Goal: Information Seeking & Learning: Learn about a topic

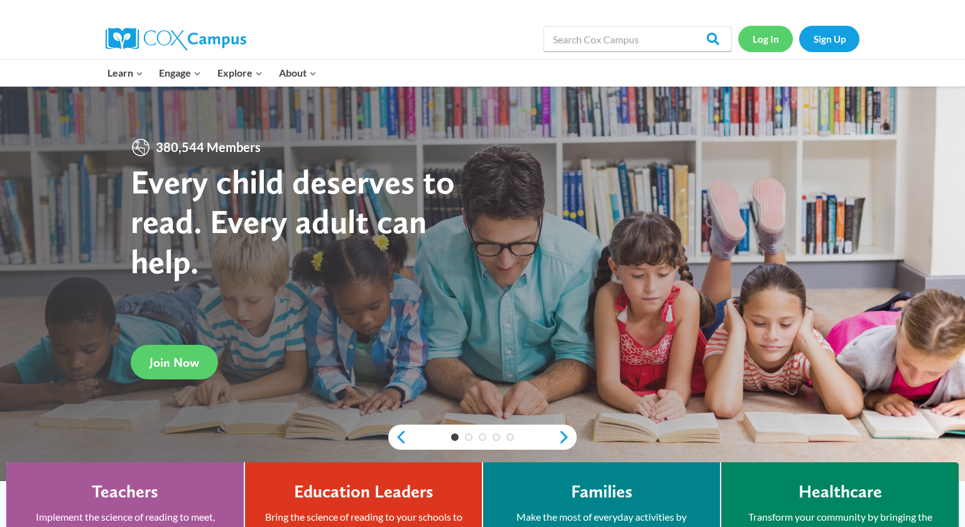
click at [762, 36] on link "Log In" at bounding box center [765, 39] width 55 height 26
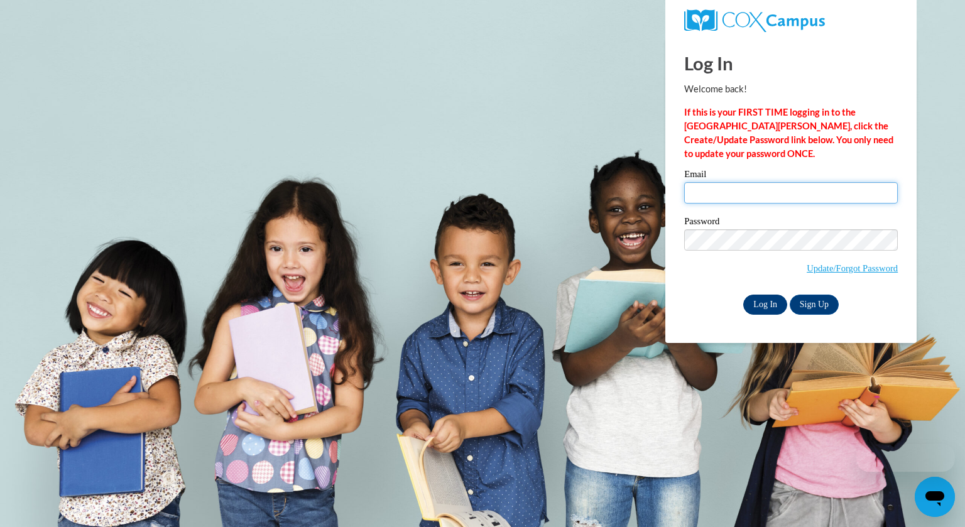
type input "cstahl@kewaskumschools.org"
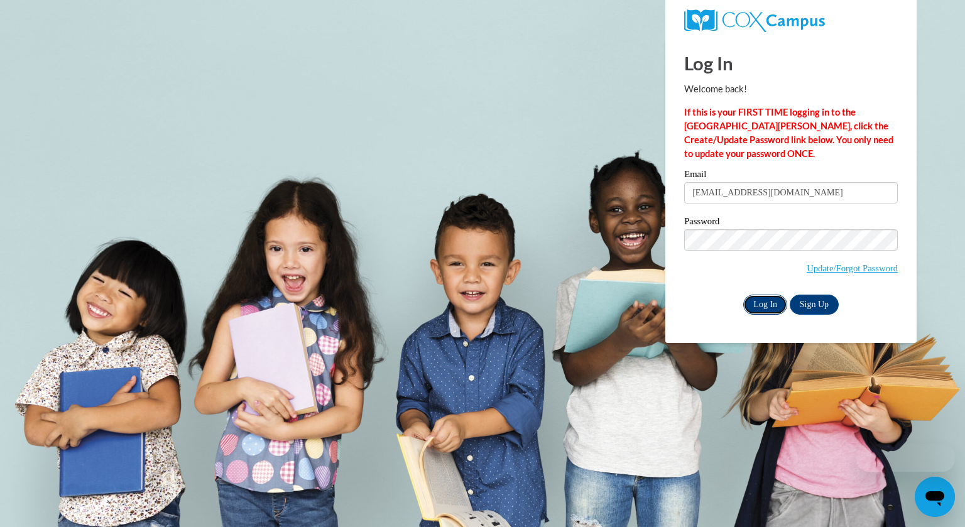
click at [762, 312] on input "Log In" at bounding box center [765, 305] width 44 height 20
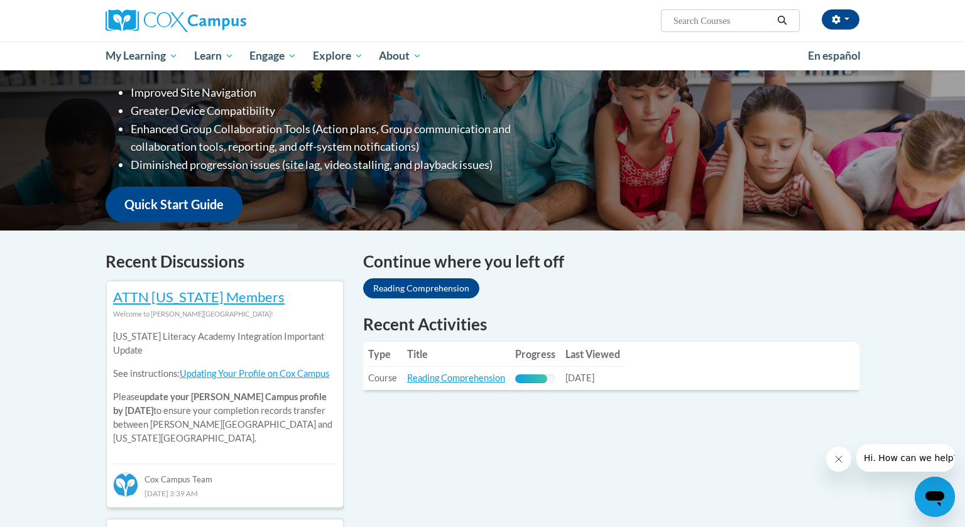
scroll to position [394, 0]
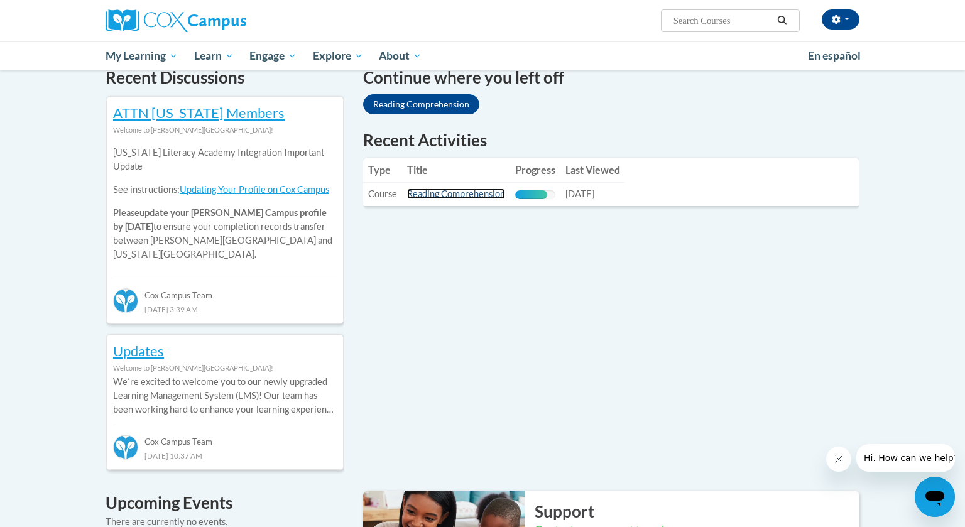
click at [492, 196] on link "Reading Comprehension" at bounding box center [456, 193] width 98 height 11
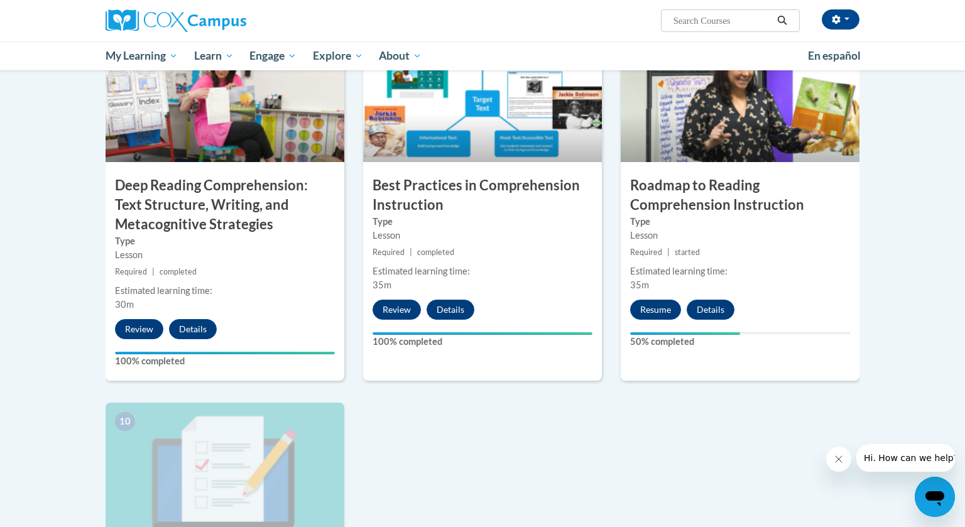
scroll to position [1113, 0]
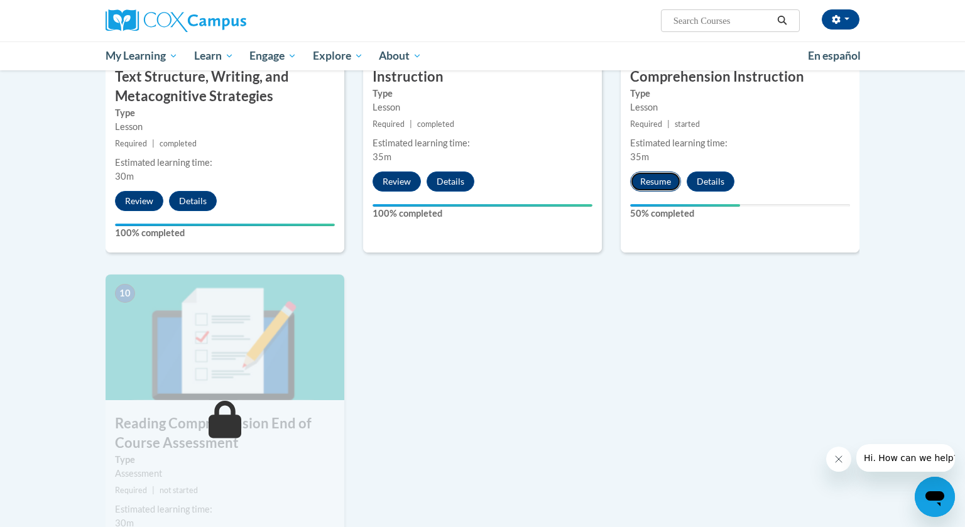
click at [646, 182] on button "Resume" at bounding box center [655, 181] width 51 height 20
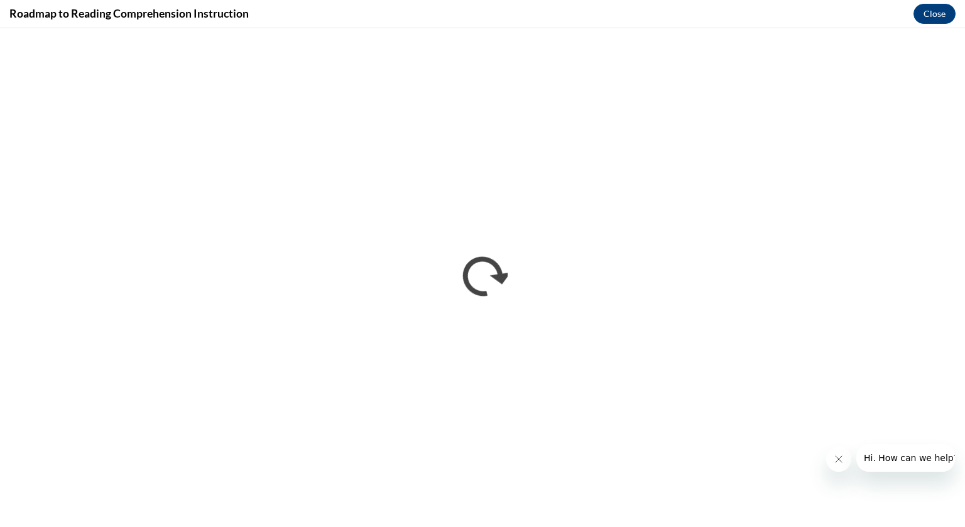
scroll to position [0, 0]
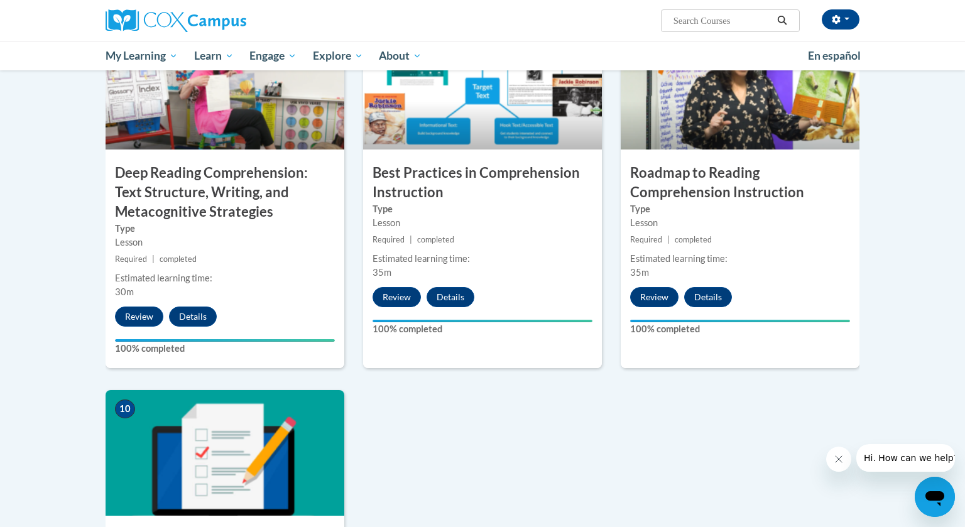
scroll to position [1208, 0]
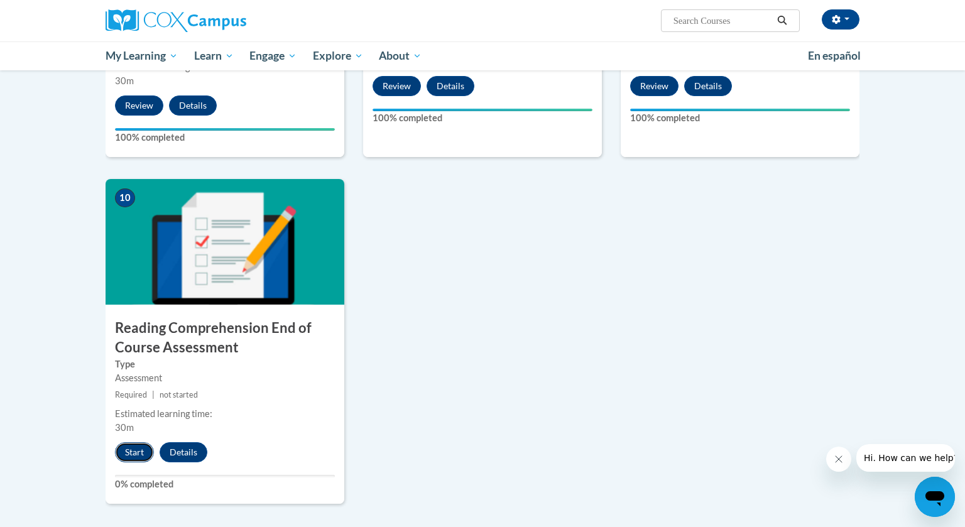
click at [146, 452] on button "Start" at bounding box center [134, 452] width 39 height 20
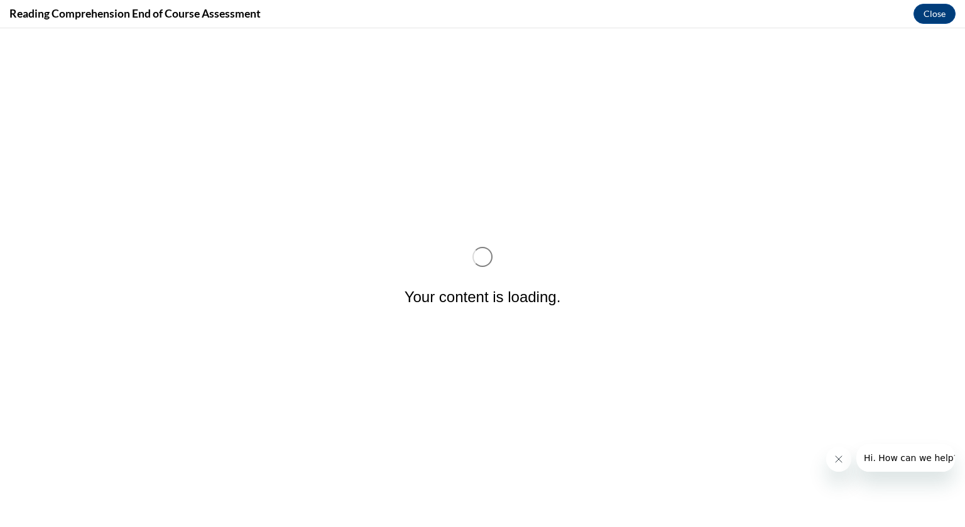
scroll to position [0, 0]
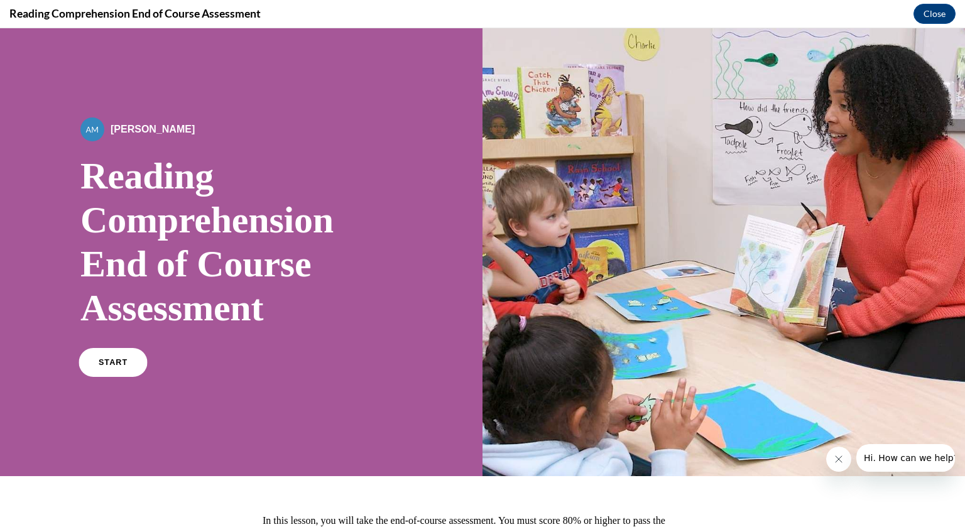
click at [107, 362] on span "START" at bounding box center [113, 362] width 29 height 9
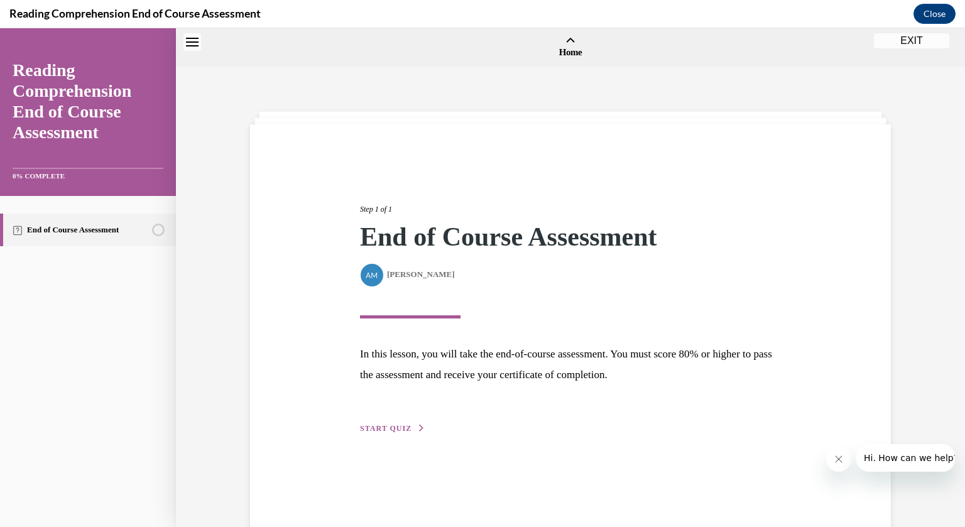
scroll to position [39, 0]
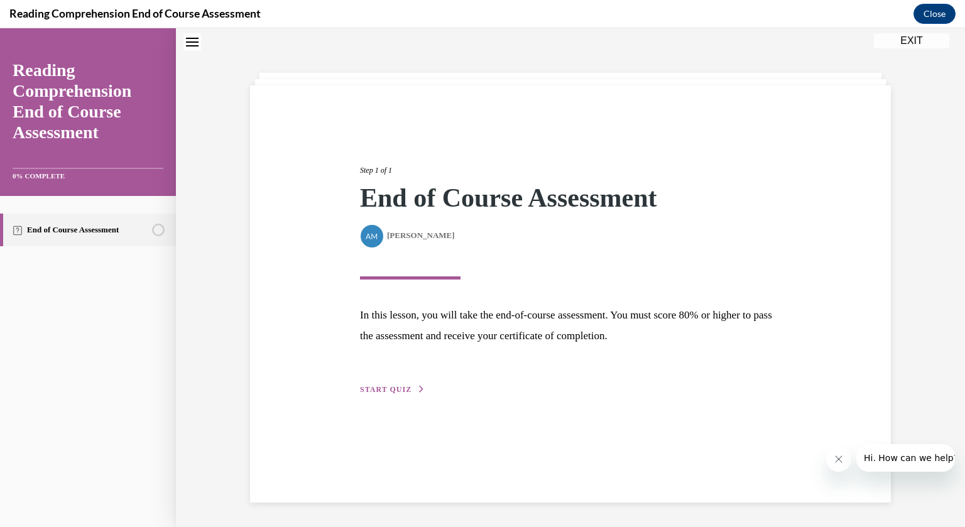
click at [393, 387] on span "START QUIZ" at bounding box center [385, 389] width 51 height 9
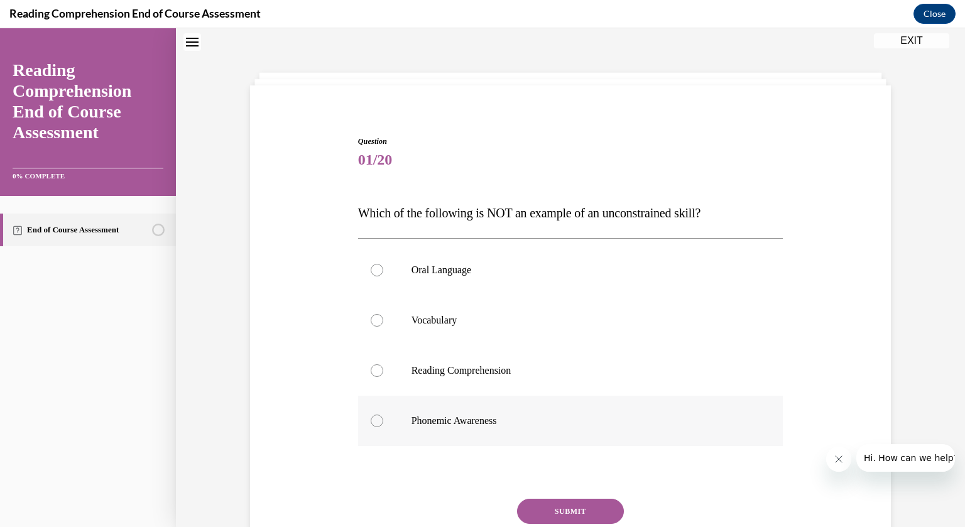
click at [379, 423] on div at bounding box center [377, 420] width 13 height 13
click at [379, 423] on input "Phonemic Awareness" at bounding box center [377, 420] width 13 height 13
radio input "true"
click at [551, 507] on button "SUBMIT" at bounding box center [570, 511] width 107 height 25
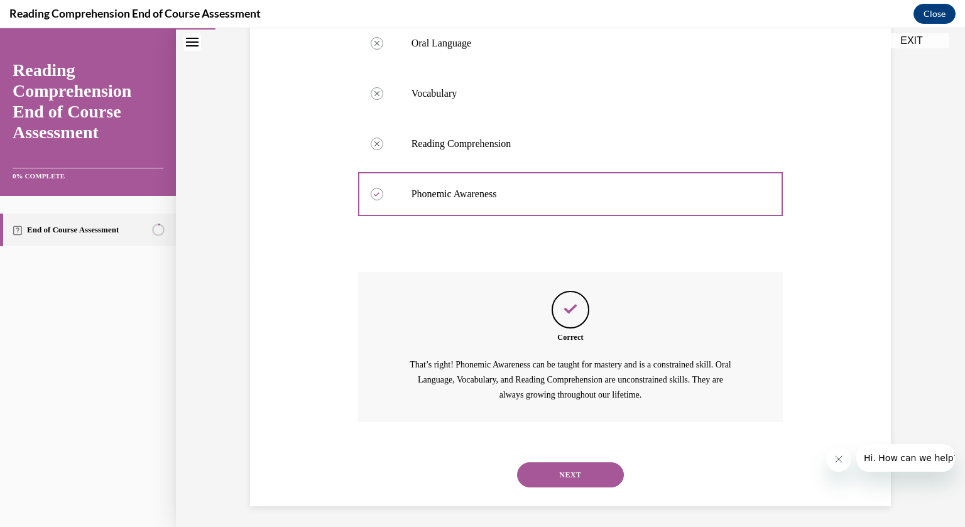
scroll to position [269, 0]
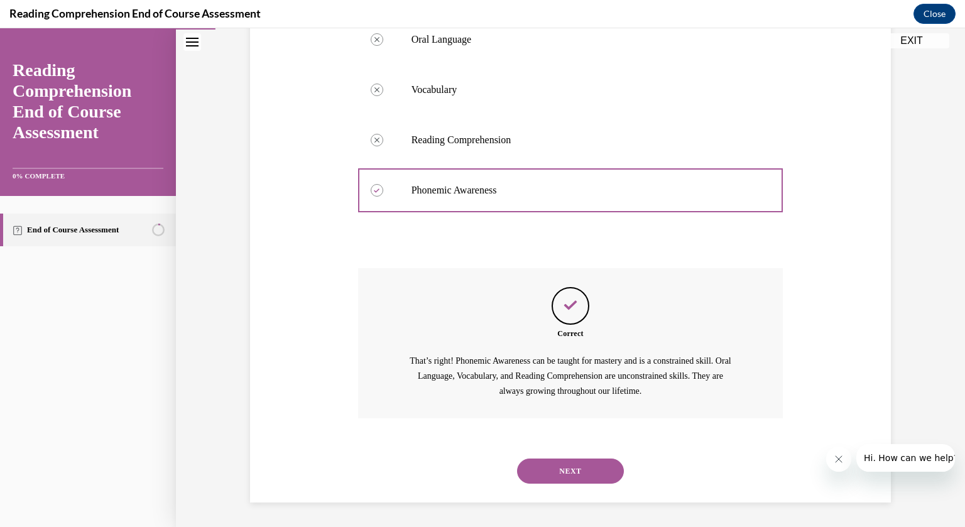
click at [605, 475] on button "NEXT" at bounding box center [570, 470] width 107 height 25
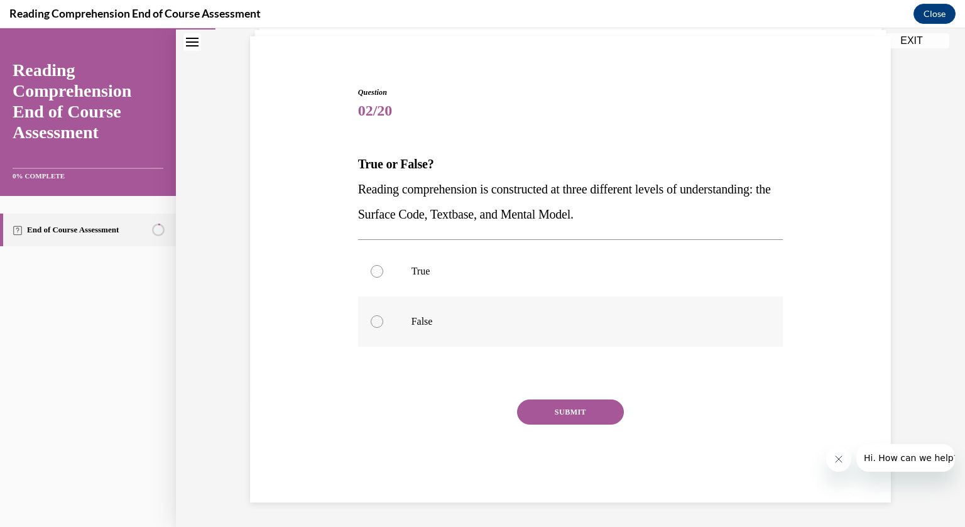
click at [373, 322] on div at bounding box center [377, 321] width 13 height 13
click at [373, 322] on input "False" at bounding box center [377, 321] width 13 height 13
radio input "true"
click at [552, 414] on button "SUBMIT" at bounding box center [570, 411] width 107 height 25
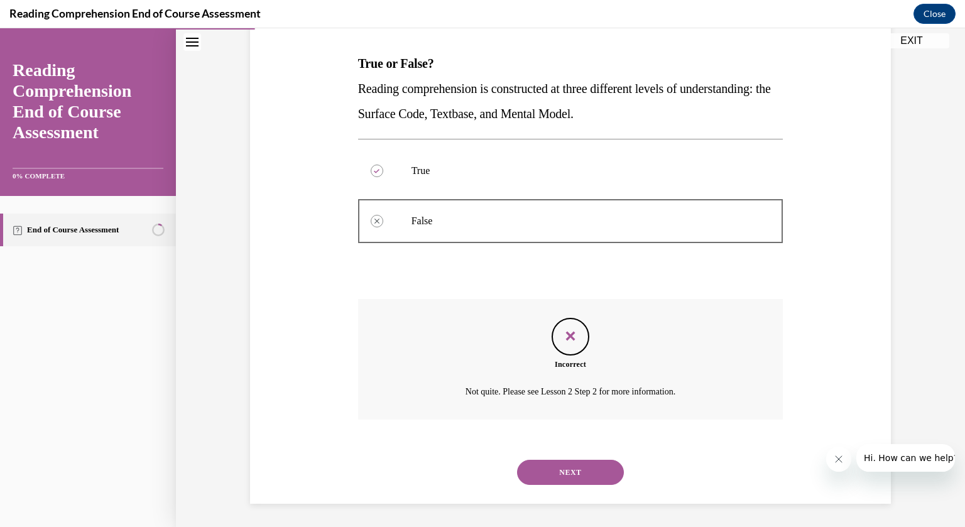
scroll to position [190, 0]
click at [586, 473] on button "NEXT" at bounding box center [570, 470] width 107 height 25
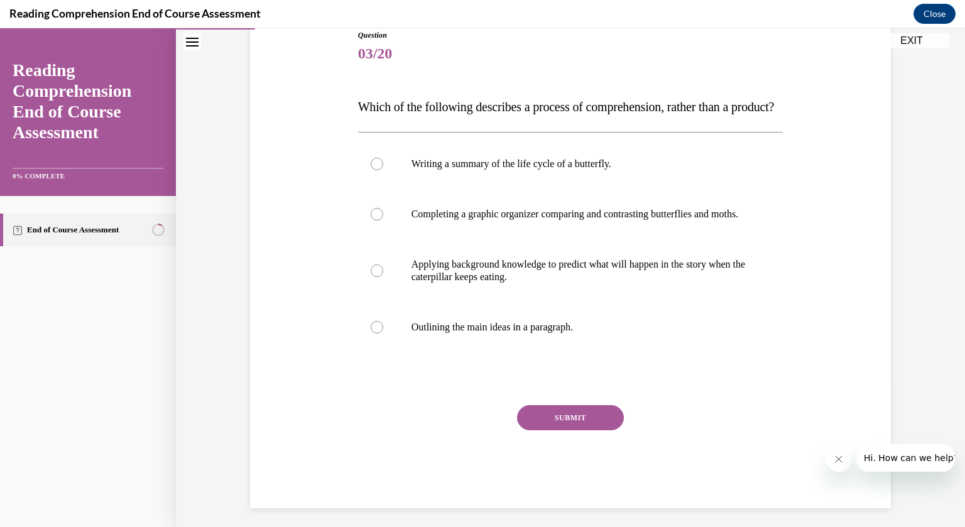
scroll to position [188, 0]
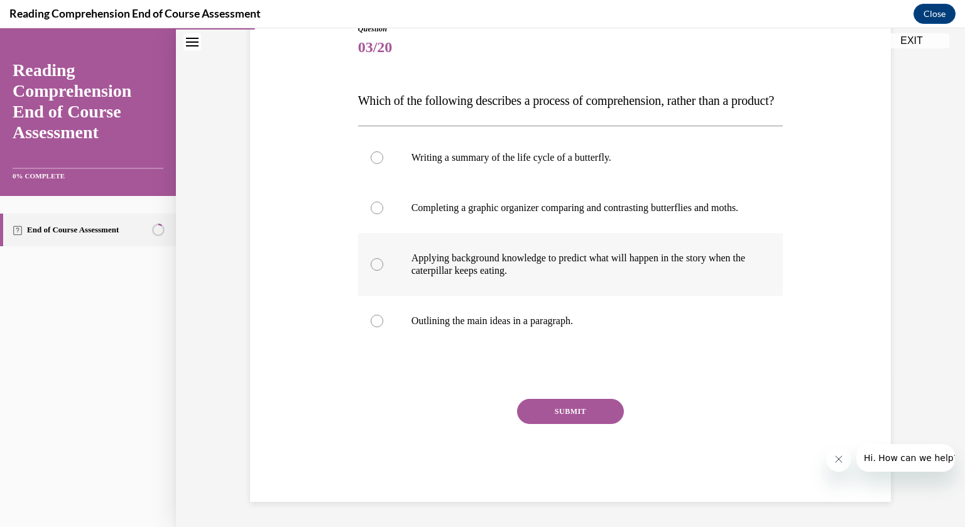
click at [383, 268] on label "Applying background knowledge to predict what will happen in the story when the…" at bounding box center [570, 264] width 425 height 63
click at [383, 268] on input "Applying background knowledge to predict what will happen in the story when the…" at bounding box center [377, 264] width 13 height 13
radio input "true"
click at [548, 416] on button "SUBMIT" at bounding box center [570, 411] width 107 height 25
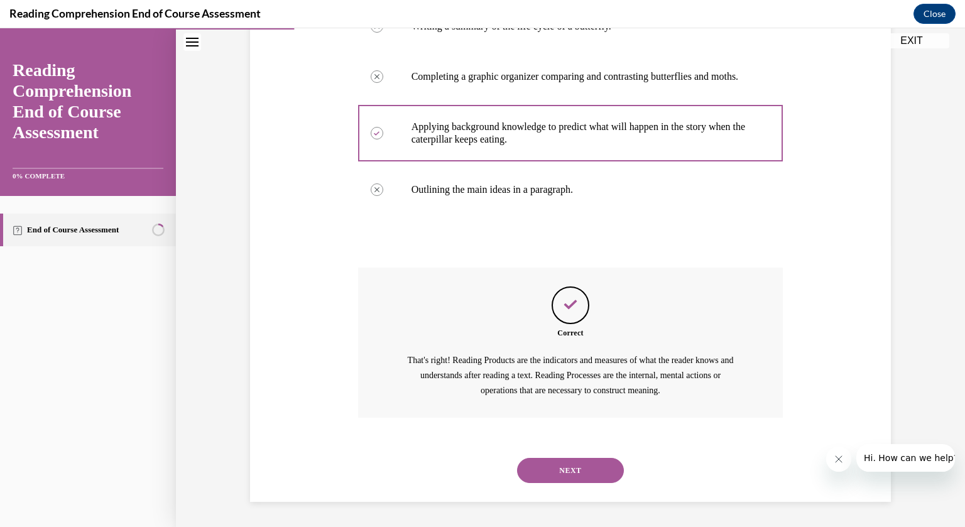
scroll to position [320, 0]
click at [560, 477] on button "NEXT" at bounding box center [570, 470] width 107 height 25
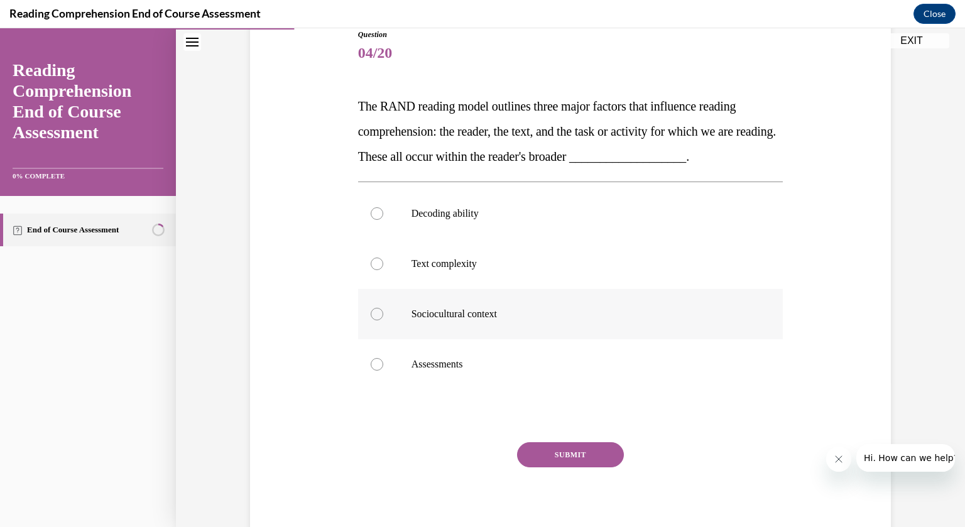
scroll to position [146, 0]
click at [377, 310] on div at bounding box center [377, 314] width 13 height 13
click at [377, 310] on input "Sociocultural context" at bounding box center [377, 314] width 13 height 13
radio input "true"
click at [533, 451] on button "SUBMIT" at bounding box center [570, 454] width 107 height 25
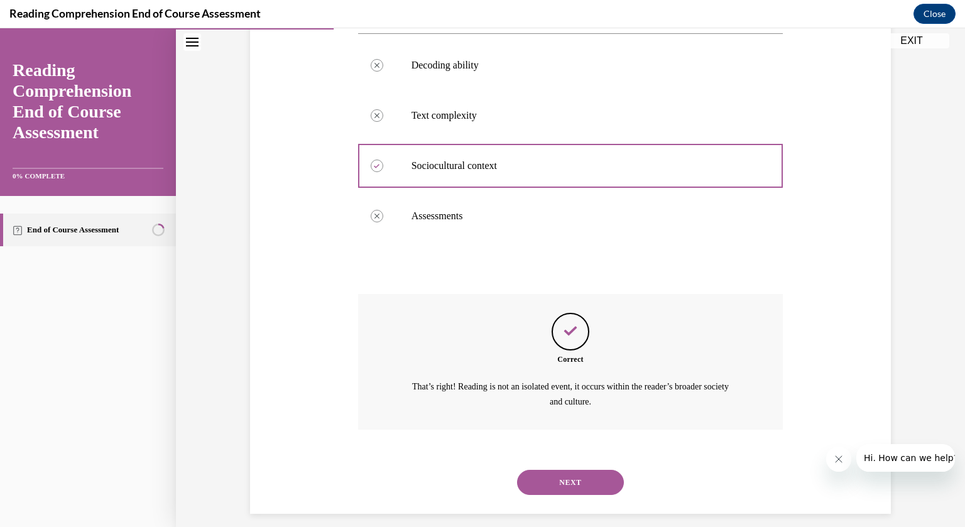
scroll to position [305, 0]
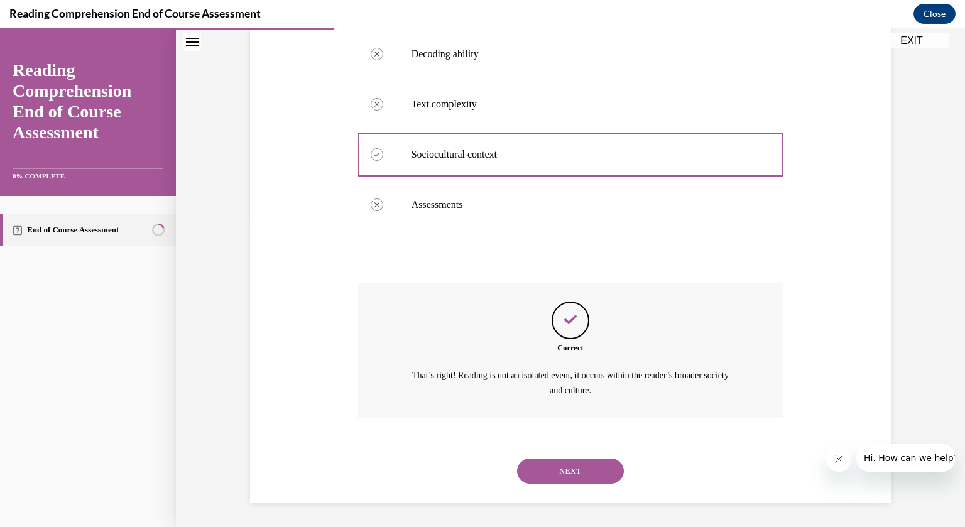
click at [551, 473] on button "NEXT" at bounding box center [570, 470] width 107 height 25
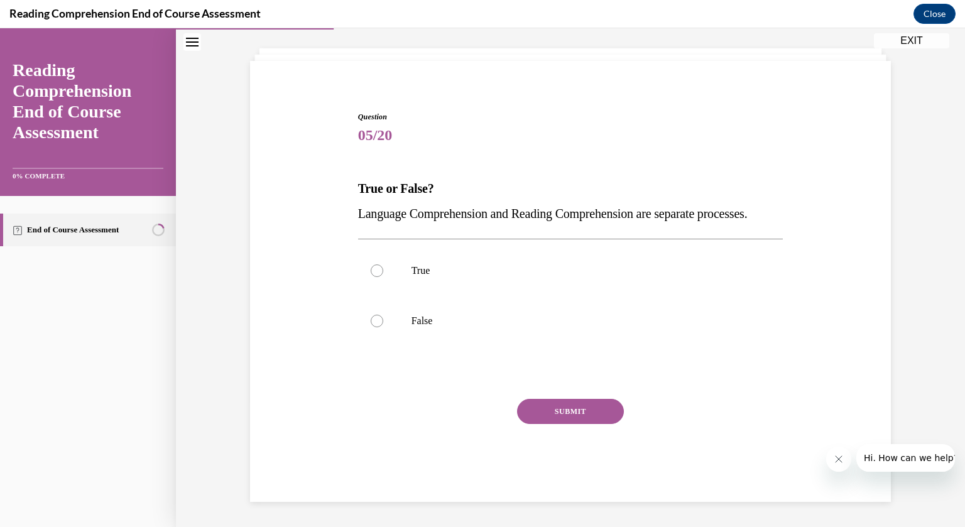
scroll to position [88, 0]
click at [381, 277] on label "True" at bounding box center [570, 271] width 425 height 50
click at [381, 277] on input "True" at bounding box center [377, 270] width 13 height 13
radio input "true"
click at [534, 411] on button "SUBMIT" at bounding box center [570, 411] width 107 height 25
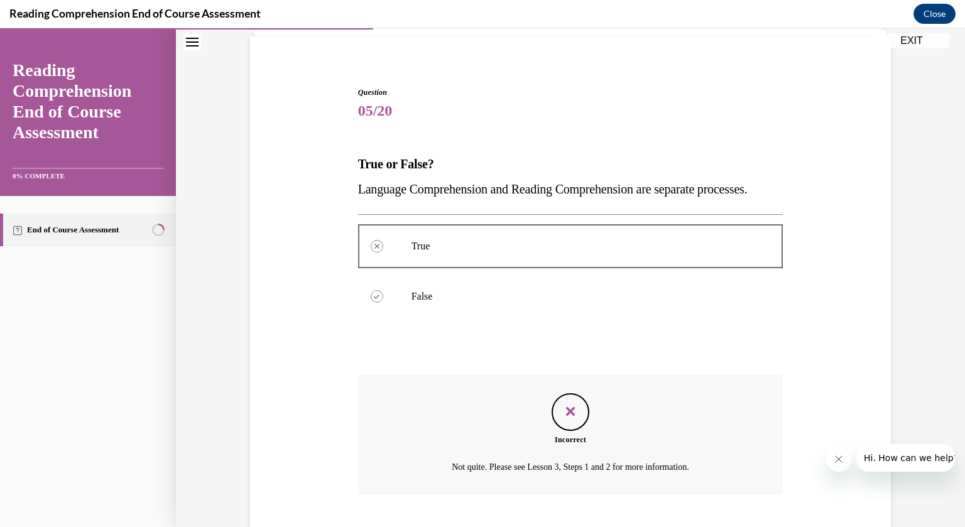
scroll to position [190, 0]
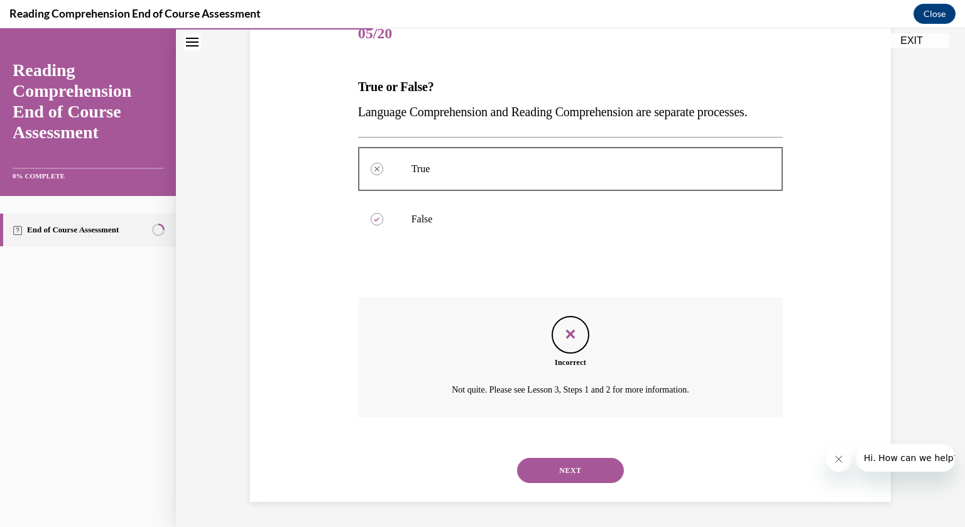
click at [582, 475] on button "NEXT" at bounding box center [570, 470] width 107 height 25
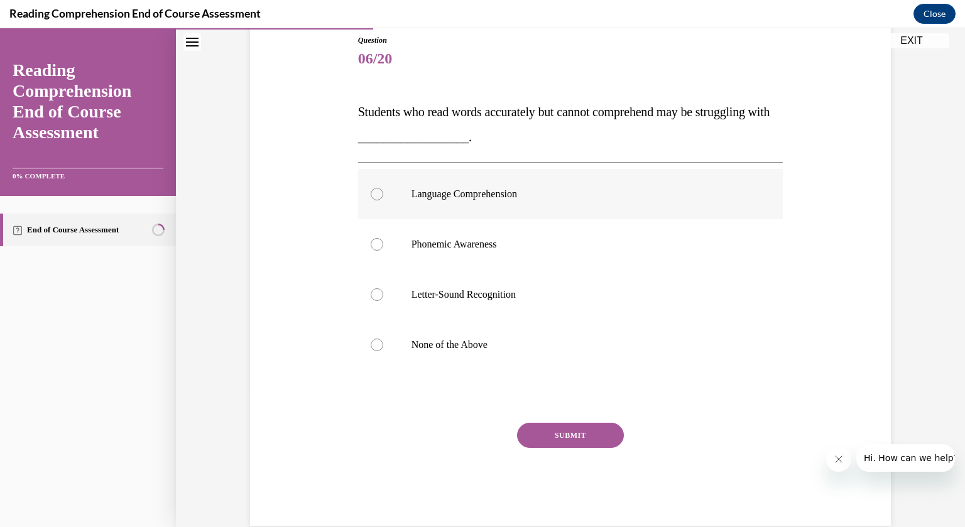
click at [379, 197] on div at bounding box center [377, 194] width 13 height 13
click at [379, 197] on input "Language Comprehension" at bounding box center [377, 194] width 13 height 13
radio input "true"
click at [559, 440] on button "SUBMIT" at bounding box center [570, 435] width 107 height 25
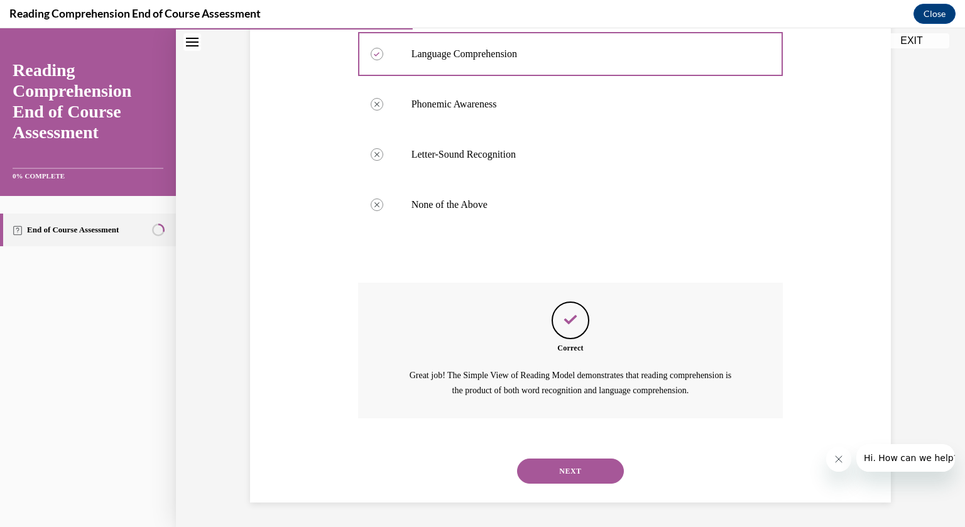
click at [587, 479] on button "NEXT" at bounding box center [570, 470] width 107 height 25
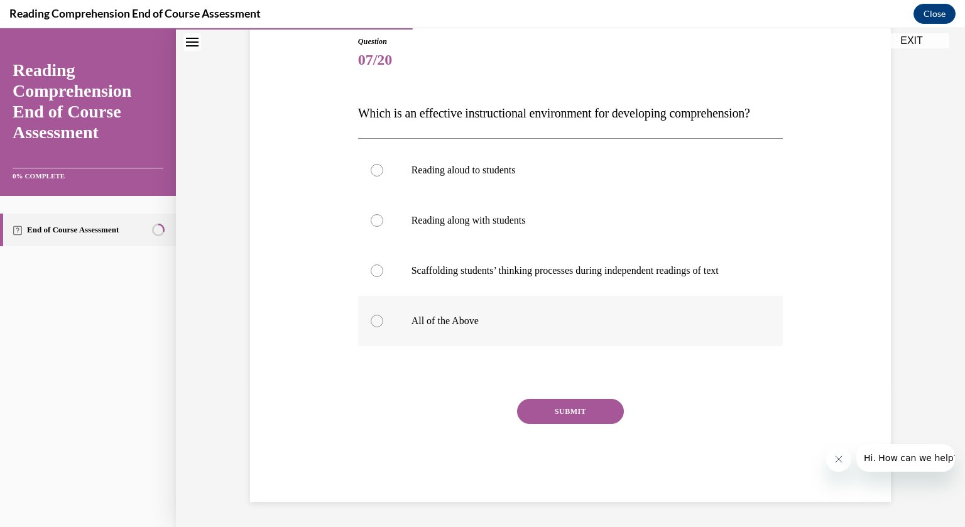
click at [376, 346] on label "All of the Above" at bounding box center [570, 321] width 425 height 50
click at [376, 327] on input "All of the Above" at bounding box center [377, 321] width 13 height 13
radio input "true"
click at [546, 424] on button "SUBMIT" at bounding box center [570, 411] width 107 height 25
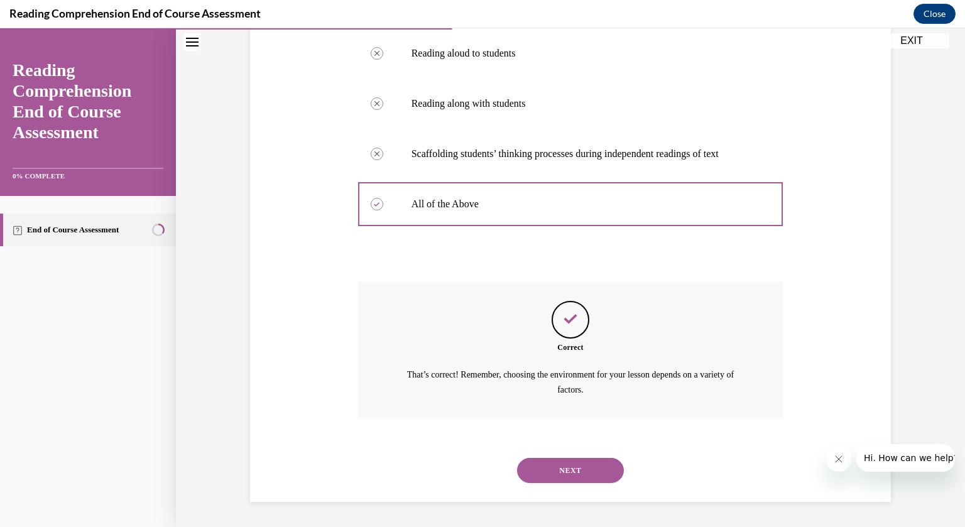
scroll to position [280, 0]
click at [556, 475] on button "NEXT" at bounding box center [570, 470] width 107 height 25
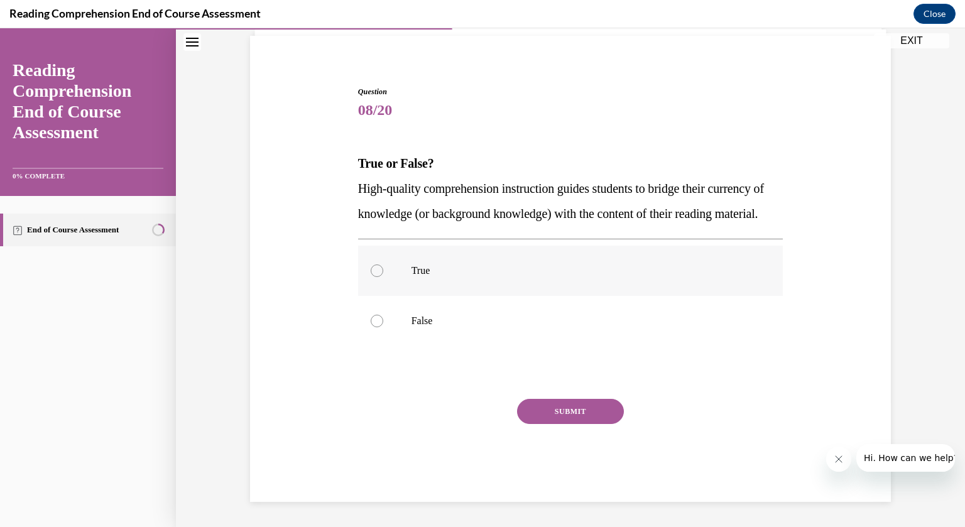
click at [381, 266] on div at bounding box center [377, 270] width 13 height 13
click at [381, 266] on input "True" at bounding box center [377, 270] width 13 height 13
radio input "true"
click at [593, 417] on button "SUBMIT" at bounding box center [570, 411] width 107 height 25
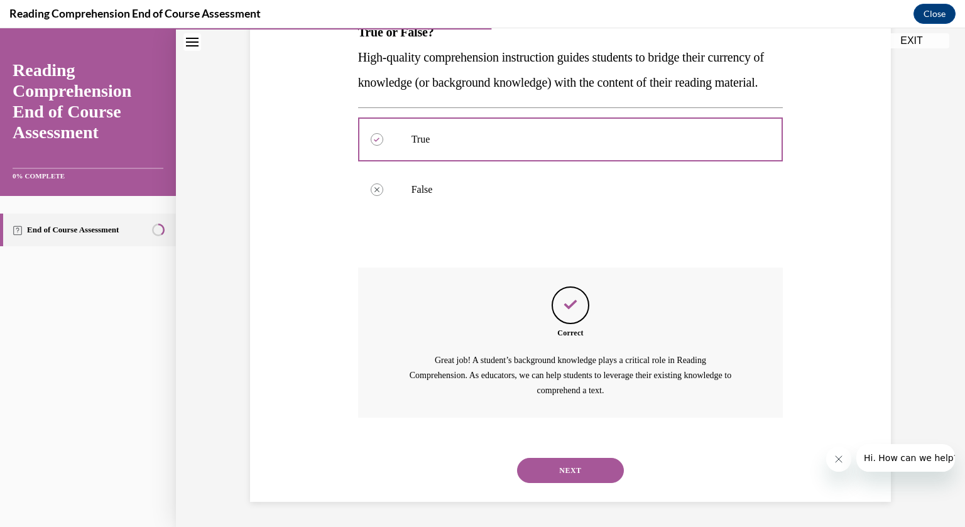
scroll to position [244, 0]
click at [590, 483] on button "NEXT" at bounding box center [570, 470] width 107 height 25
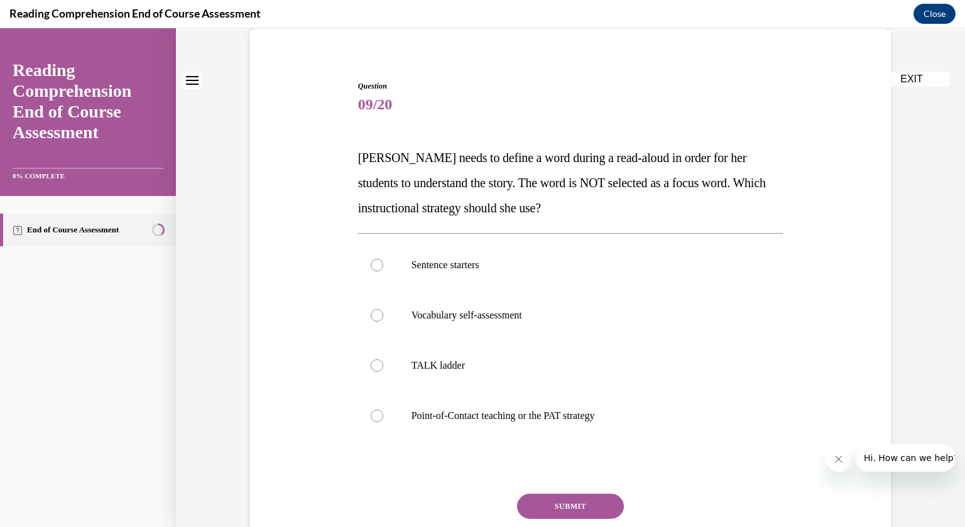
scroll to position [140, 0]
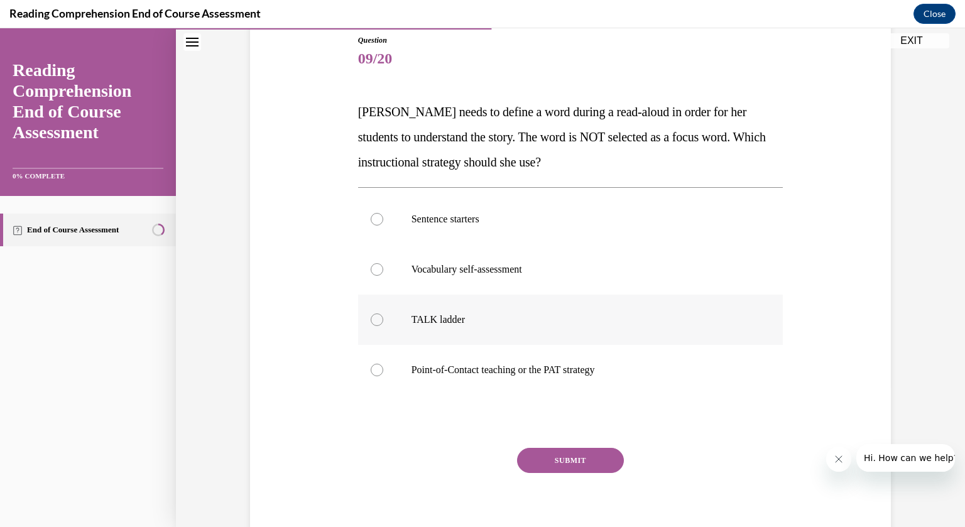
click at [379, 320] on div at bounding box center [377, 319] width 13 height 13
click at [379, 320] on input "TALK ladder" at bounding box center [377, 319] width 13 height 13
radio input "true"
click at [532, 460] on button "SUBMIT" at bounding box center [570, 460] width 107 height 25
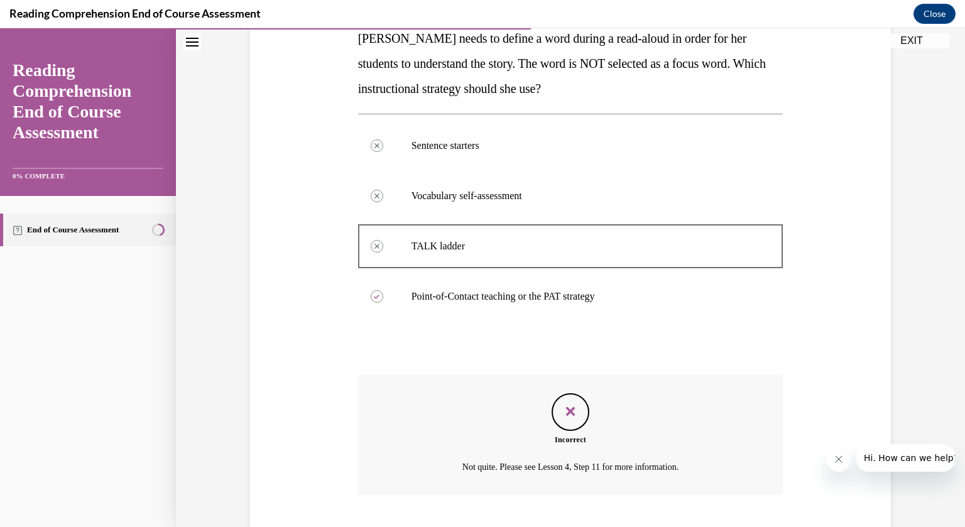
scroll to position [290, 0]
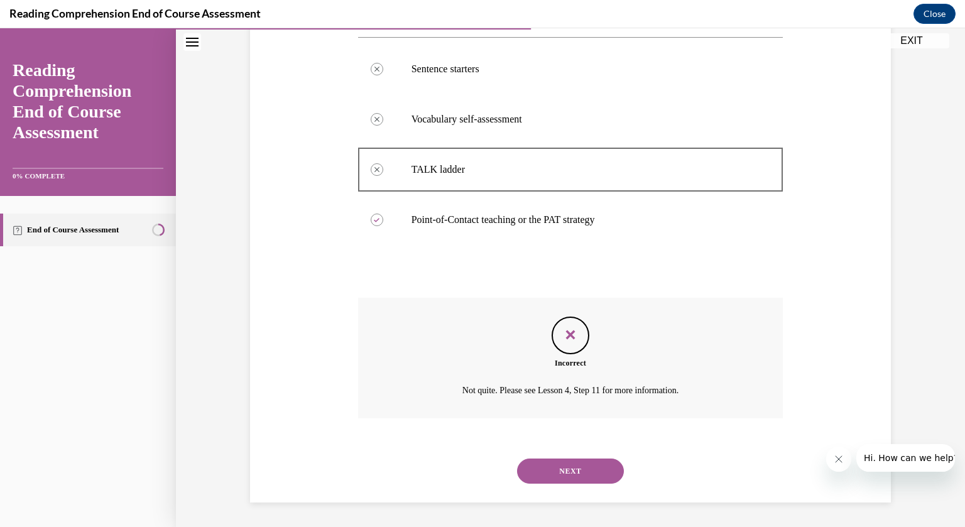
click at [538, 478] on button "NEXT" at bounding box center [570, 470] width 107 height 25
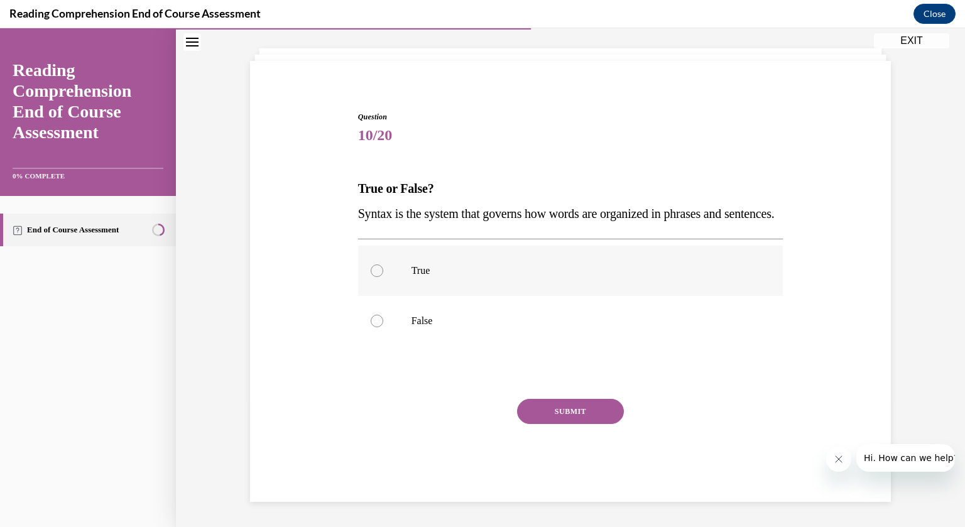
click at [378, 271] on div at bounding box center [377, 270] width 13 height 13
click at [378, 271] on input "True" at bounding box center [377, 270] width 13 height 13
radio input "true"
click at [536, 410] on button "SUBMIT" at bounding box center [570, 411] width 107 height 25
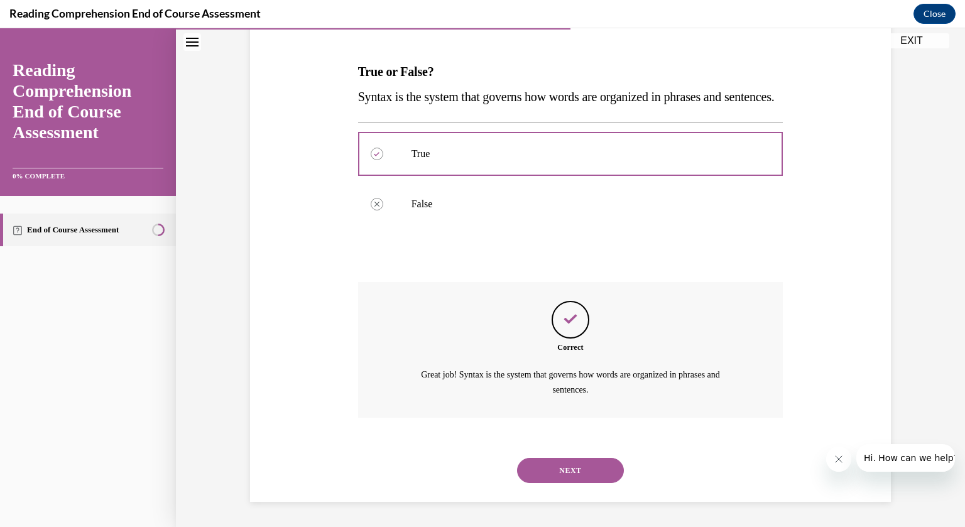
click at [562, 479] on button "NEXT" at bounding box center [570, 470] width 107 height 25
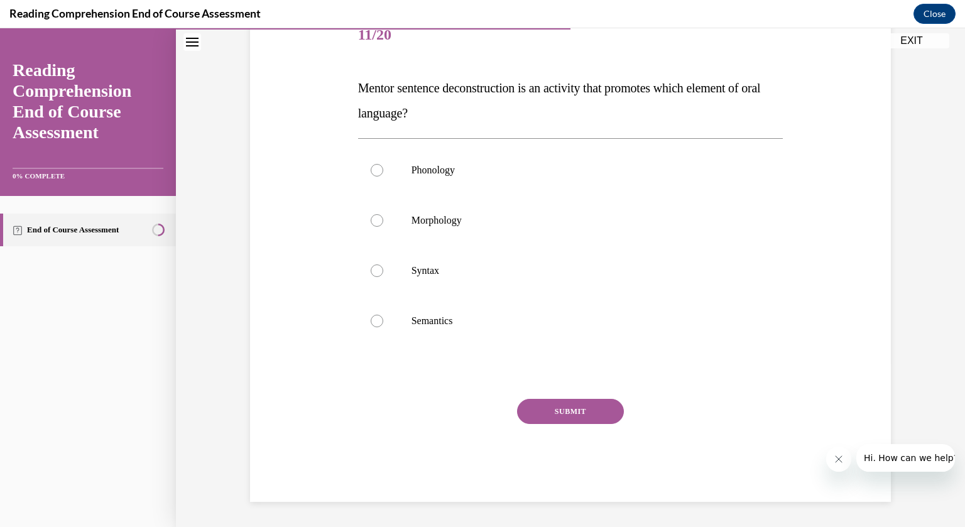
scroll to position [140, 0]
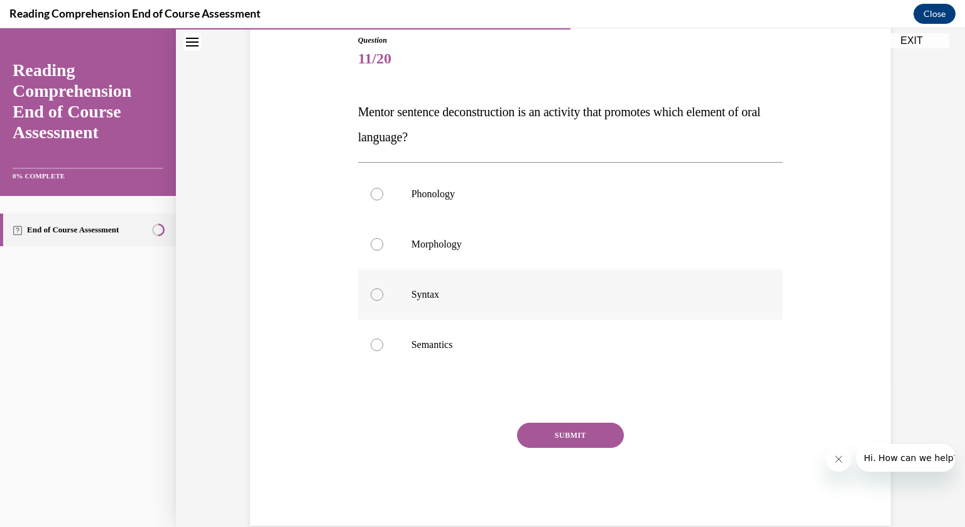
drag, startPoint x: 375, startPoint y: 294, endPoint x: 430, endPoint y: 334, distance: 67.8
click at [375, 294] on div at bounding box center [377, 294] width 13 height 13
click at [375, 294] on input "Syntax" at bounding box center [377, 294] width 13 height 13
radio input "true"
click at [585, 443] on button "SUBMIT" at bounding box center [570, 435] width 107 height 25
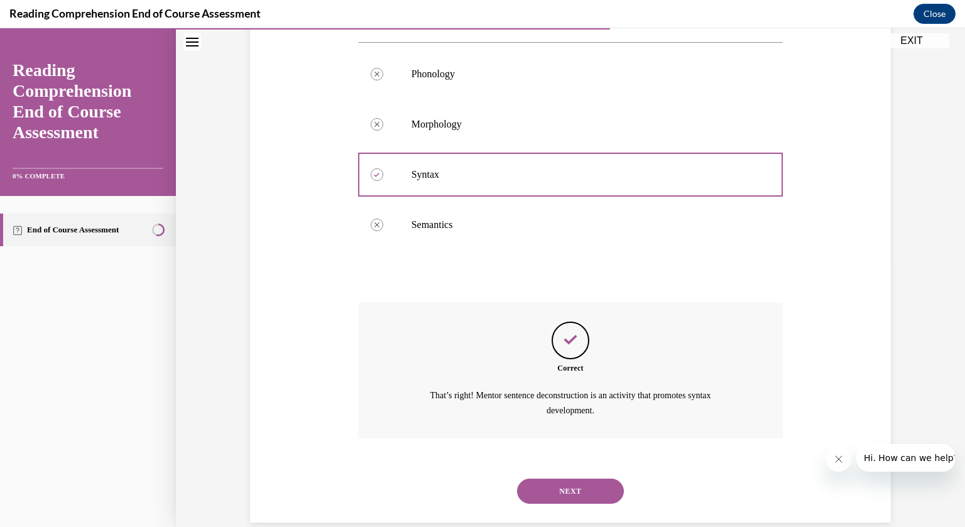
scroll to position [280, 0]
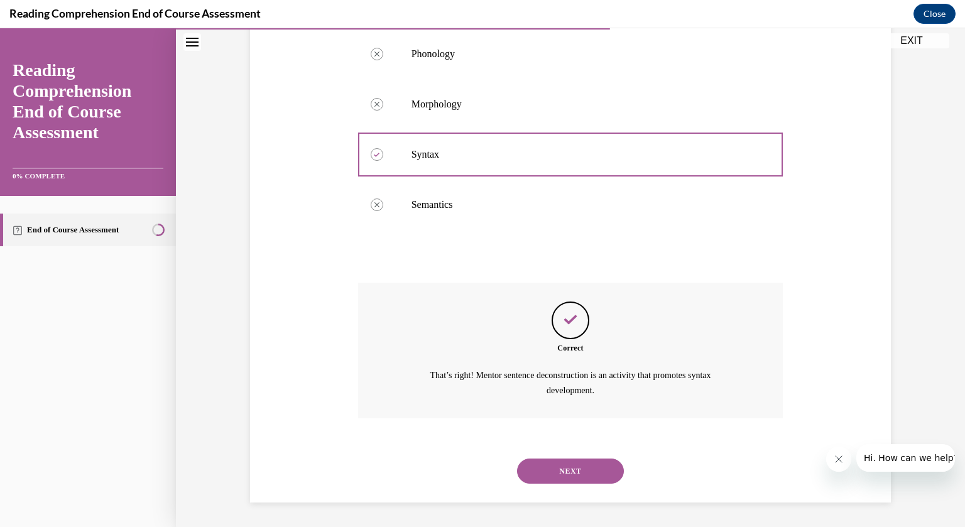
click at [587, 470] on button "NEXT" at bounding box center [570, 470] width 107 height 25
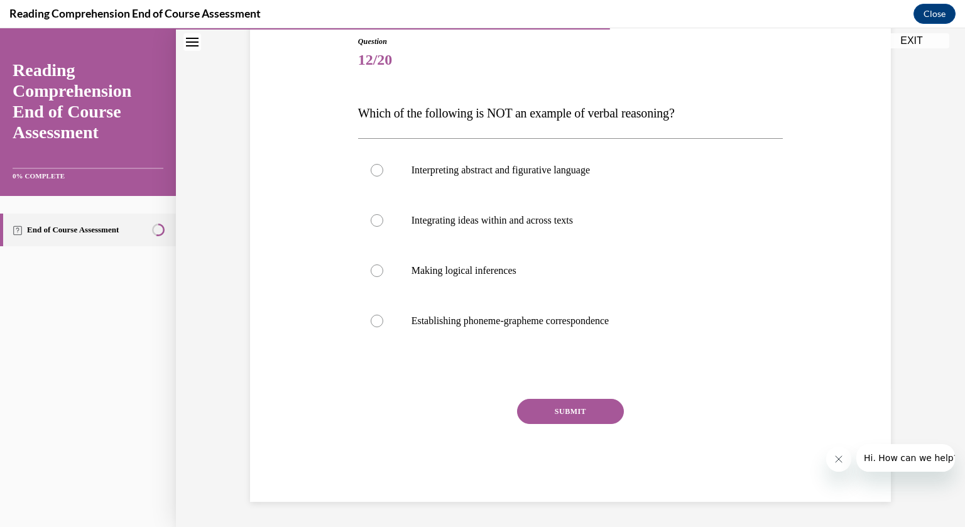
scroll to position [138, 0]
click at [377, 172] on div at bounding box center [377, 171] width 13 height 13
click at [377, 172] on input "Interpreting abstract and figurative language" at bounding box center [377, 171] width 13 height 13
radio input "true"
click at [575, 413] on button "SUBMIT" at bounding box center [570, 411] width 107 height 25
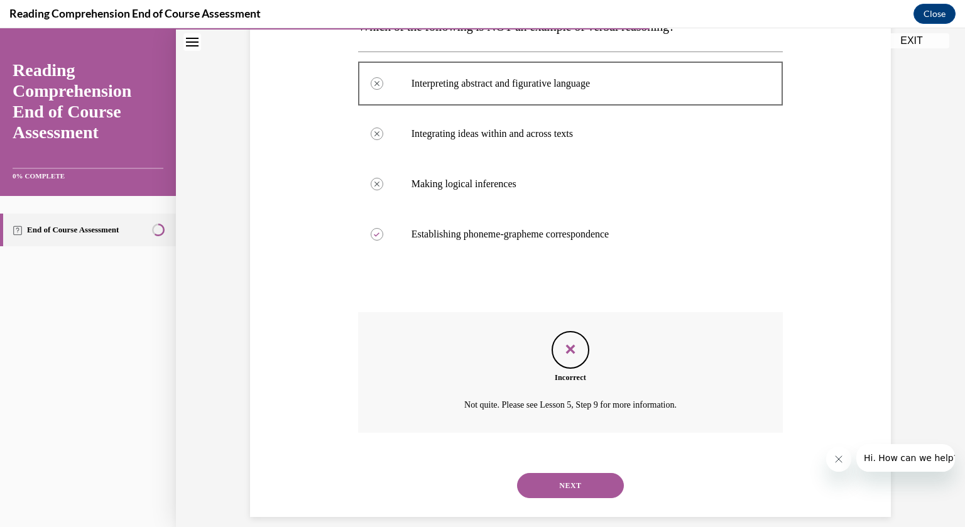
scroll to position [240, 0]
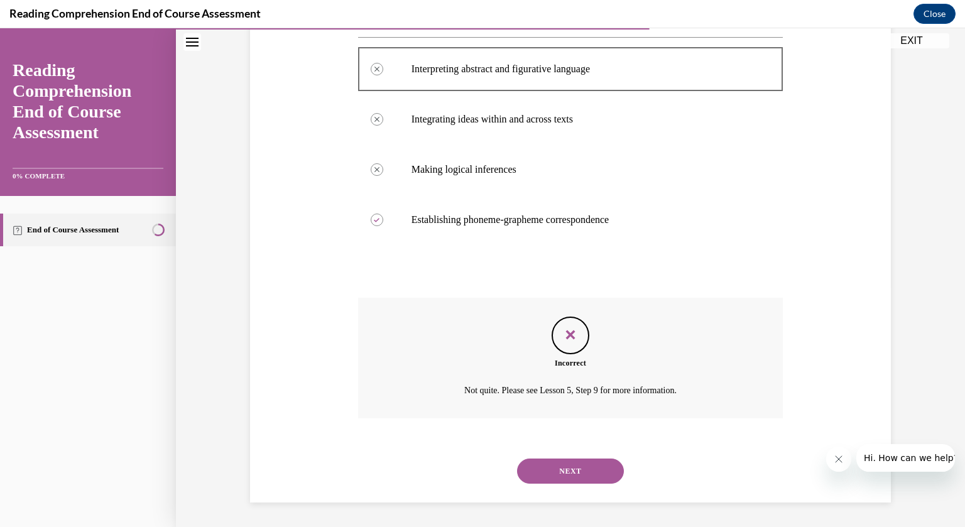
click at [590, 468] on button "NEXT" at bounding box center [570, 470] width 107 height 25
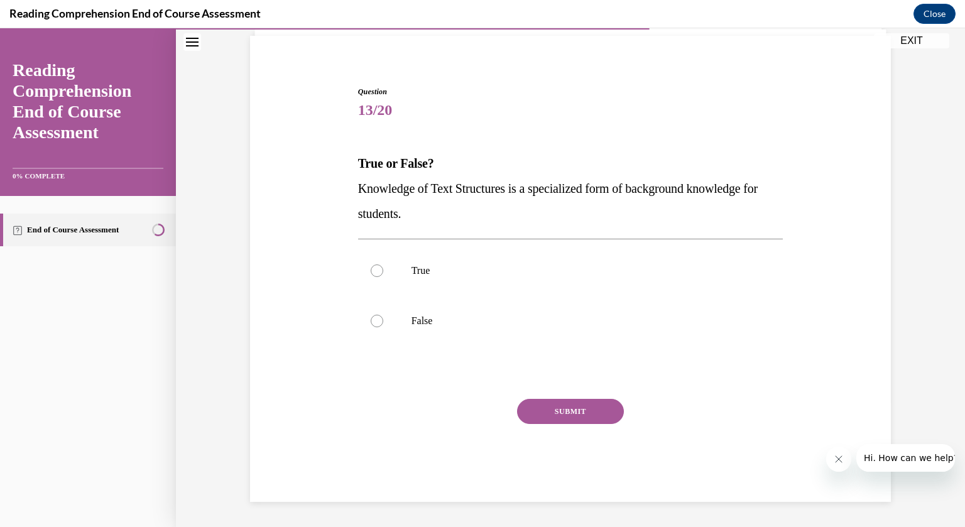
scroll to position [88, 0]
click at [377, 269] on div at bounding box center [377, 271] width 13 height 13
click at [377, 269] on input "True" at bounding box center [377, 271] width 13 height 13
radio input "true"
click at [549, 422] on button "SUBMIT" at bounding box center [570, 411] width 107 height 25
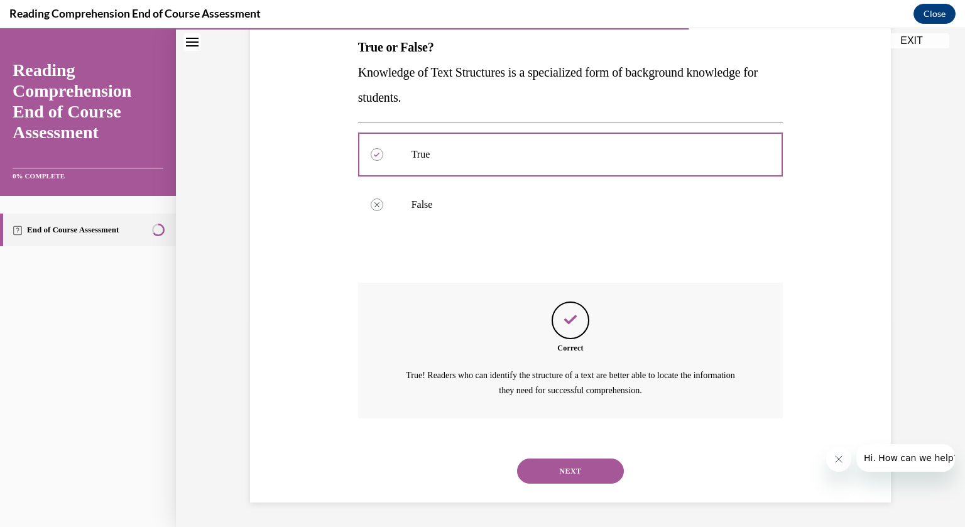
click at [585, 477] on button "NEXT" at bounding box center [570, 470] width 107 height 25
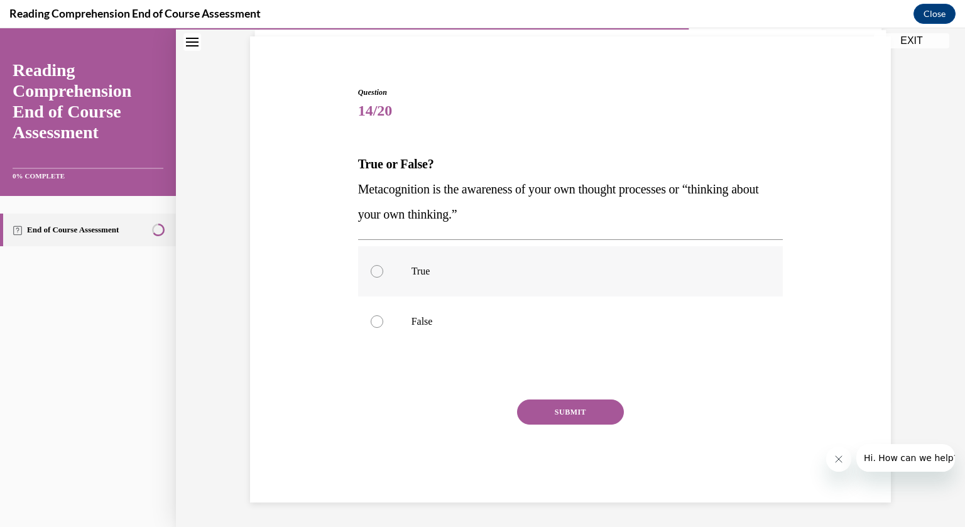
click at [379, 275] on div at bounding box center [377, 271] width 13 height 13
click at [379, 275] on input "True" at bounding box center [377, 271] width 13 height 13
radio input "true"
click at [607, 403] on button "SUBMIT" at bounding box center [570, 411] width 107 height 25
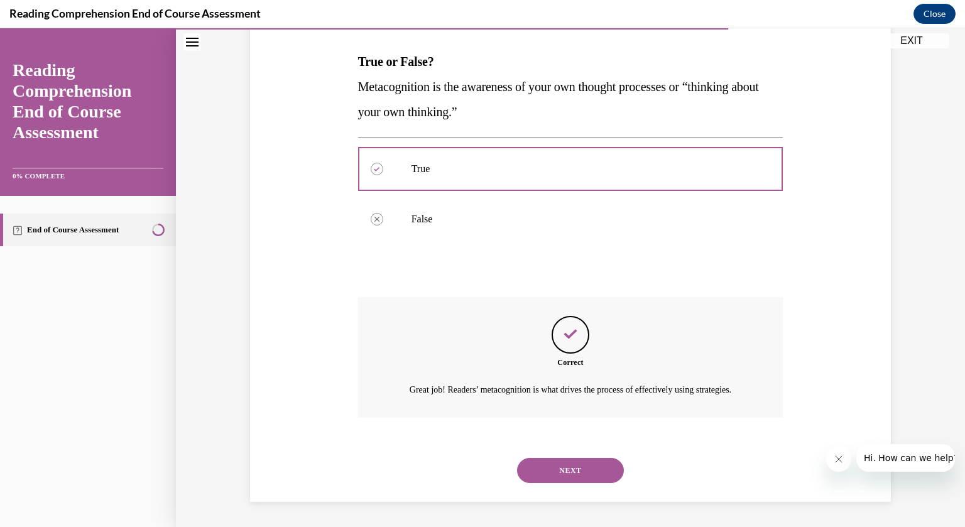
scroll to position [205, 0]
click at [597, 480] on button "NEXT" at bounding box center [570, 470] width 107 height 25
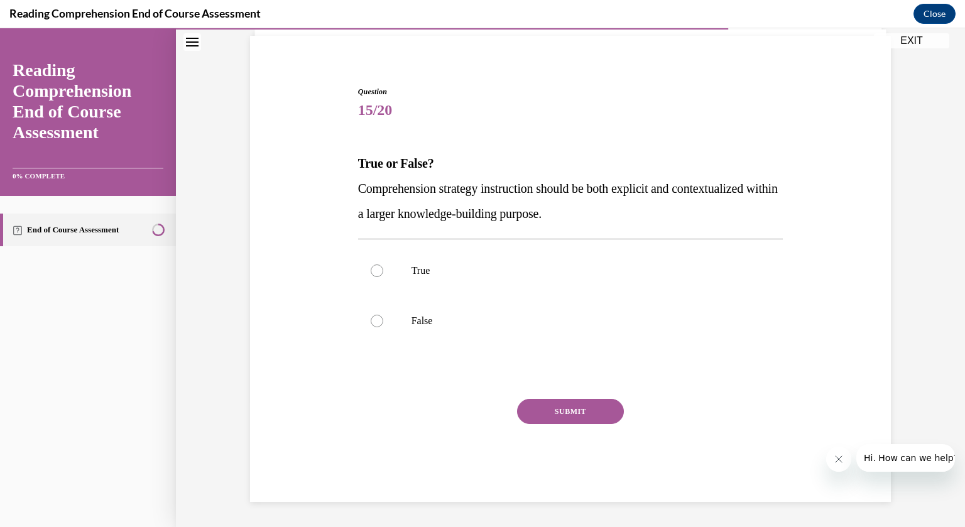
scroll to position [88, 0]
click at [379, 274] on div at bounding box center [377, 271] width 13 height 13
click at [379, 274] on input "True" at bounding box center [377, 271] width 13 height 13
radio input "true"
click at [561, 410] on button "SUBMIT" at bounding box center [570, 411] width 107 height 25
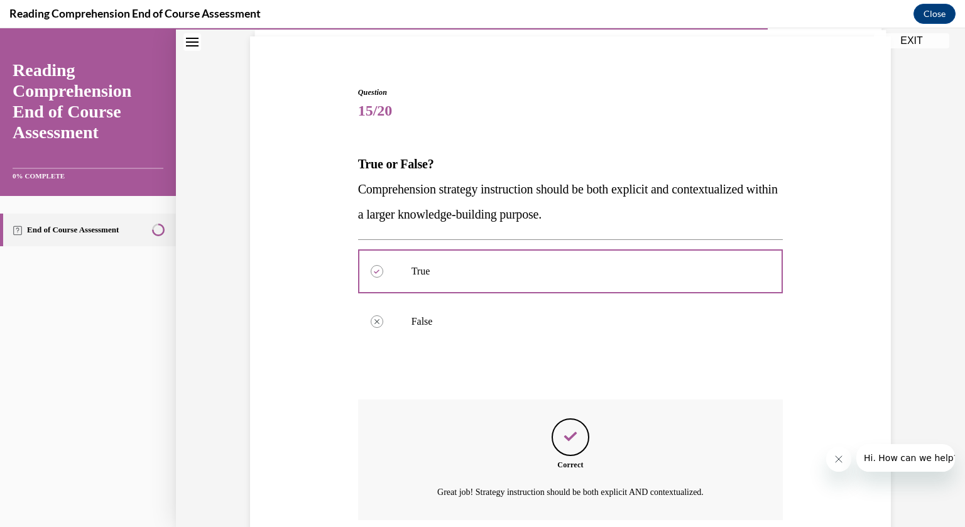
scroll to position [190, 0]
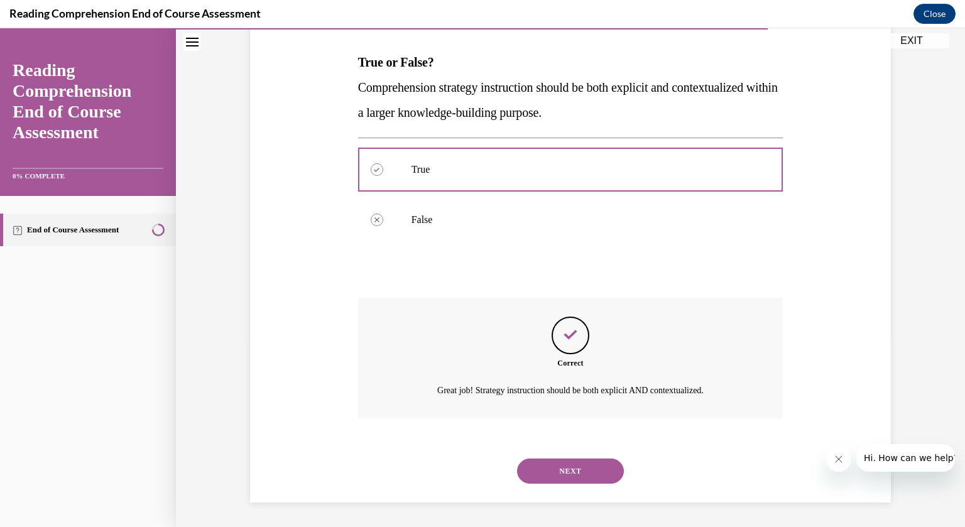
click at [576, 472] on button "NEXT" at bounding box center [570, 470] width 107 height 25
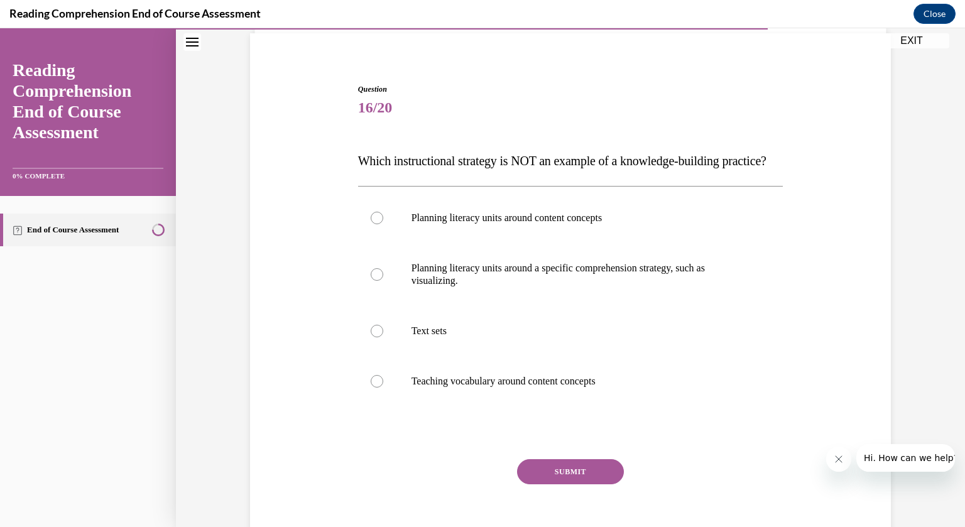
scroll to position [108, 0]
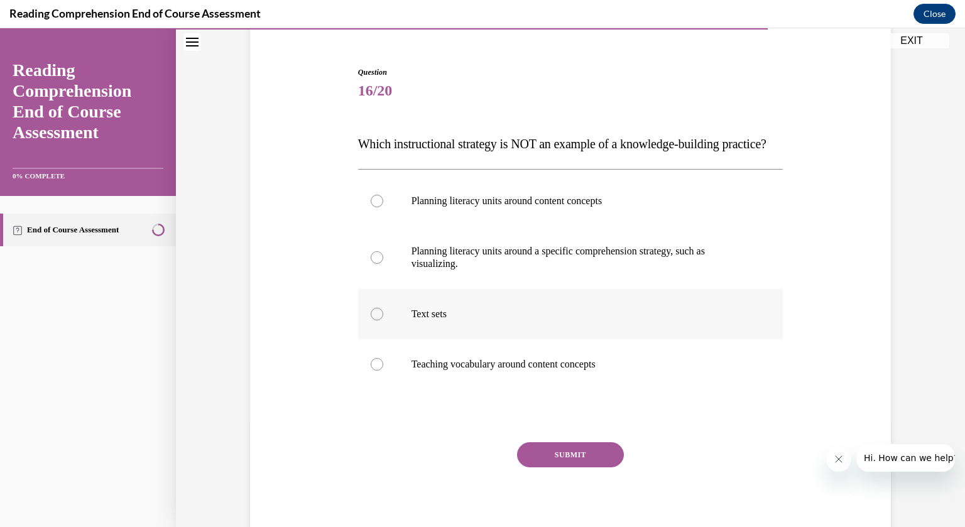
click at [379, 320] on div at bounding box center [377, 314] width 13 height 13
click at [379, 320] on input "Text sets" at bounding box center [377, 314] width 13 height 13
radio input "true"
click at [592, 467] on button "SUBMIT" at bounding box center [570, 454] width 107 height 25
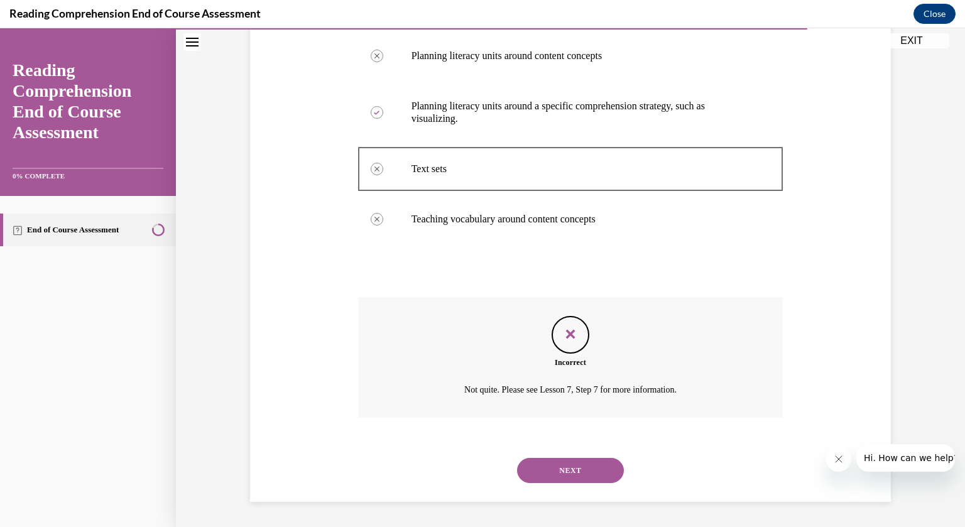
scroll to position [278, 0]
click at [598, 472] on button "NEXT" at bounding box center [570, 470] width 107 height 25
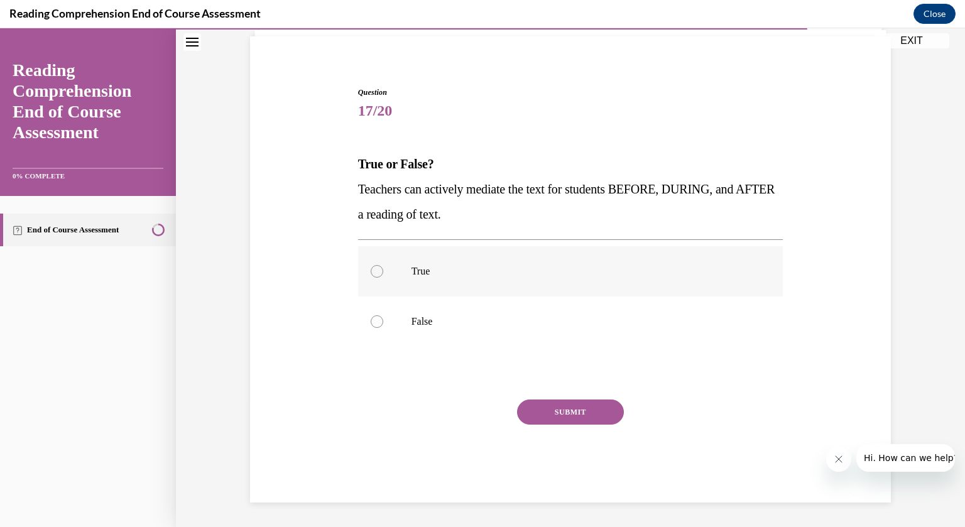
click at [376, 269] on div at bounding box center [377, 271] width 13 height 13
click at [376, 269] on input "True" at bounding box center [377, 271] width 13 height 13
radio input "true"
click at [587, 416] on button "SUBMIT" at bounding box center [570, 411] width 107 height 25
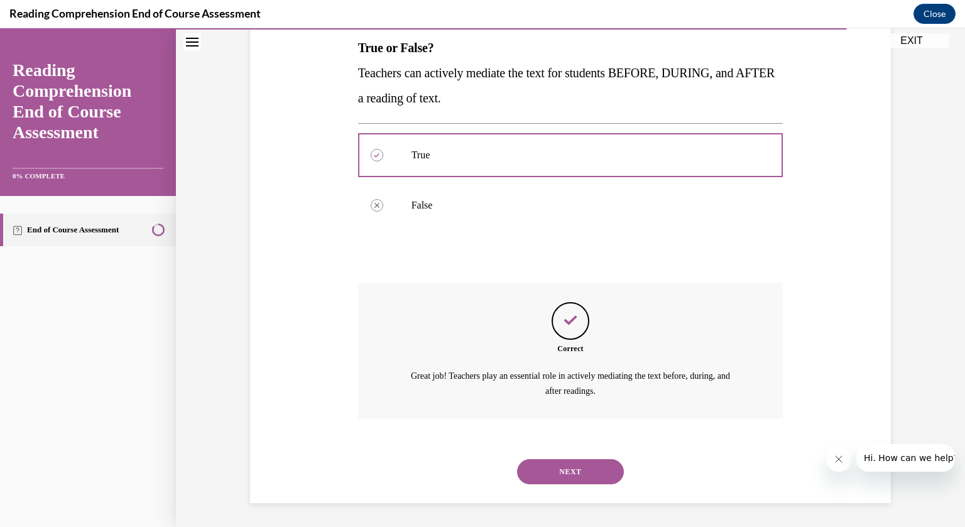
scroll to position [205, 0]
click at [597, 466] on button "NEXT" at bounding box center [570, 470] width 107 height 25
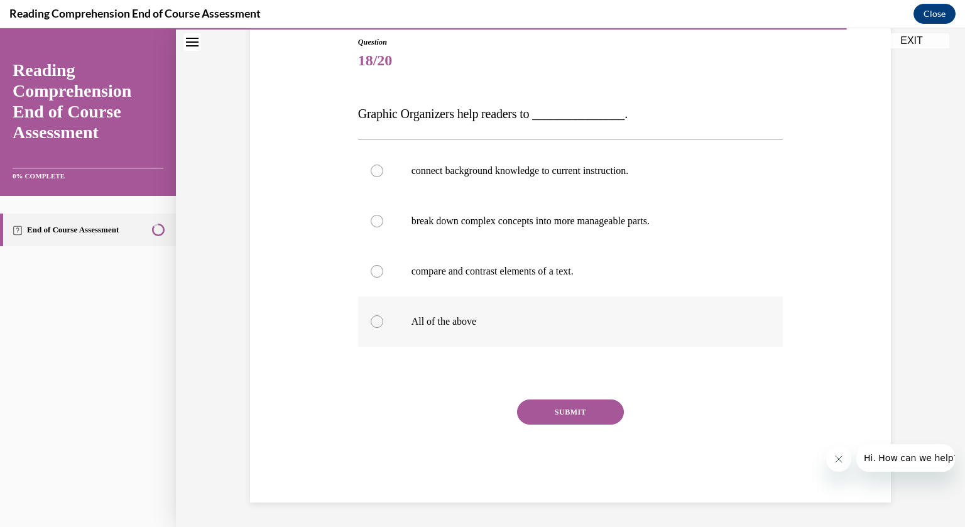
click at [367, 325] on label "All of the above" at bounding box center [570, 321] width 425 height 50
click at [371, 325] on input "All of the above" at bounding box center [377, 321] width 13 height 13
radio input "true"
click at [561, 411] on button "SUBMIT" at bounding box center [570, 411] width 107 height 25
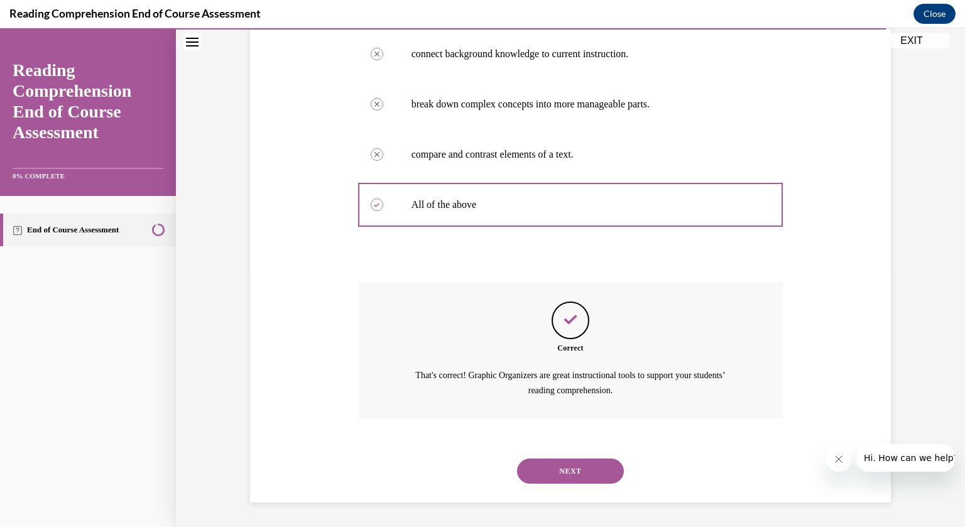
click at [574, 477] on button "NEXT" at bounding box center [570, 470] width 107 height 25
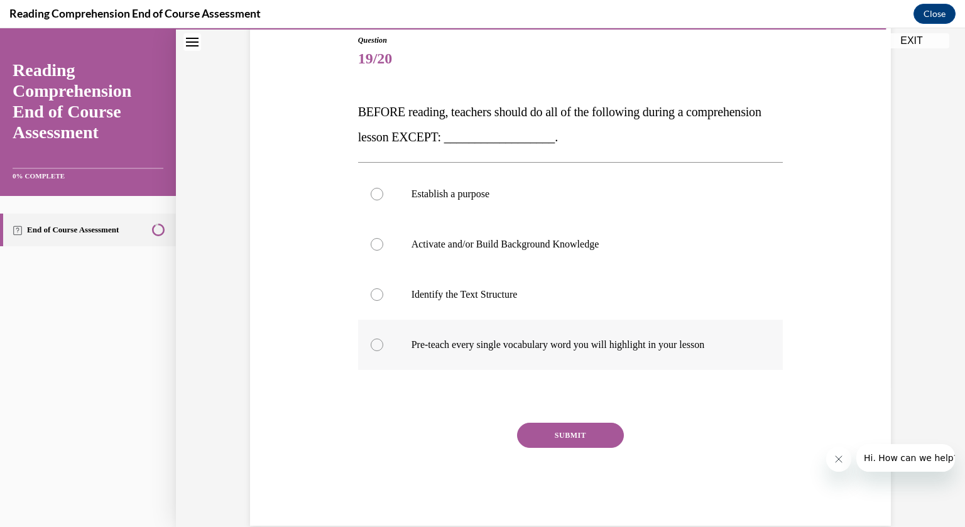
click at [373, 340] on div at bounding box center [377, 344] width 13 height 13
click at [373, 340] on input "Pre-teach every single vocabulary word you will highlight in your lesson" at bounding box center [377, 344] width 13 height 13
radio input "true"
click at [571, 433] on button "SUBMIT" at bounding box center [570, 435] width 107 height 25
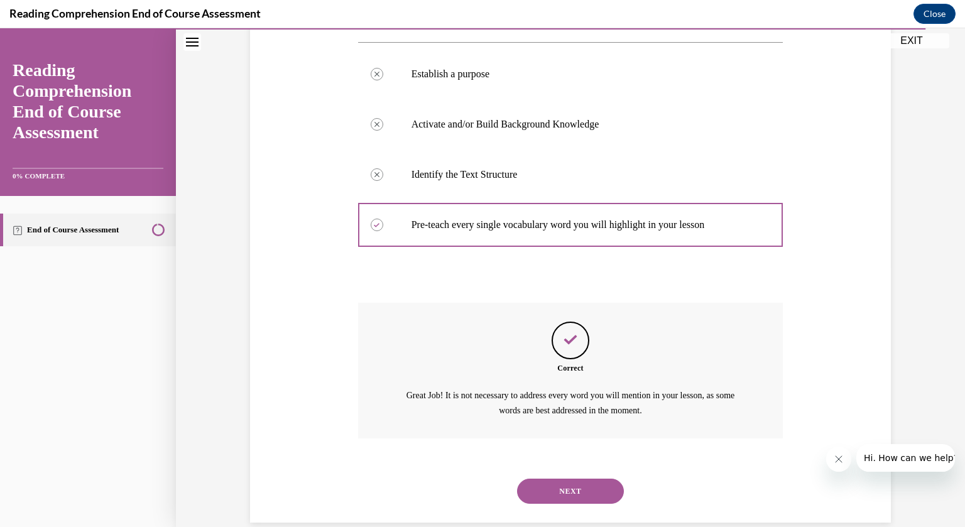
scroll to position [280, 0]
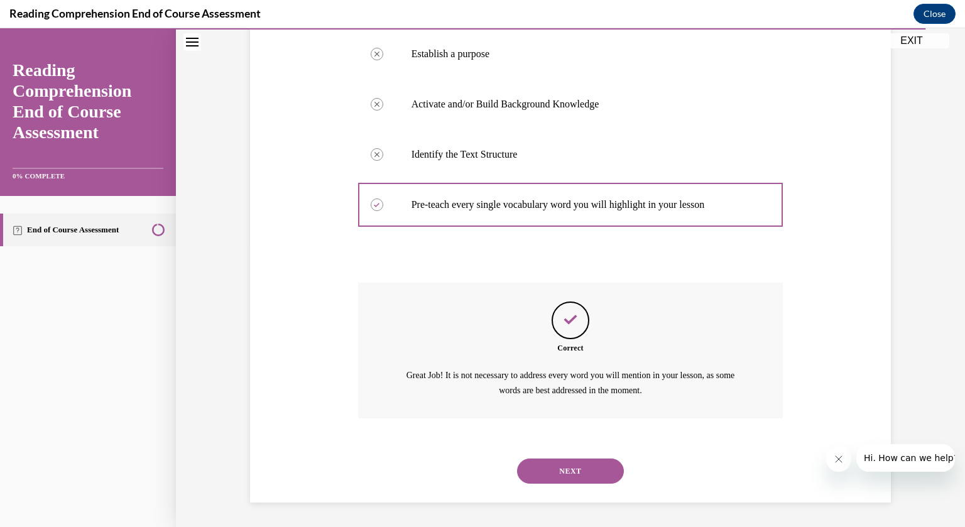
click at [576, 471] on button "NEXT" at bounding box center [570, 470] width 107 height 25
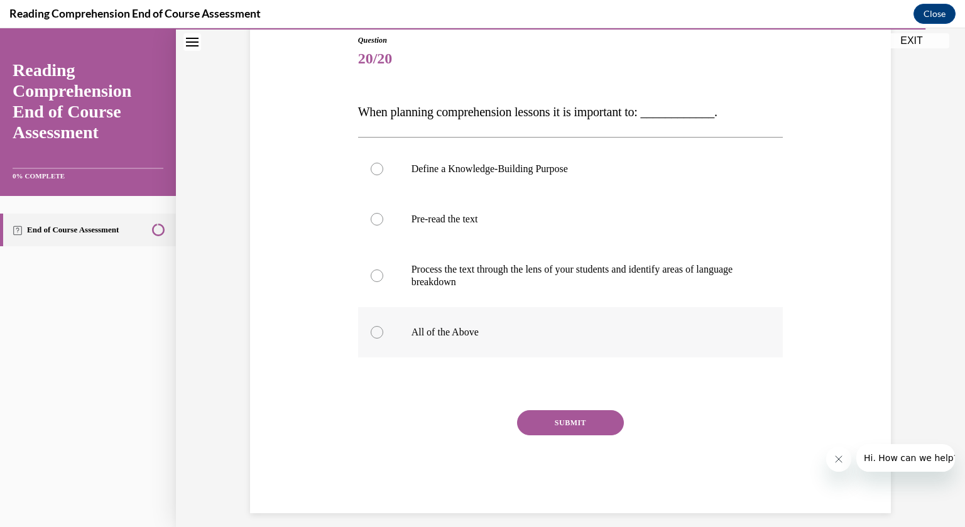
click at [375, 339] on label "All of the Above" at bounding box center [570, 332] width 425 height 50
click at [375, 338] on input "All of the Above" at bounding box center [377, 332] width 13 height 13
radio input "true"
click at [542, 416] on button "SUBMIT" at bounding box center [570, 422] width 107 height 25
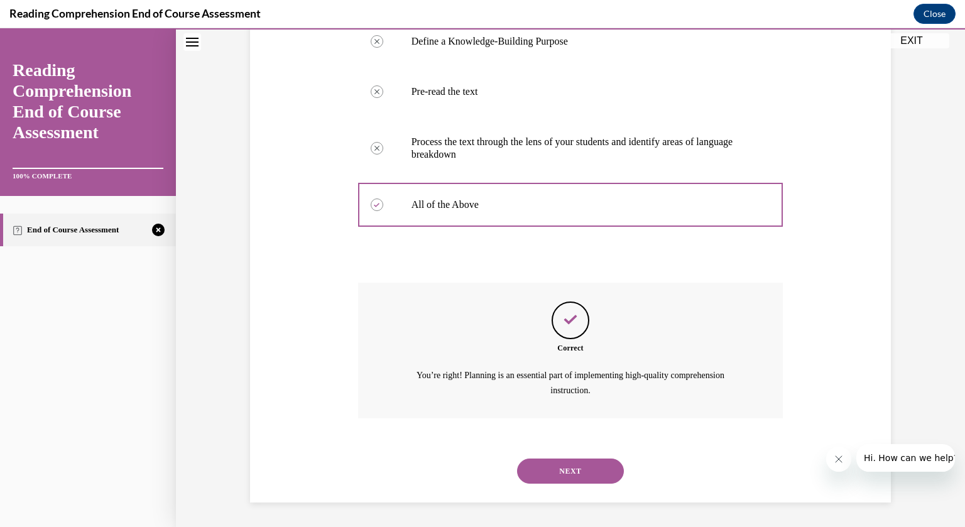
click at [561, 472] on button "NEXT" at bounding box center [570, 470] width 107 height 25
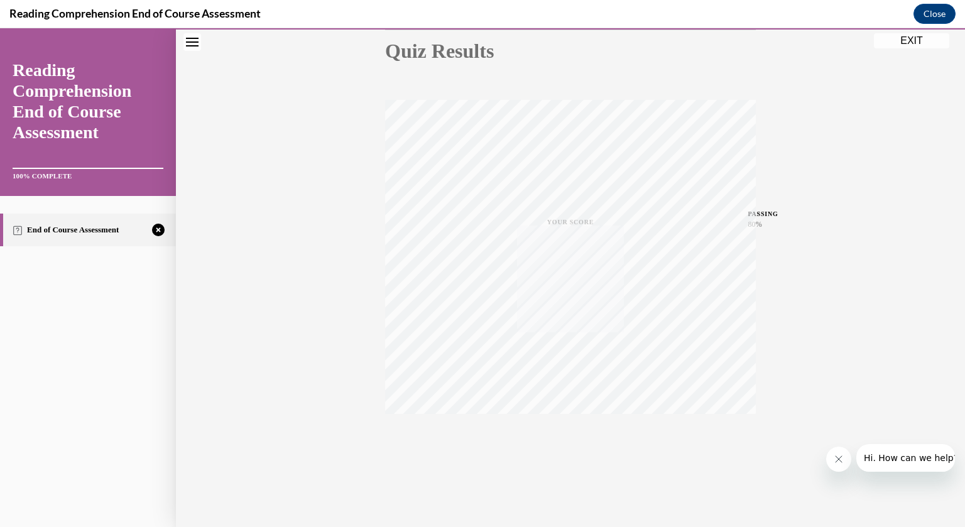
scroll to position [144, 0]
click at [569, 444] on icon "button" at bounding box center [570, 451] width 45 height 14
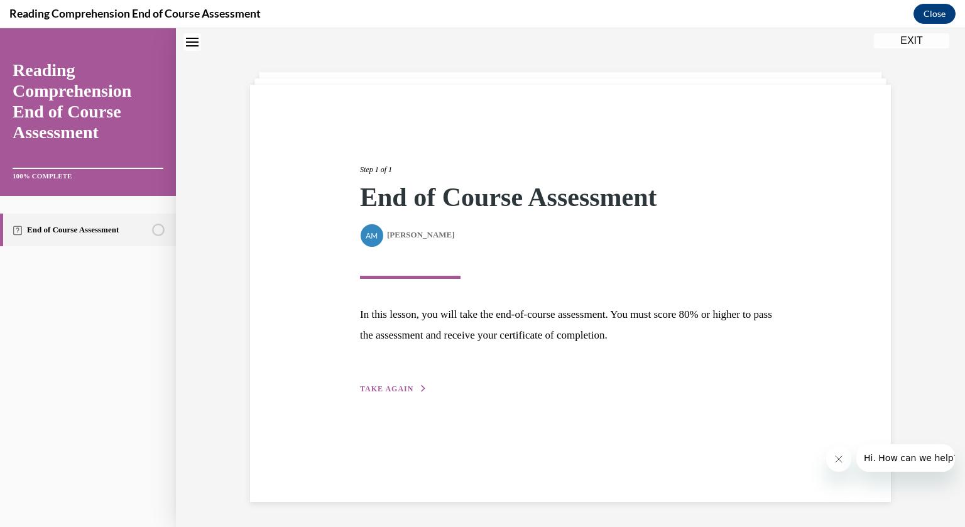
scroll to position [40, 0]
click at [408, 391] on span "TAKE AGAIN" at bounding box center [386, 388] width 53 height 9
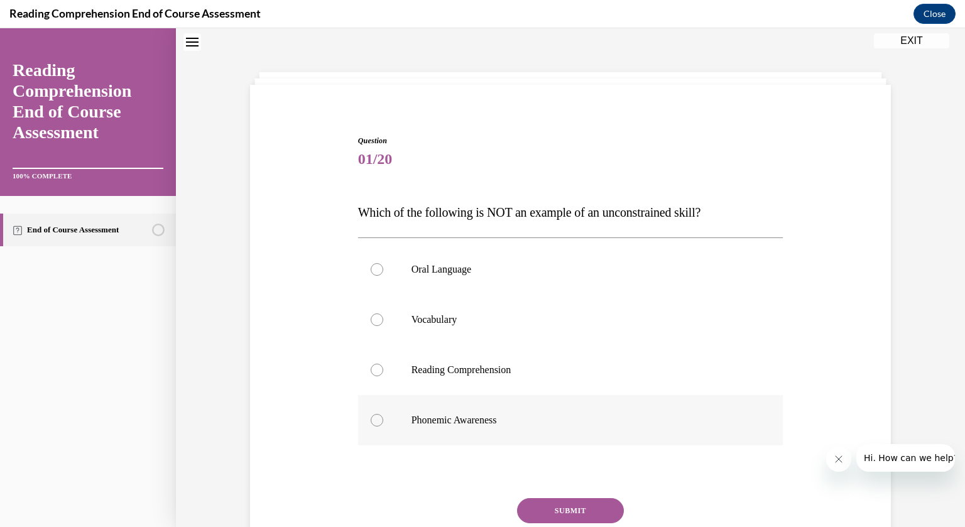
click at [381, 418] on div at bounding box center [377, 420] width 13 height 13
click at [381, 418] on input "Phonemic Awareness" at bounding box center [377, 420] width 13 height 13
radio input "true"
click at [539, 509] on button "SUBMIT" at bounding box center [570, 510] width 107 height 25
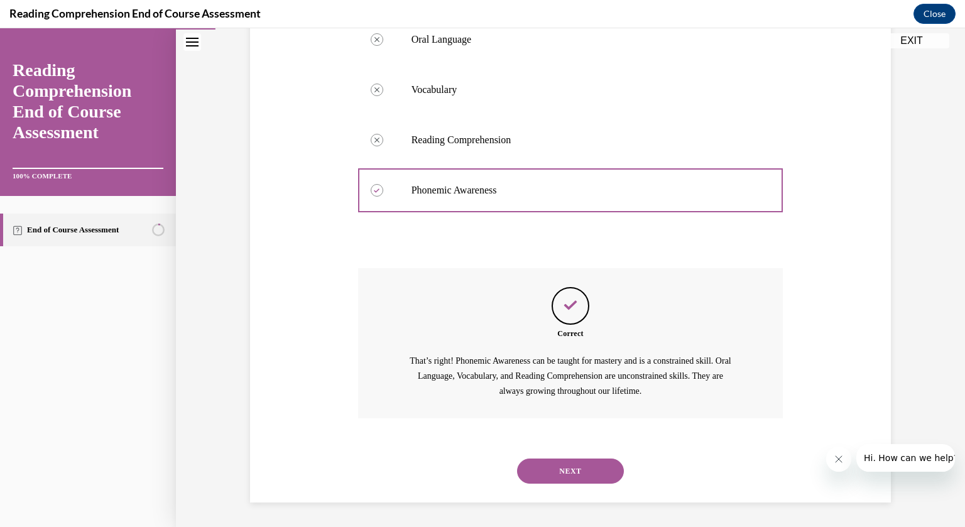
click at [577, 473] on button "NEXT" at bounding box center [570, 470] width 107 height 25
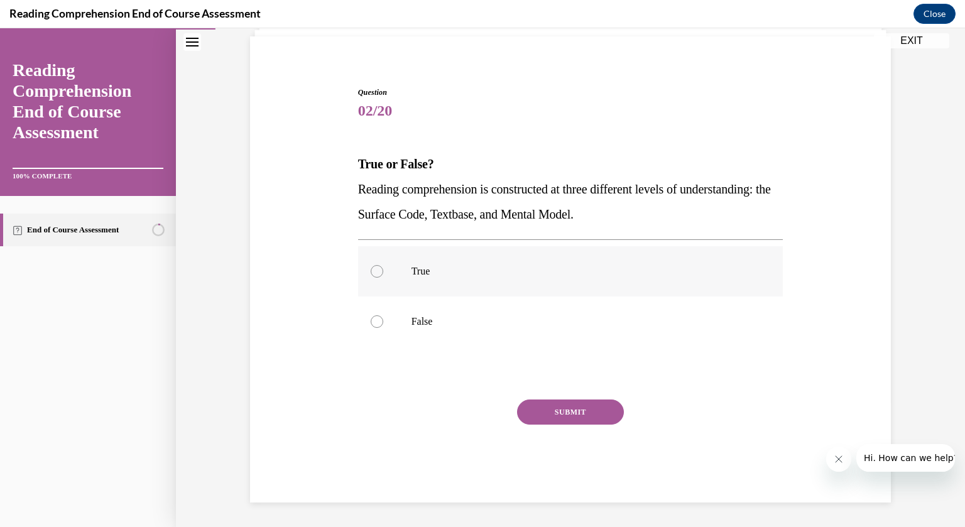
click at [380, 270] on div at bounding box center [377, 271] width 13 height 13
click at [380, 270] on input "True" at bounding box center [377, 271] width 13 height 13
radio input "true"
click at [590, 415] on button "SUBMIT" at bounding box center [570, 411] width 107 height 25
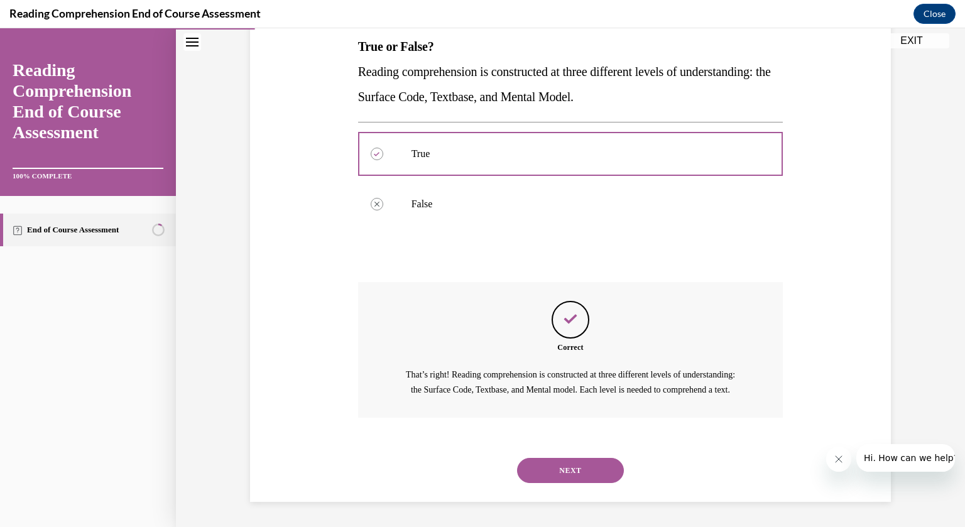
scroll to position [219, 0]
click at [572, 478] on button "NEXT" at bounding box center [570, 470] width 107 height 25
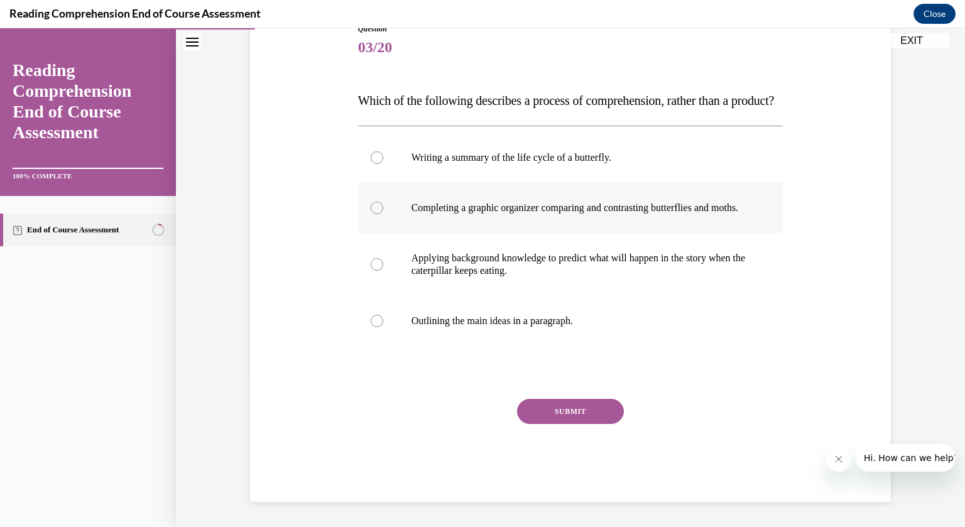
scroll to position [167, 0]
click at [373, 271] on div at bounding box center [377, 264] width 13 height 13
click at [373, 271] on input "Applying background knowledge to predict what will happen in the story when the…" at bounding box center [377, 264] width 13 height 13
radio input "true"
click at [565, 424] on button "SUBMIT" at bounding box center [570, 411] width 107 height 25
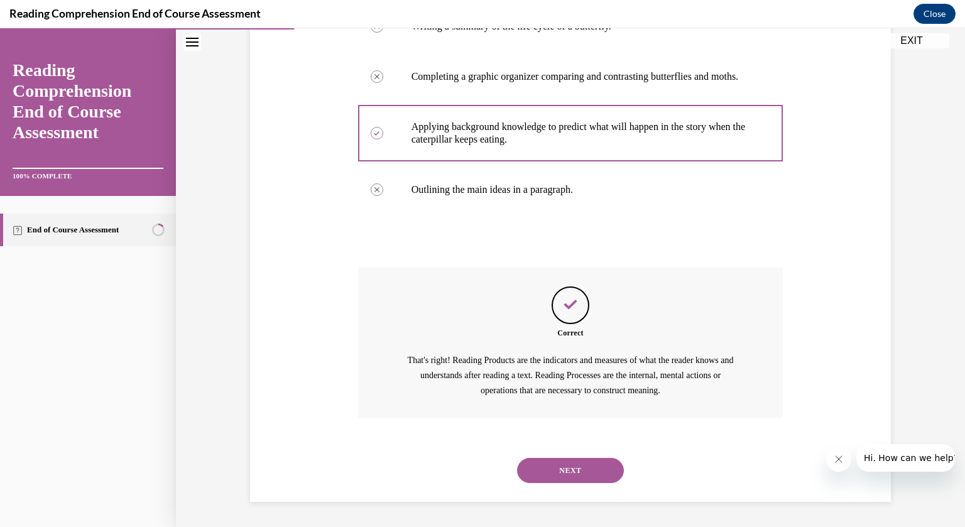
scroll to position [320, 0]
click at [558, 474] on button "NEXT" at bounding box center [570, 470] width 107 height 25
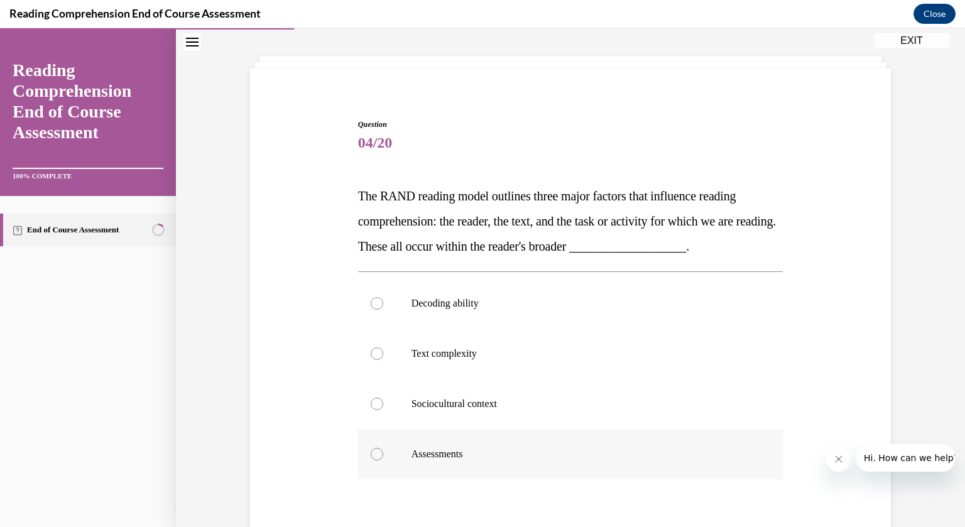
scroll to position [78, 0]
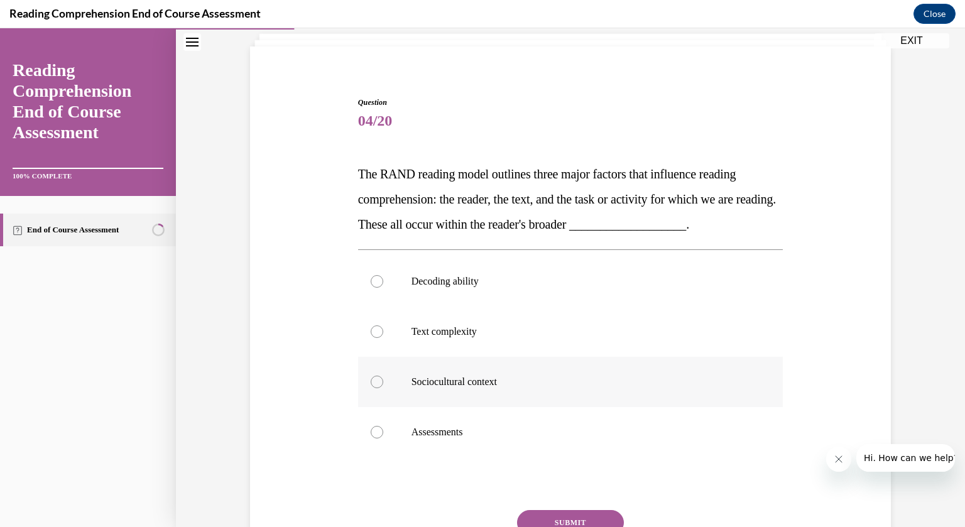
click at [377, 379] on div at bounding box center [377, 382] width 13 height 13
click at [377, 379] on input "Sociocultural context" at bounding box center [377, 382] width 13 height 13
radio input "true"
click at [548, 519] on button "SUBMIT" at bounding box center [570, 522] width 107 height 25
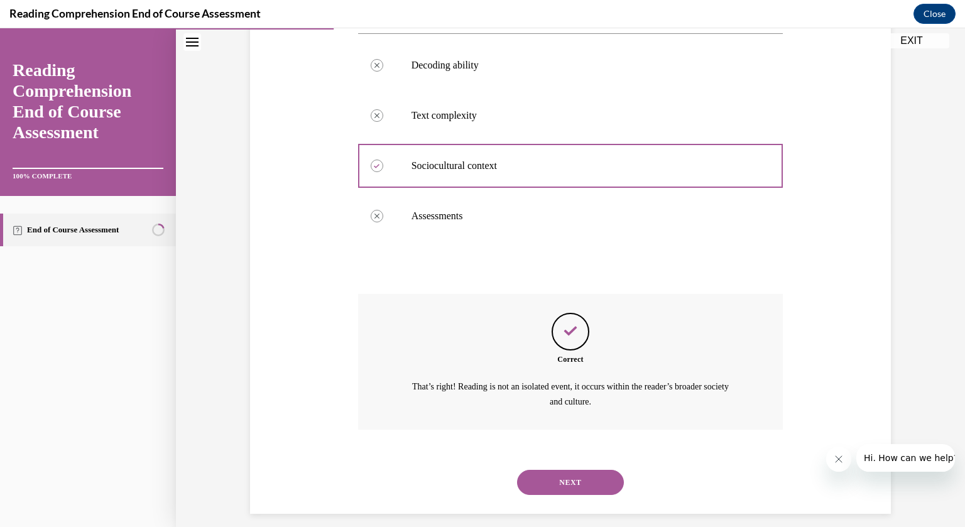
scroll to position [305, 0]
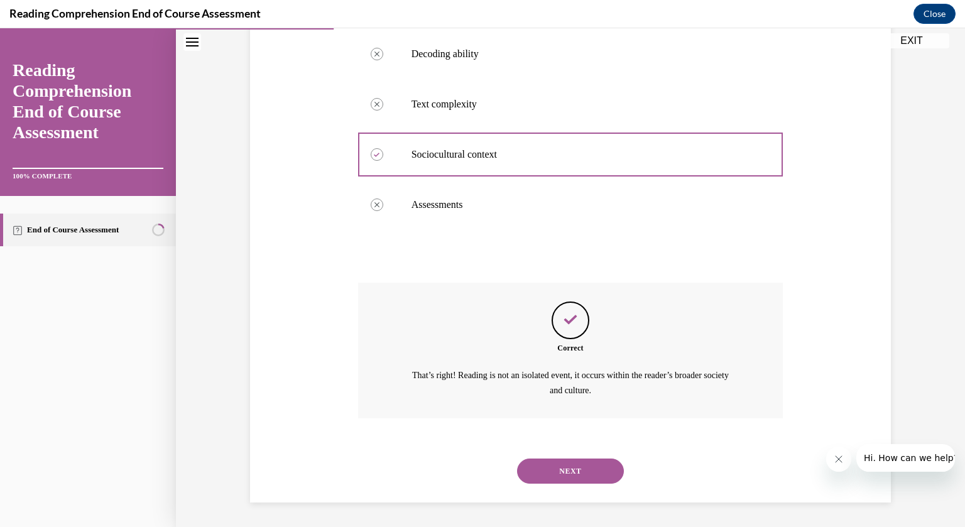
click at [555, 473] on button "NEXT" at bounding box center [570, 470] width 107 height 25
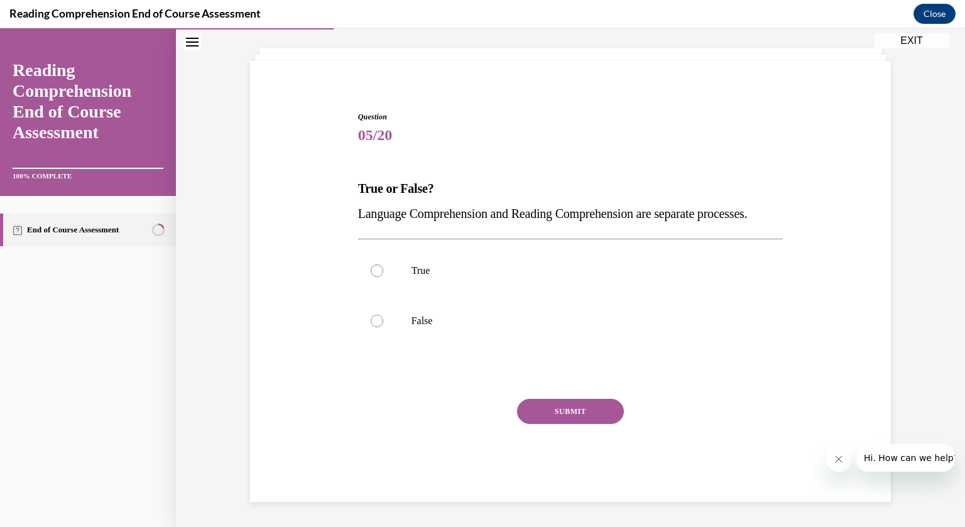
scroll to position [88, 0]
click at [378, 273] on div at bounding box center [377, 270] width 13 height 13
click at [378, 273] on input "True" at bounding box center [377, 270] width 13 height 13
radio input "true"
click at [548, 400] on button "SUBMIT" at bounding box center [570, 411] width 107 height 25
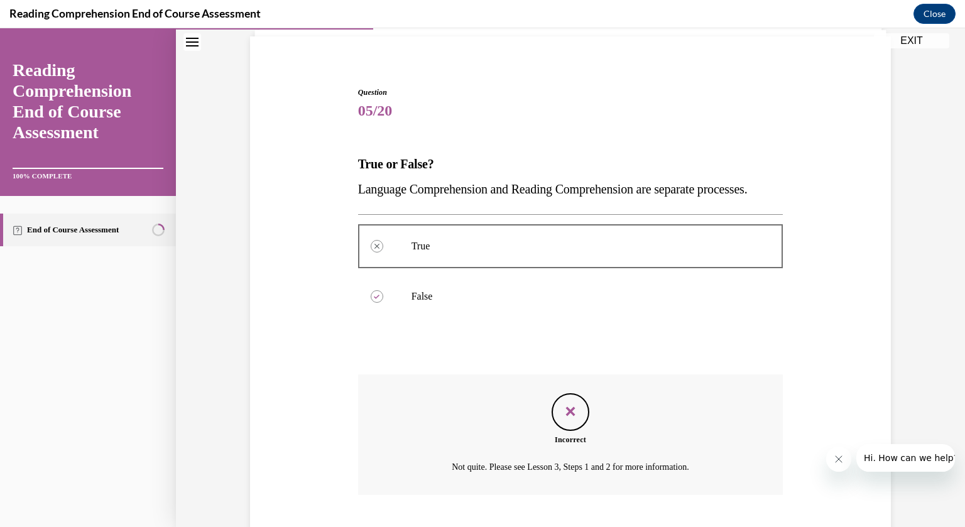
scroll to position [190, 0]
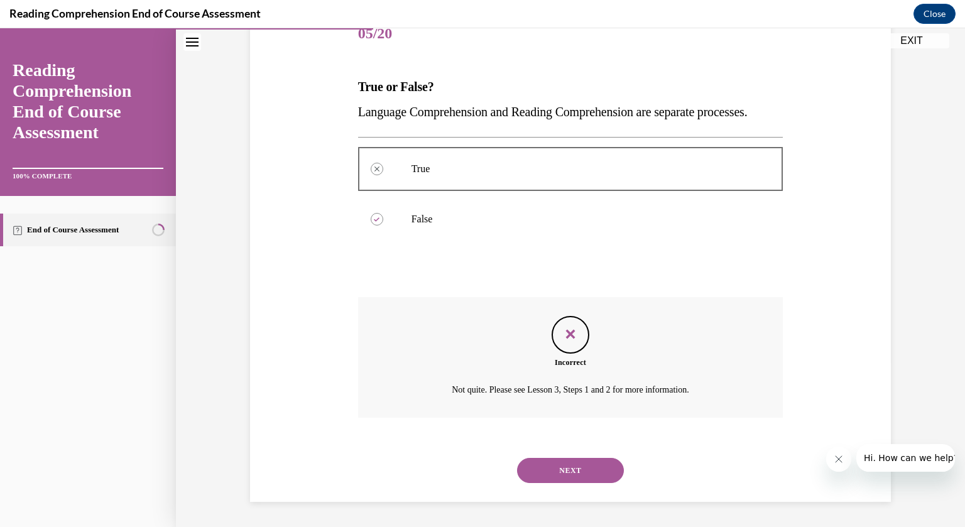
click at [560, 473] on button "NEXT" at bounding box center [570, 470] width 107 height 25
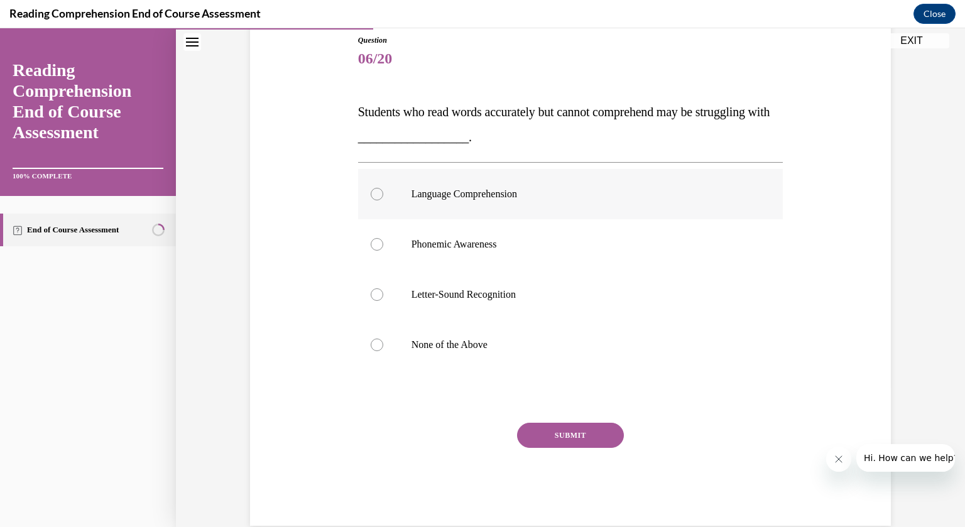
click at [379, 200] on label "Language Comprehension" at bounding box center [570, 194] width 425 height 50
click at [379, 200] on input "Language Comprehension" at bounding box center [377, 194] width 13 height 13
radio input "true"
click at [583, 433] on button "SUBMIT" at bounding box center [570, 435] width 107 height 25
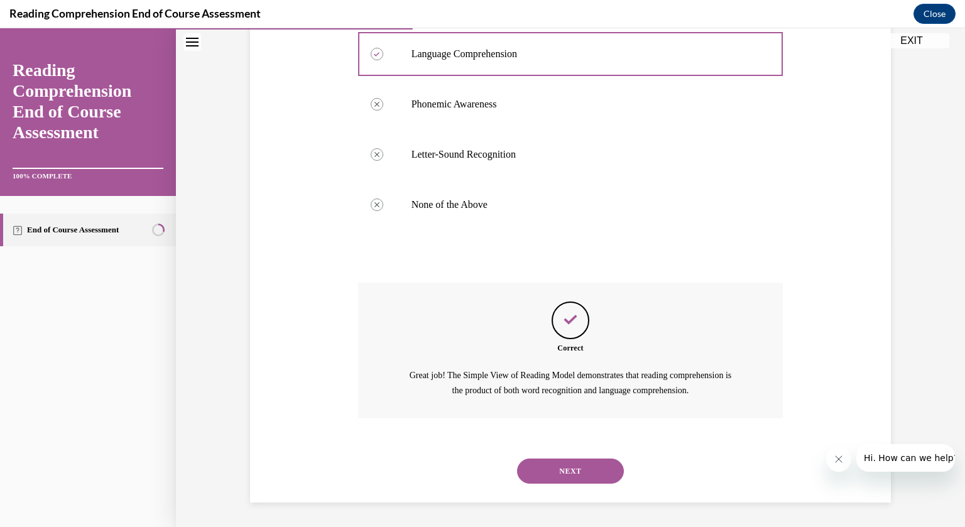
click at [568, 480] on button "NEXT" at bounding box center [570, 470] width 107 height 25
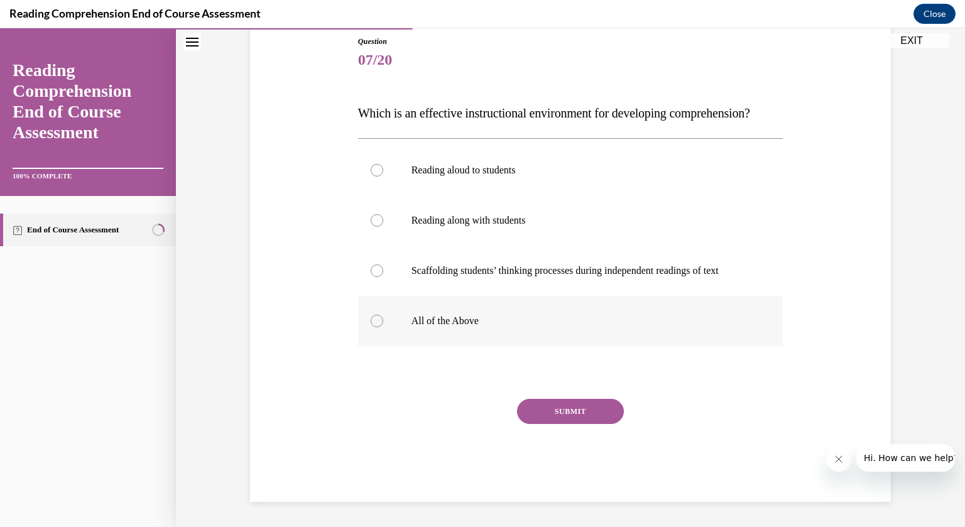
click at [379, 327] on div at bounding box center [377, 321] width 13 height 13
click at [379, 327] on input "All of the Above" at bounding box center [377, 321] width 13 height 13
radio input "true"
click at [568, 424] on button "SUBMIT" at bounding box center [570, 411] width 107 height 25
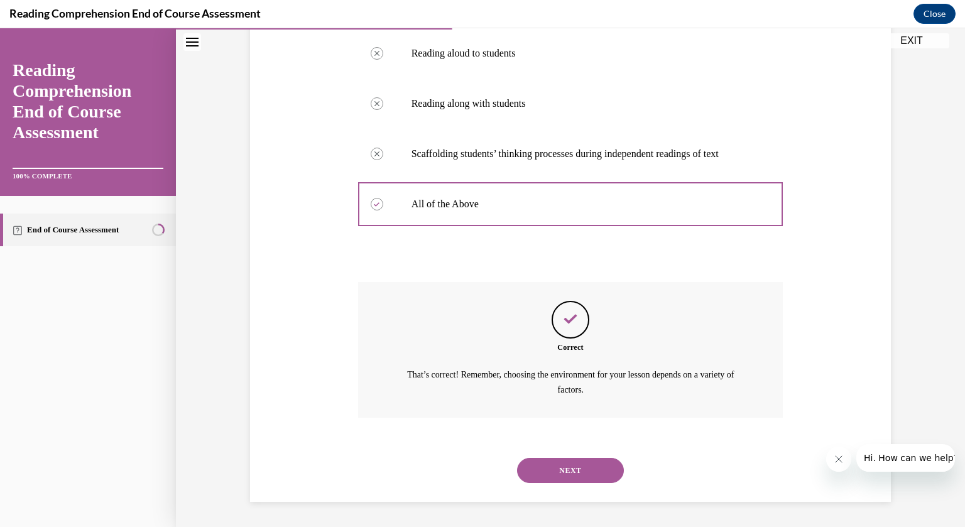
click at [587, 476] on button "NEXT" at bounding box center [570, 470] width 107 height 25
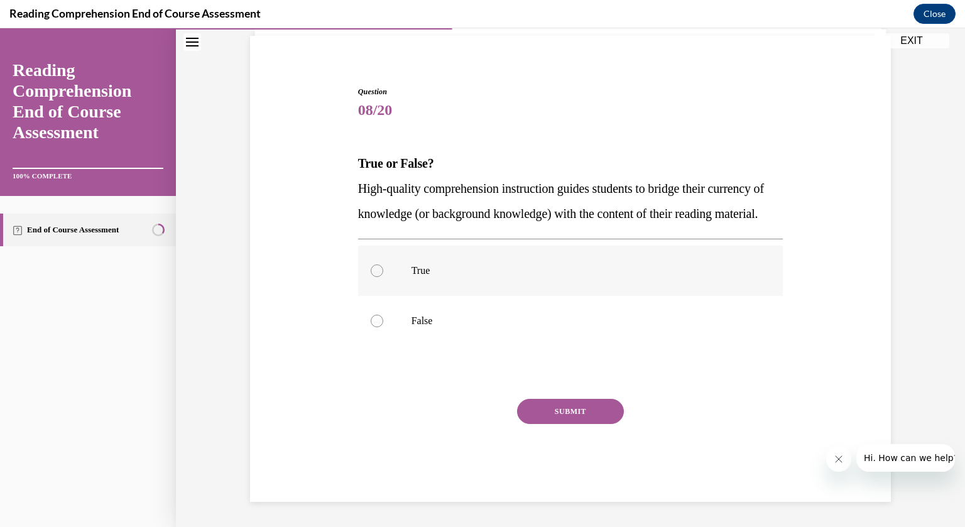
click at [377, 273] on div at bounding box center [377, 270] width 13 height 13
click at [377, 273] on input "True" at bounding box center [377, 270] width 13 height 13
radio input "true"
click at [566, 413] on button "SUBMIT" at bounding box center [570, 411] width 107 height 25
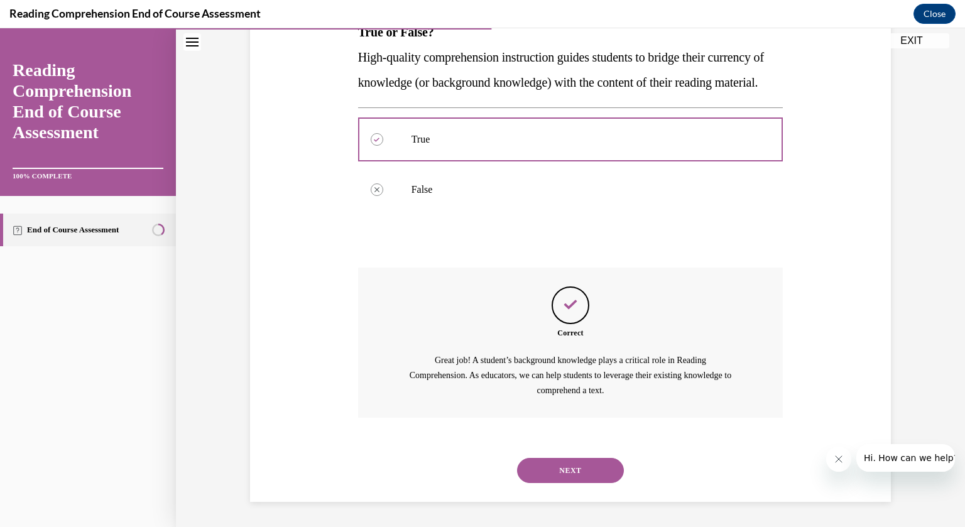
scroll to position [244, 0]
click at [570, 470] on button "NEXT" at bounding box center [570, 470] width 107 height 25
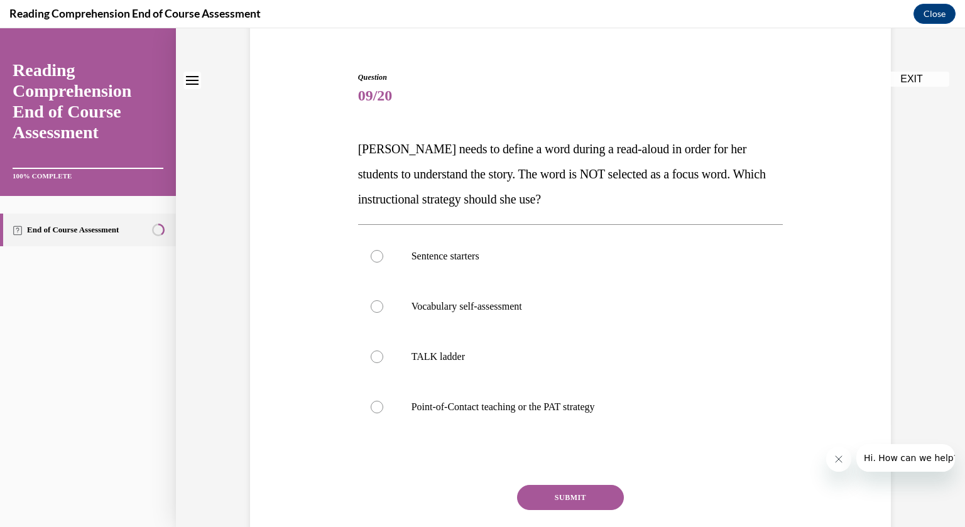
scroll to position [111, 0]
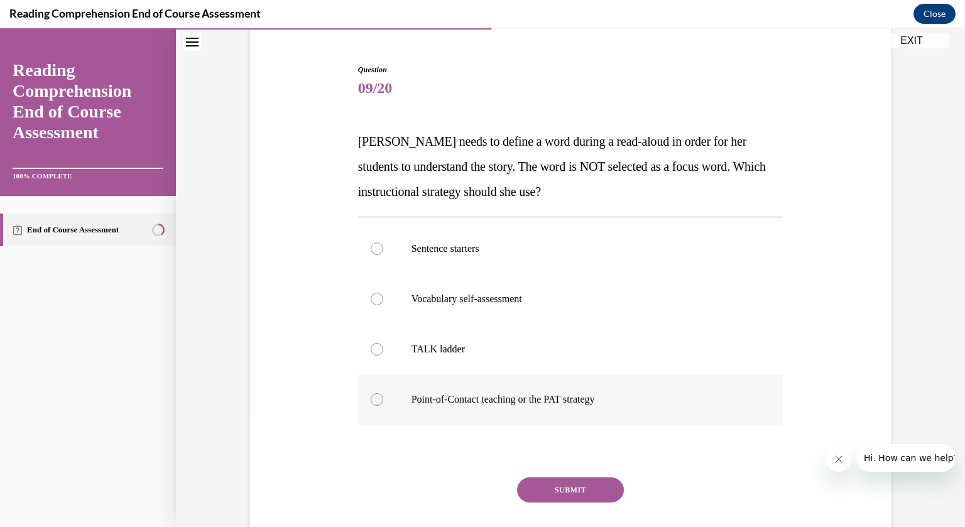
click at [379, 401] on div at bounding box center [377, 399] width 13 height 13
click at [379, 401] on input "Point-of-Contact teaching or the PAT strategy" at bounding box center [377, 399] width 13 height 13
radio input "true"
click at [575, 495] on button "SUBMIT" at bounding box center [570, 489] width 107 height 25
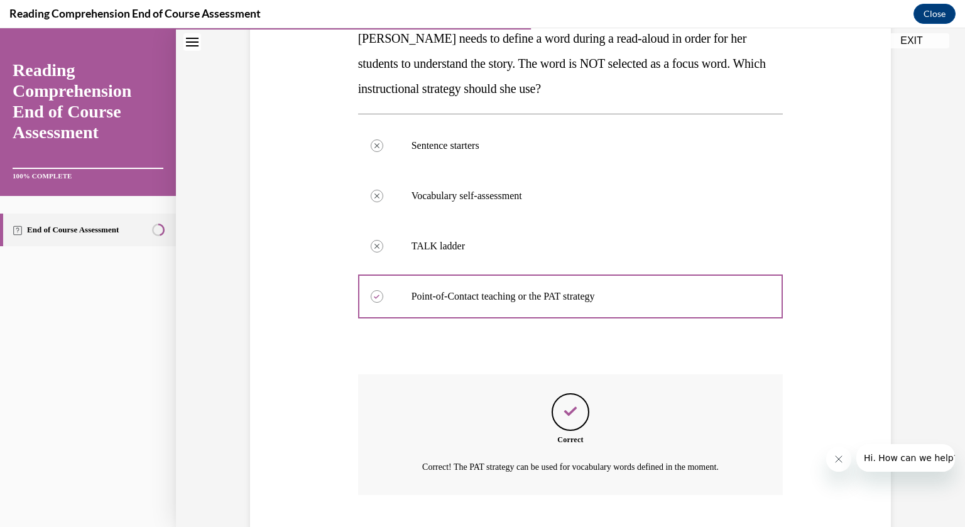
scroll to position [290, 0]
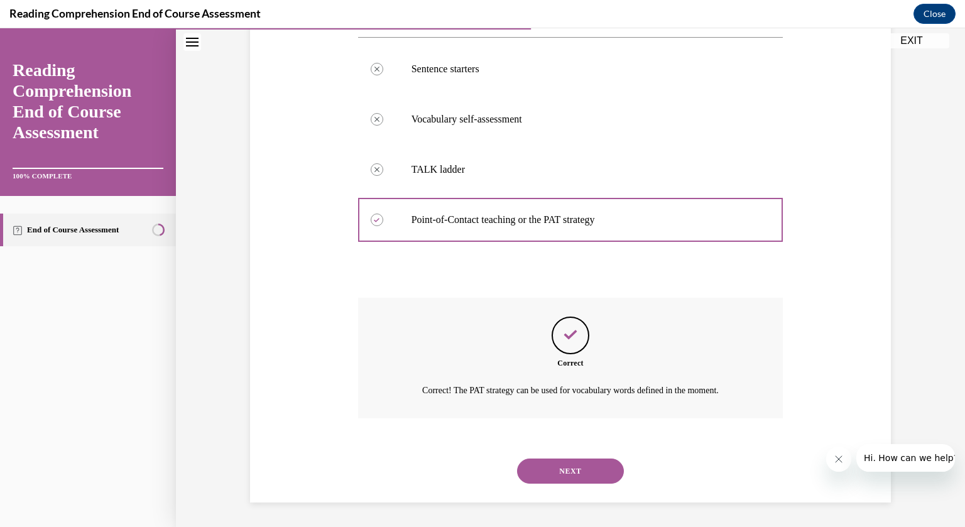
click at [602, 469] on button "NEXT" at bounding box center [570, 470] width 107 height 25
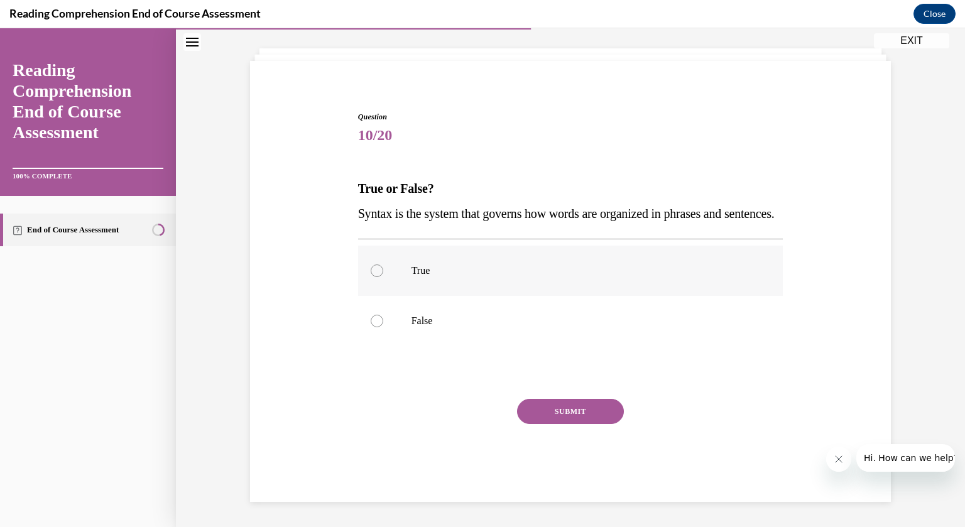
click at [377, 273] on div at bounding box center [377, 270] width 13 height 13
click at [377, 273] on input "True" at bounding box center [377, 270] width 13 height 13
radio input "true"
click at [558, 404] on button "SUBMIT" at bounding box center [570, 411] width 107 height 25
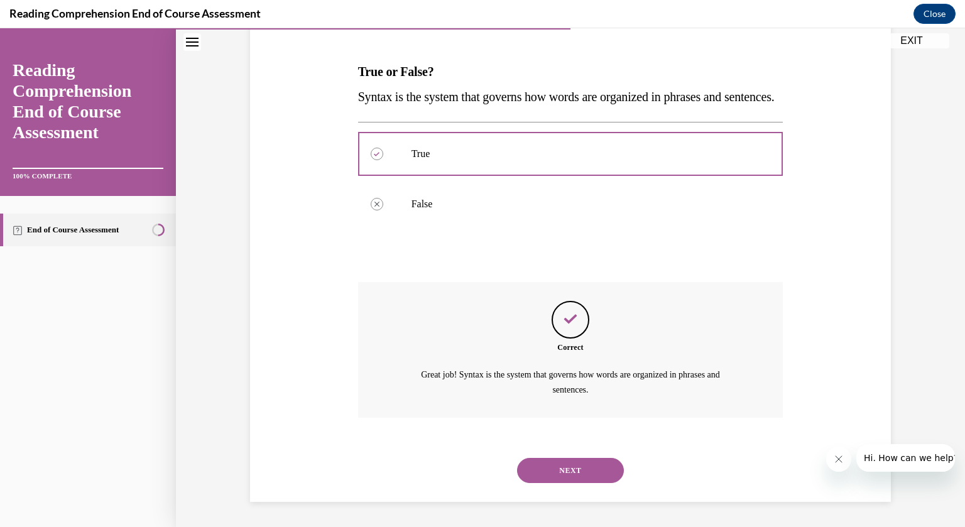
click at [579, 471] on button "NEXT" at bounding box center [570, 470] width 107 height 25
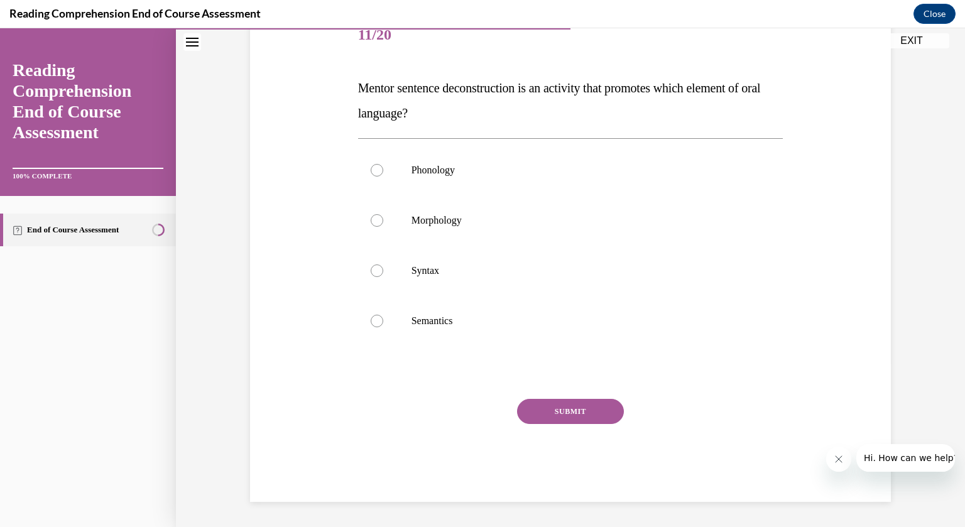
scroll to position [140, 0]
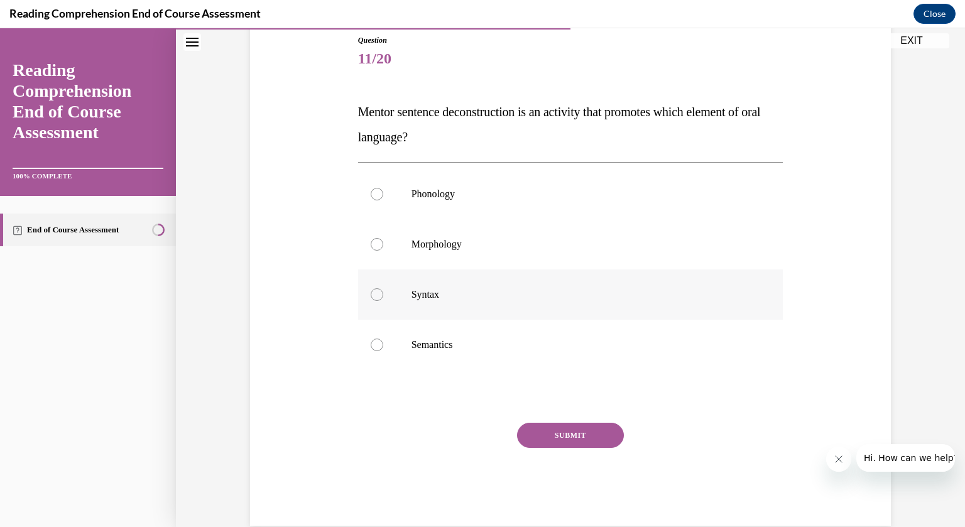
click at [374, 298] on div at bounding box center [377, 294] width 13 height 13
click at [374, 298] on input "Syntax" at bounding box center [377, 294] width 13 height 13
radio input "true"
click at [563, 427] on button "SUBMIT" at bounding box center [570, 435] width 107 height 25
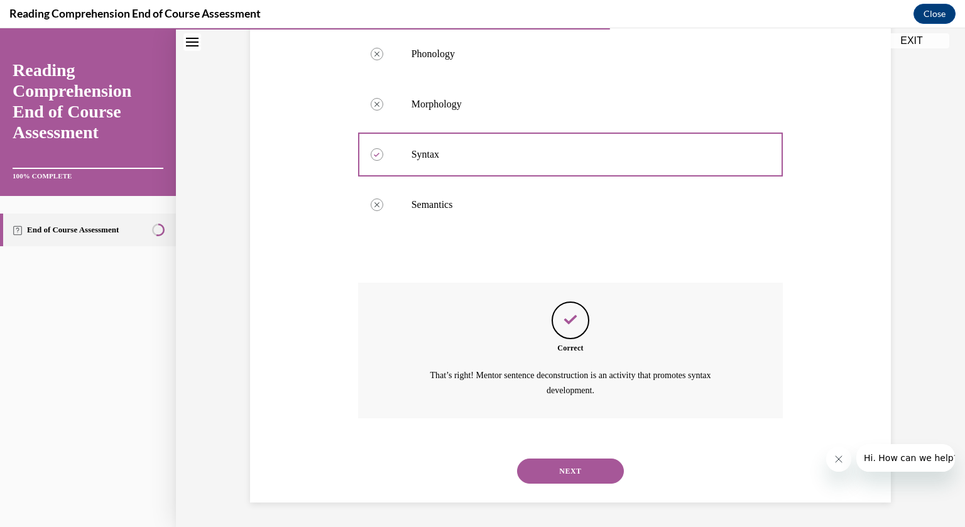
click at [548, 465] on button "NEXT" at bounding box center [570, 470] width 107 height 25
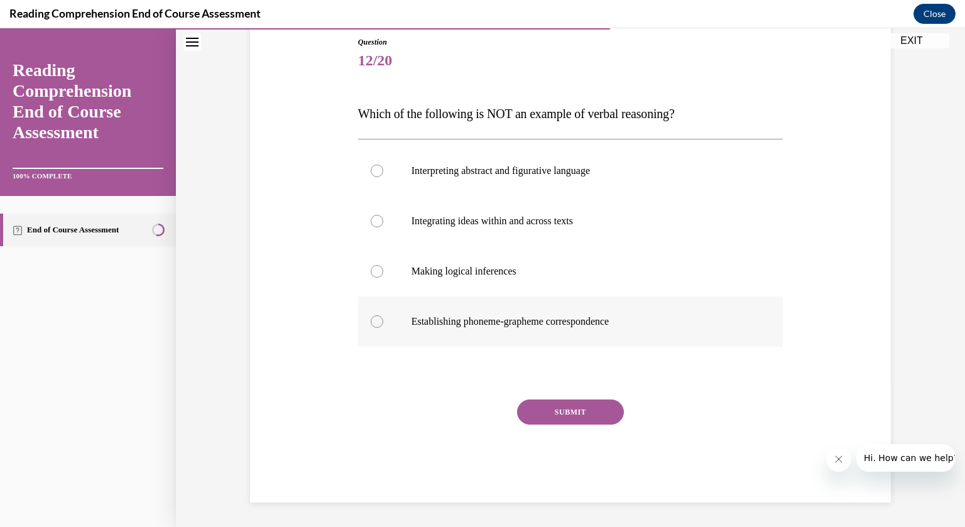
click at [377, 321] on div at bounding box center [377, 321] width 13 height 13
click at [377, 321] on input "Establishing phoneme-grapheme correspondence" at bounding box center [377, 321] width 13 height 13
radio input "true"
click at [600, 419] on button "SUBMIT" at bounding box center [570, 411] width 107 height 25
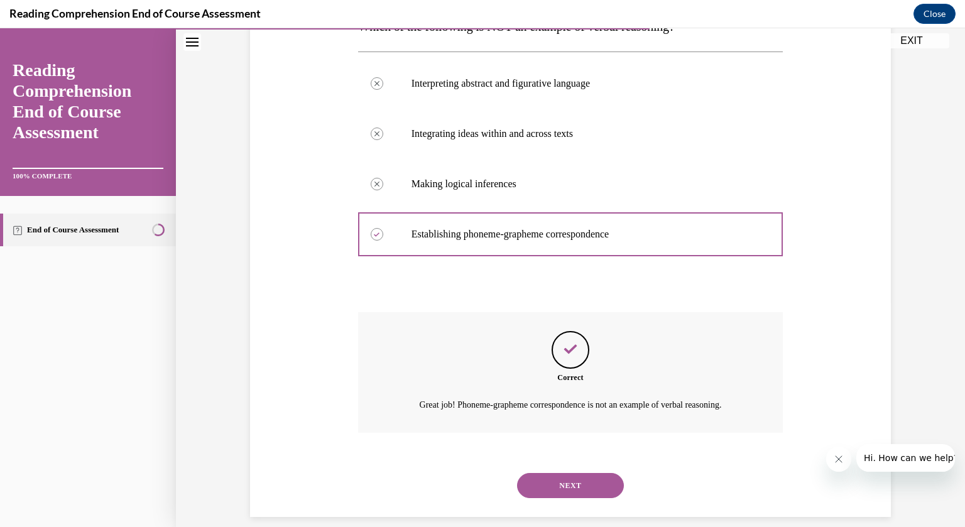
scroll to position [240, 0]
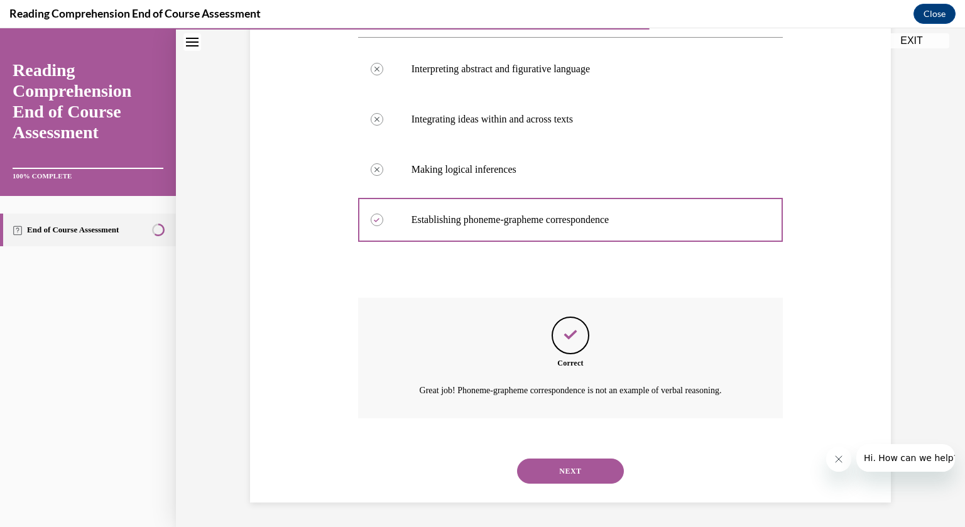
click at [580, 473] on button "NEXT" at bounding box center [570, 470] width 107 height 25
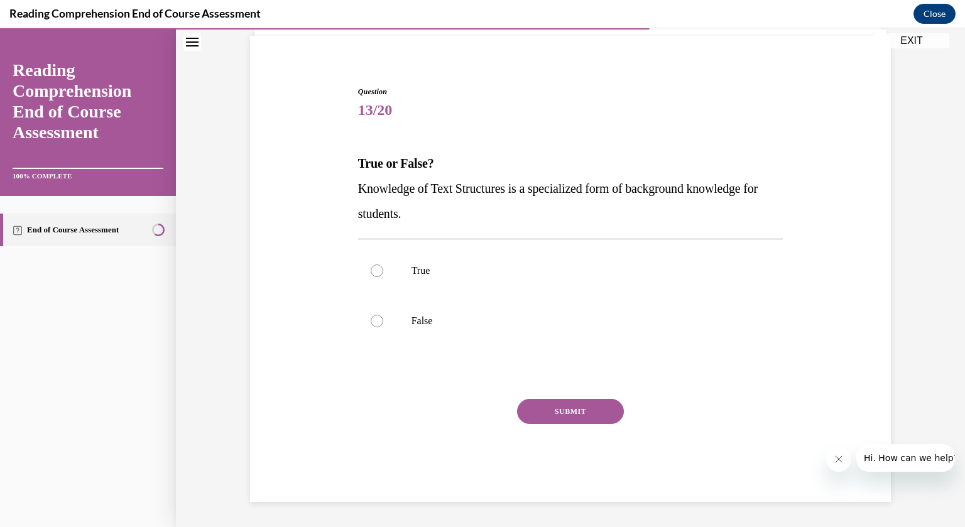
scroll to position [88, 0]
click at [377, 273] on div at bounding box center [377, 271] width 13 height 13
click at [377, 273] on input "True" at bounding box center [377, 271] width 13 height 13
radio input "true"
click at [579, 408] on button "SUBMIT" at bounding box center [570, 411] width 107 height 25
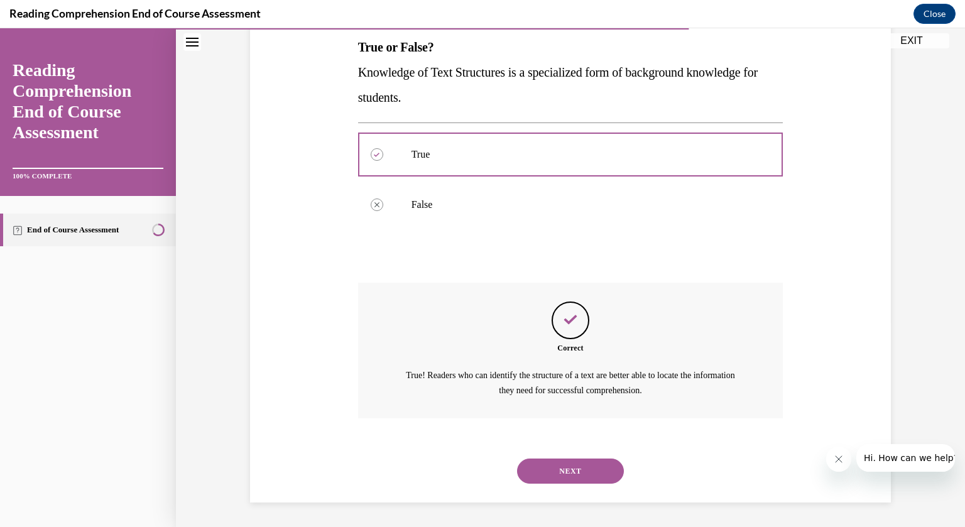
click at [565, 470] on button "NEXT" at bounding box center [570, 470] width 107 height 25
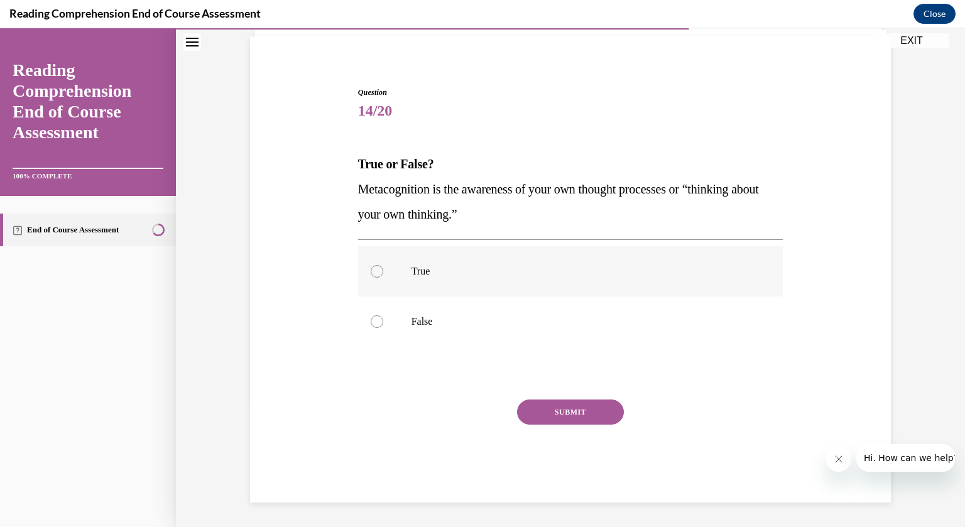
click at [376, 270] on div at bounding box center [377, 271] width 13 height 13
click at [376, 270] on input "True" at bounding box center [377, 271] width 13 height 13
radio input "true"
click at [548, 413] on button "SUBMIT" at bounding box center [570, 411] width 107 height 25
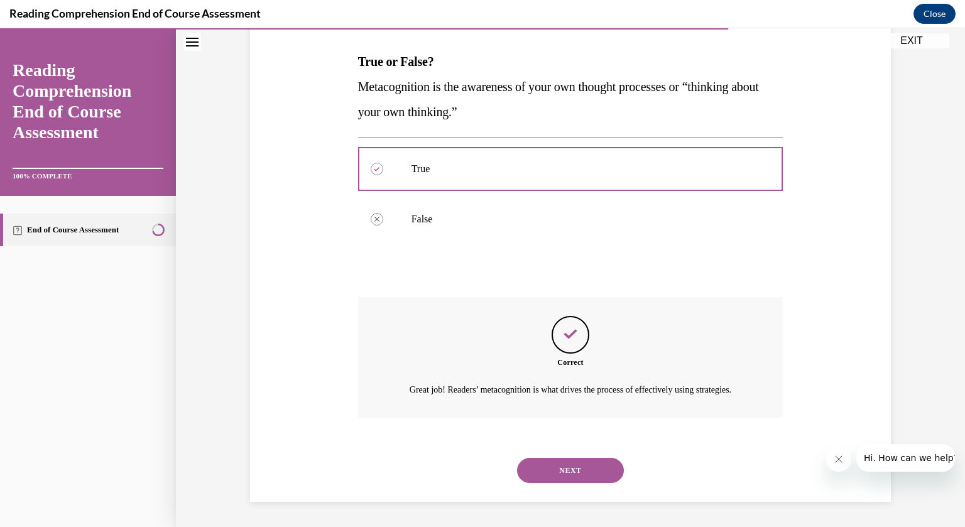
click at [553, 471] on button "NEXT" at bounding box center [570, 470] width 107 height 25
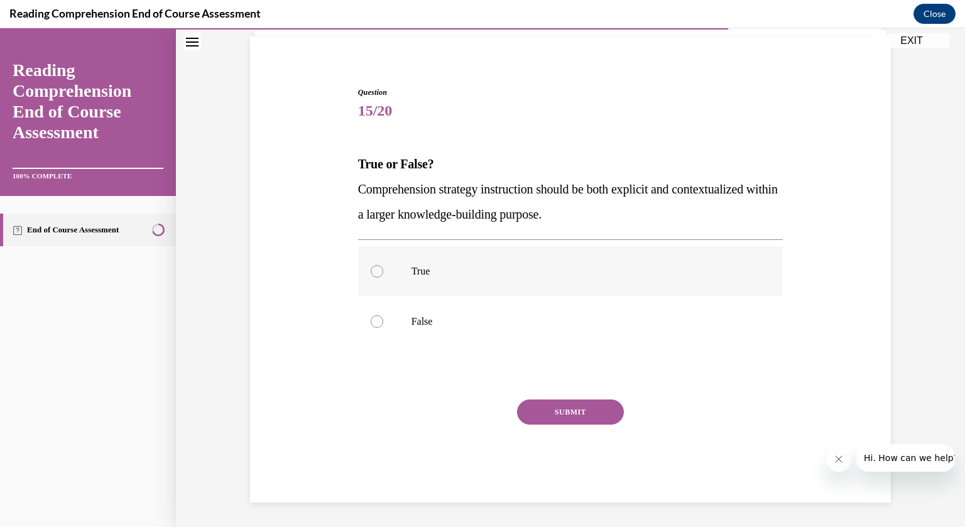
click at [381, 274] on div at bounding box center [377, 271] width 13 height 13
click at [381, 274] on input "True" at bounding box center [377, 271] width 13 height 13
radio input "true"
click at [561, 411] on button "SUBMIT" at bounding box center [570, 411] width 107 height 25
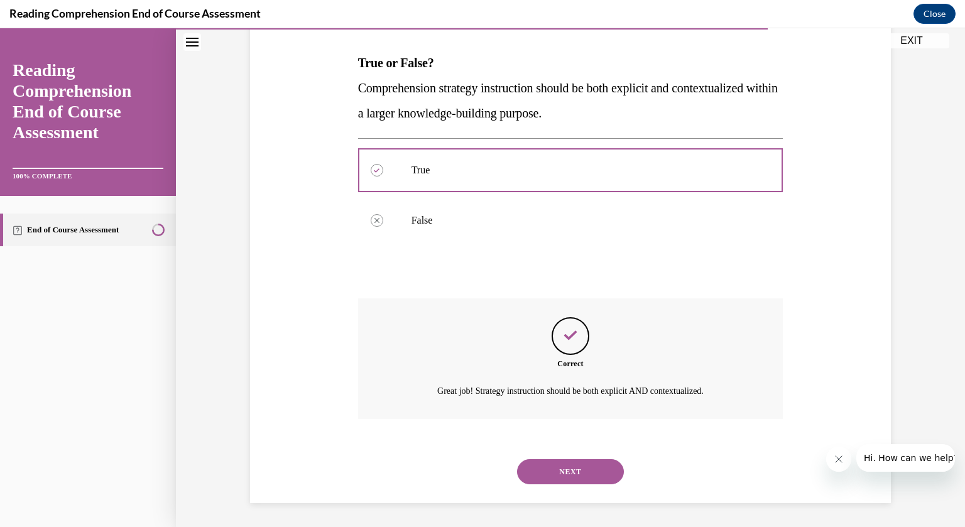
scroll to position [190, 0]
click at [563, 475] on button "NEXT" at bounding box center [570, 470] width 107 height 25
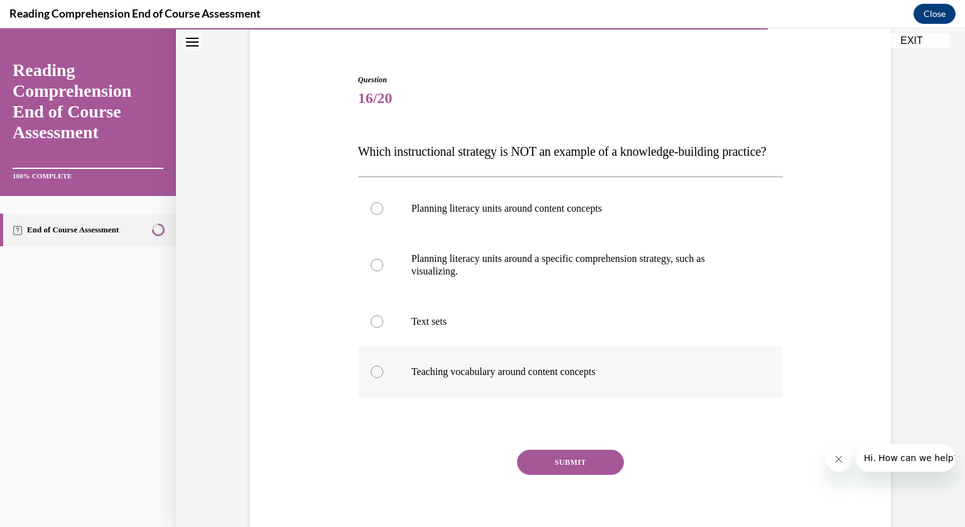
scroll to position [102, 0]
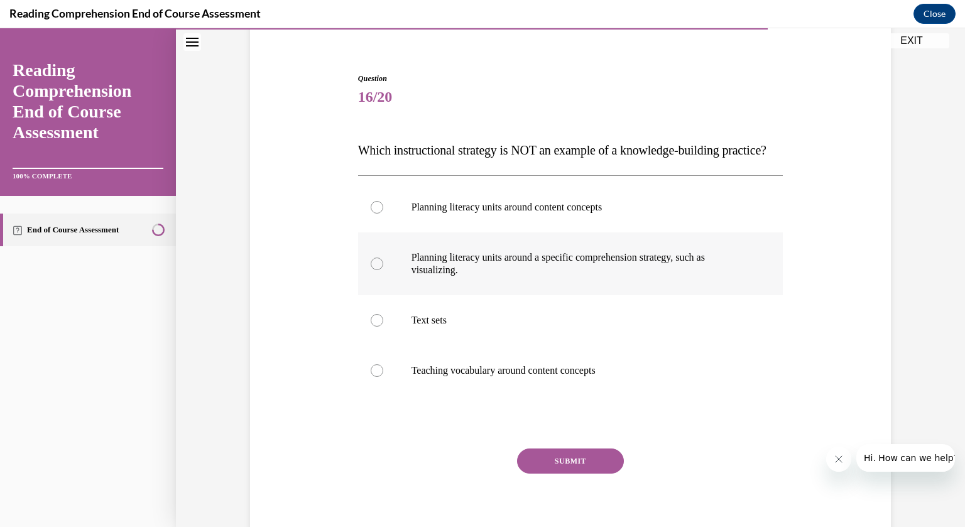
click at [381, 270] on div at bounding box center [377, 263] width 13 height 13
click at [381, 270] on input "Planning literacy units around a specific comprehension strategy, such as visua…" at bounding box center [377, 263] width 13 height 13
radio input "true"
click at [563, 502] on div "SUBMIT" at bounding box center [570, 479] width 425 height 63
click at [565, 473] on button "SUBMIT" at bounding box center [570, 460] width 107 height 25
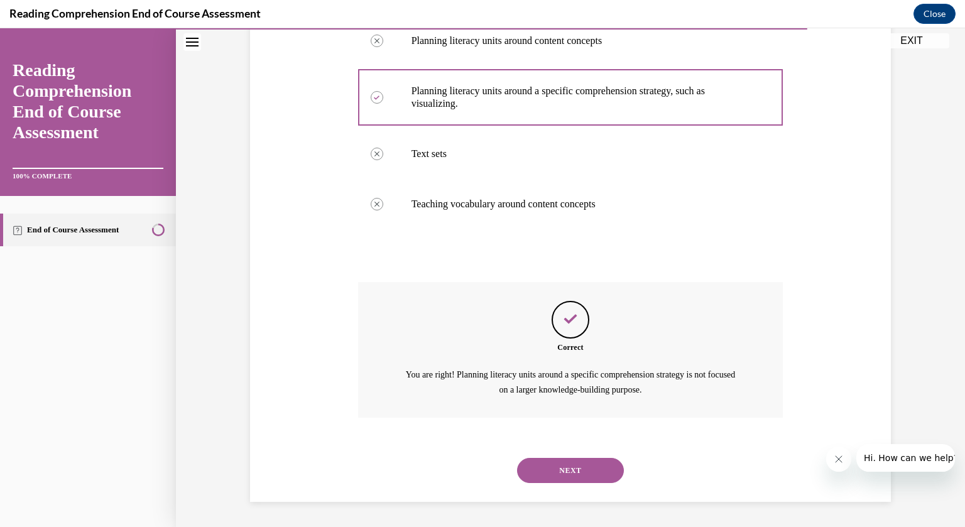
click at [608, 468] on button "NEXT" at bounding box center [570, 470] width 107 height 25
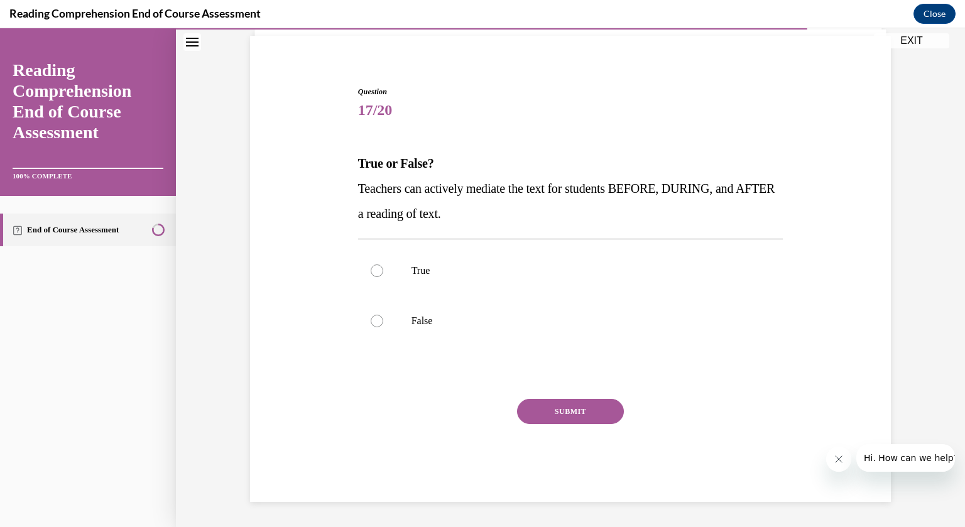
scroll to position [88, 0]
click at [382, 273] on div at bounding box center [377, 271] width 13 height 13
click at [382, 273] on input "True" at bounding box center [377, 271] width 13 height 13
radio input "true"
click at [554, 416] on button "SUBMIT" at bounding box center [570, 411] width 107 height 25
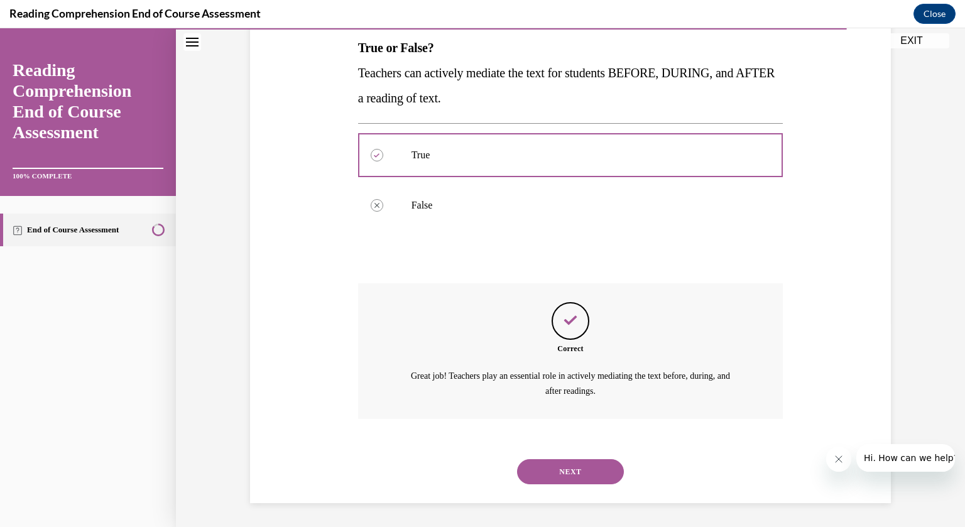
scroll to position [205, 0]
click at [566, 467] on button "NEXT" at bounding box center [570, 470] width 107 height 25
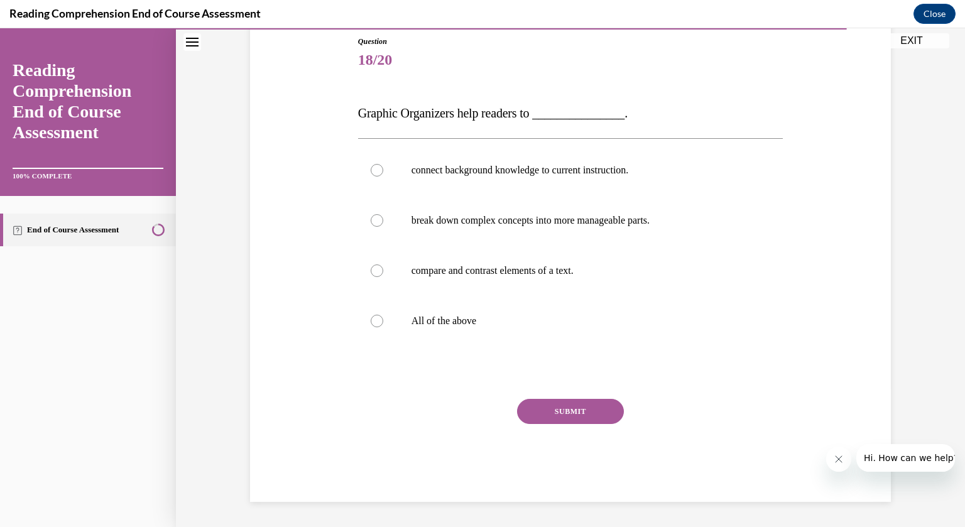
scroll to position [138, 0]
click at [379, 328] on label "All of the above" at bounding box center [570, 321] width 425 height 50
click at [379, 328] on input "All of the above" at bounding box center [377, 321] width 13 height 13
radio input "true"
click at [573, 418] on button "SUBMIT" at bounding box center [570, 411] width 107 height 25
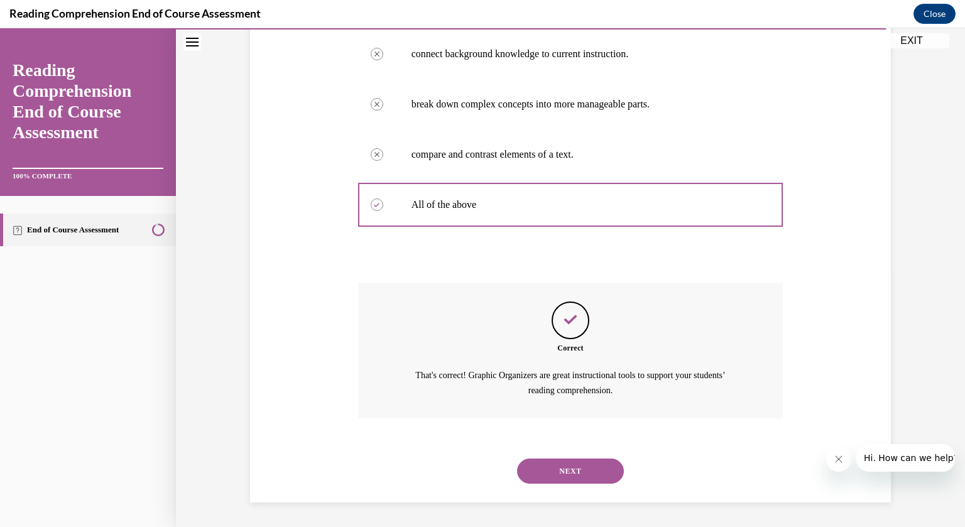
click at [577, 470] on button "NEXT" at bounding box center [570, 470] width 107 height 25
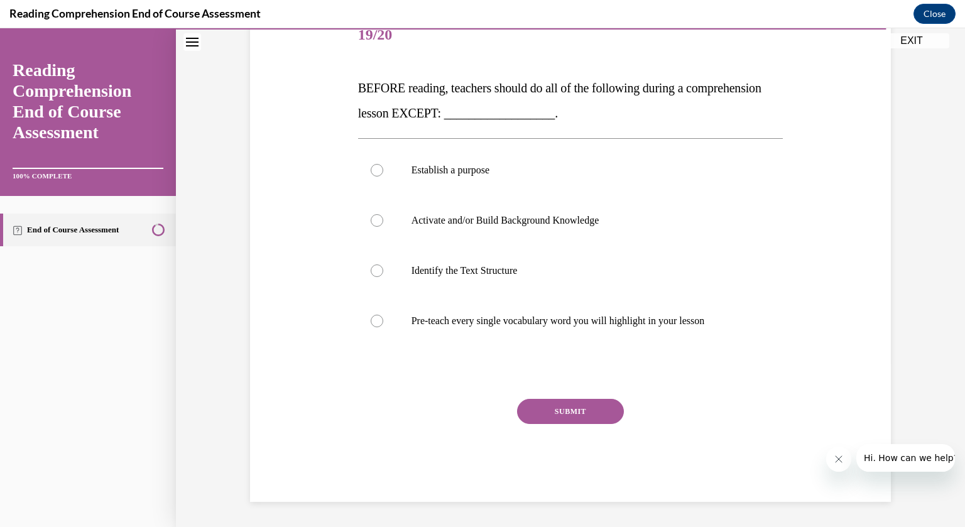
scroll to position [140, 0]
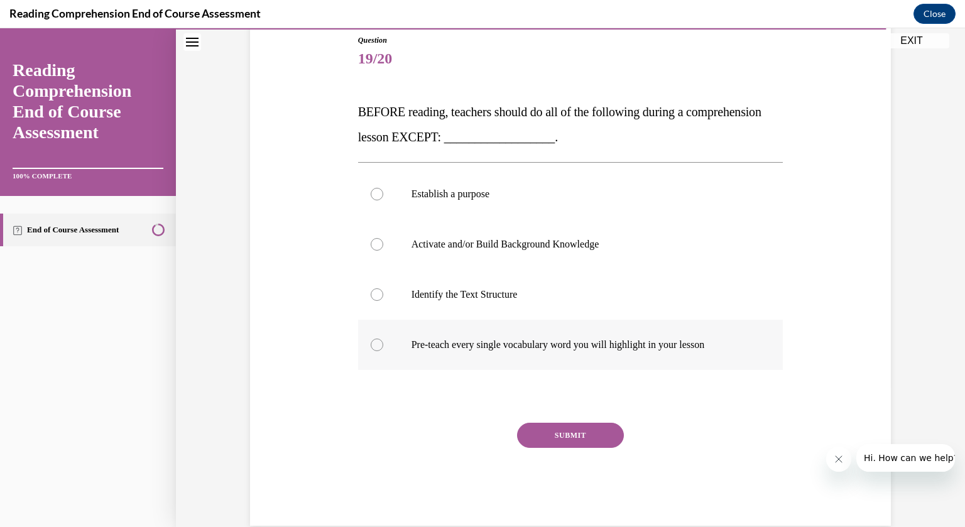
click at [375, 345] on div at bounding box center [377, 344] width 13 height 13
click at [375, 345] on input "Pre-teach every single vocabulary word you will highlight in your lesson" at bounding box center [377, 344] width 13 height 13
radio input "true"
click at [563, 433] on button "SUBMIT" at bounding box center [570, 435] width 107 height 25
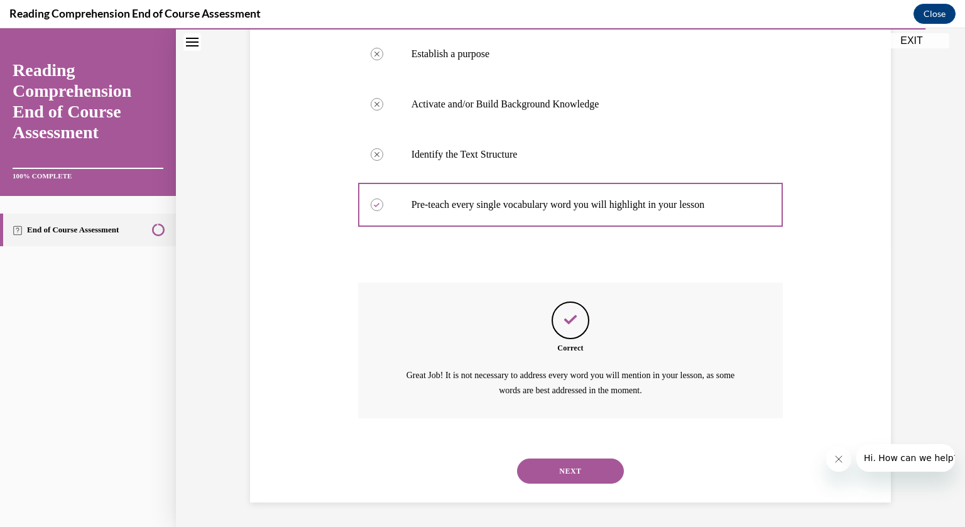
click at [551, 482] on button "NEXT" at bounding box center [570, 470] width 107 height 25
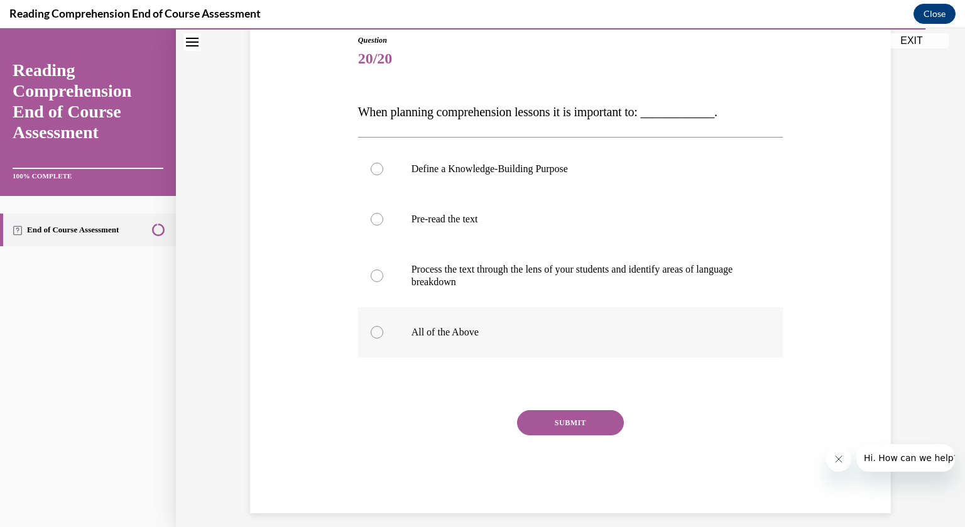
click at [374, 331] on div at bounding box center [377, 332] width 13 height 13
click at [374, 331] on input "All of the Above" at bounding box center [377, 332] width 13 height 13
radio input "true"
click at [558, 426] on button "SUBMIT" at bounding box center [570, 422] width 107 height 25
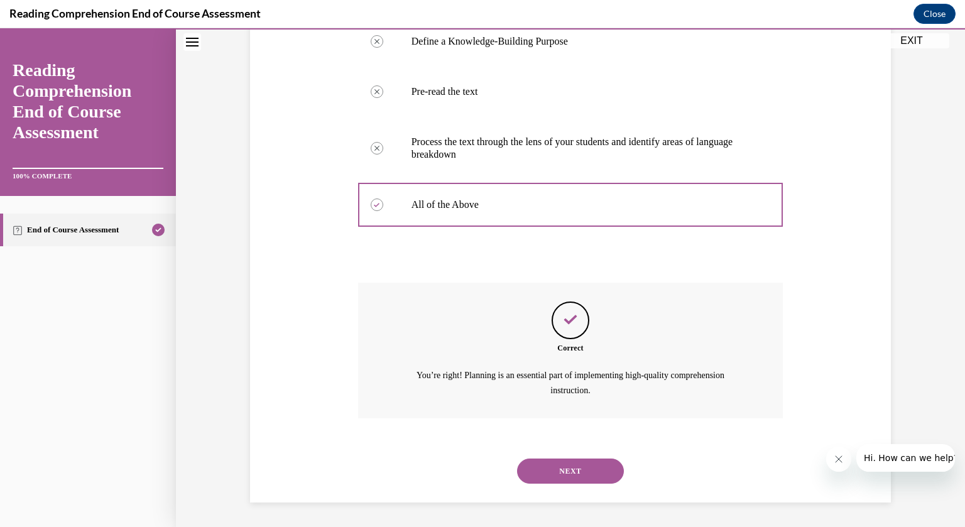
click at [547, 470] on button "NEXT" at bounding box center [570, 470] width 107 height 25
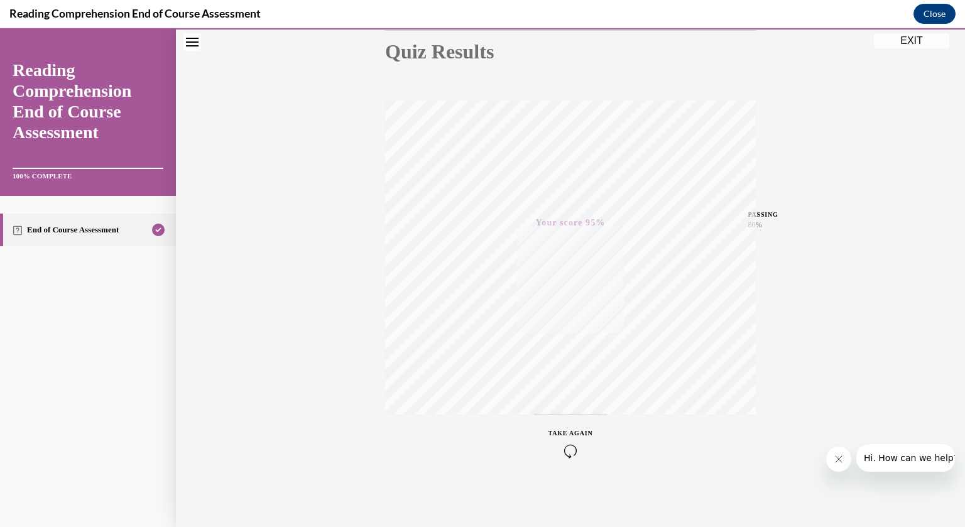
click at [894, 39] on button "EXIT" at bounding box center [911, 40] width 75 height 15
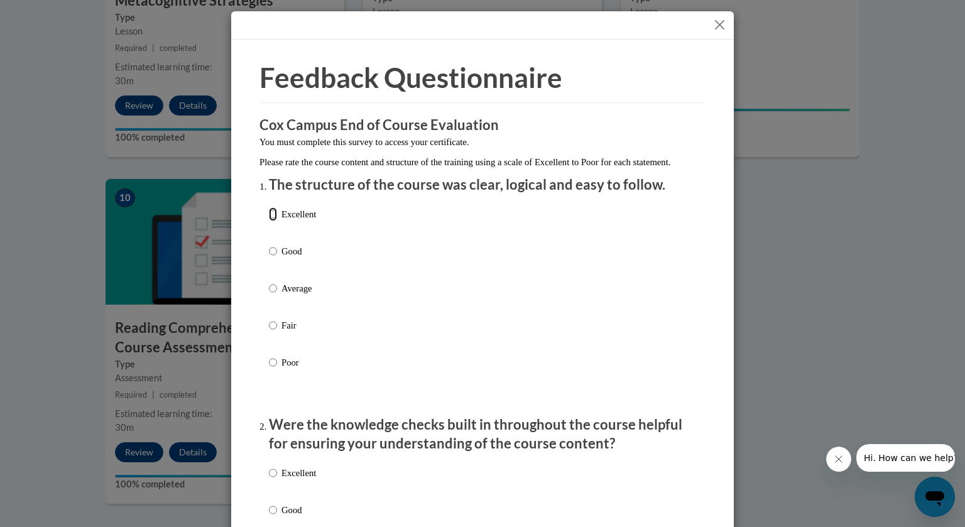
click at [270, 221] on input "Excellent" at bounding box center [273, 214] width 8 height 14
radio input "true"
click at [276, 258] on input "Good" at bounding box center [273, 251] width 8 height 14
radio input "true"
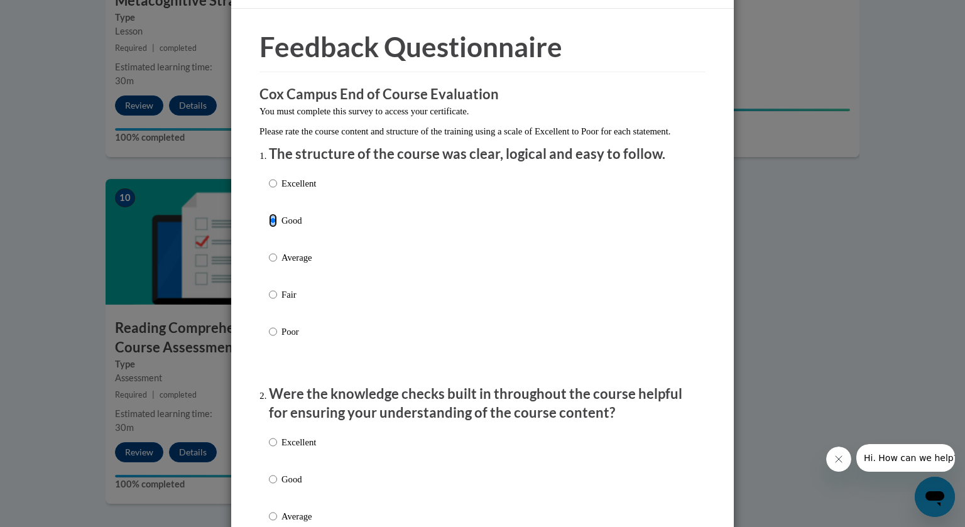
scroll to position [248, 0]
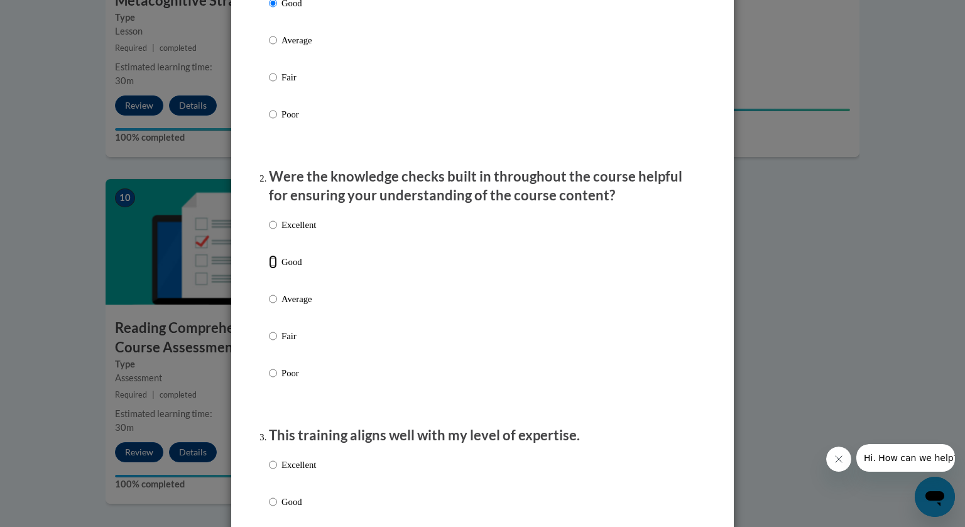
click at [272, 269] on input "Good" at bounding box center [273, 262] width 8 height 14
radio input "true"
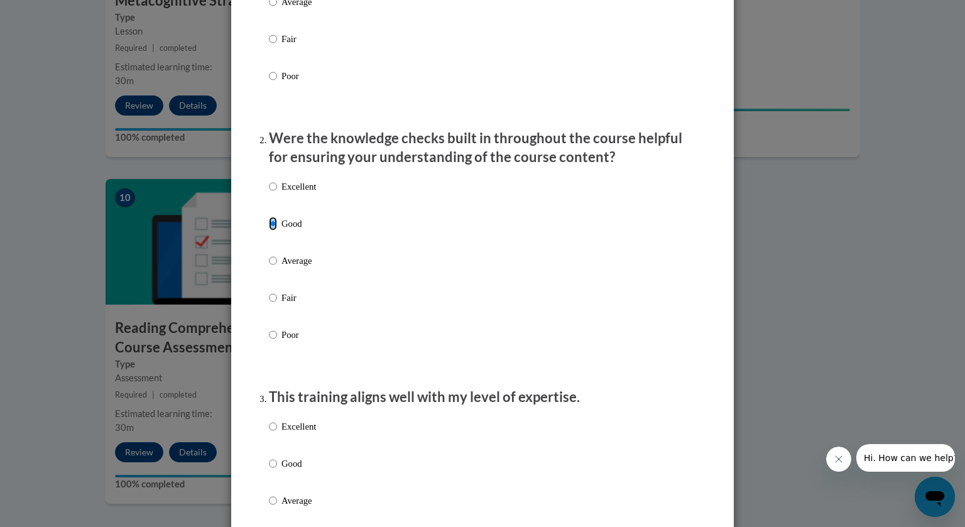
scroll to position [462, 0]
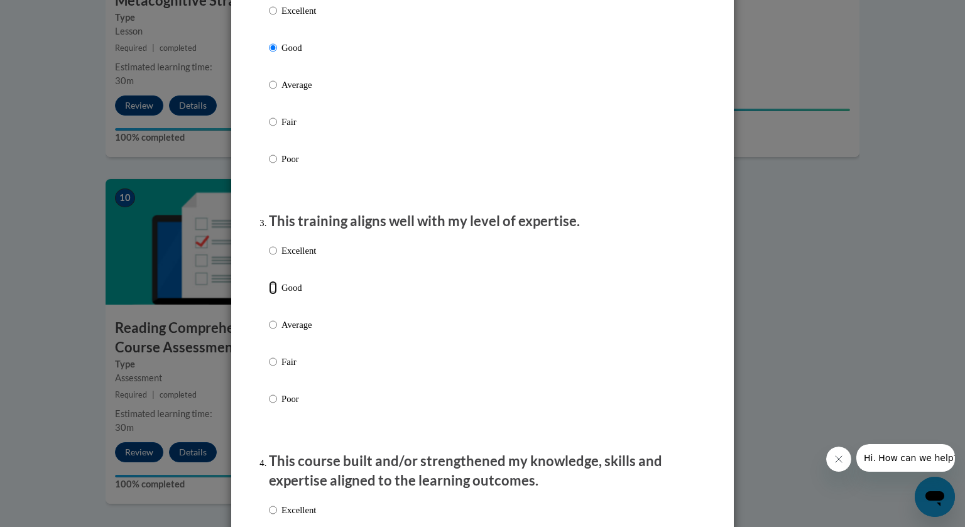
click at [273, 295] on input "Good" at bounding box center [273, 288] width 8 height 14
radio input "true"
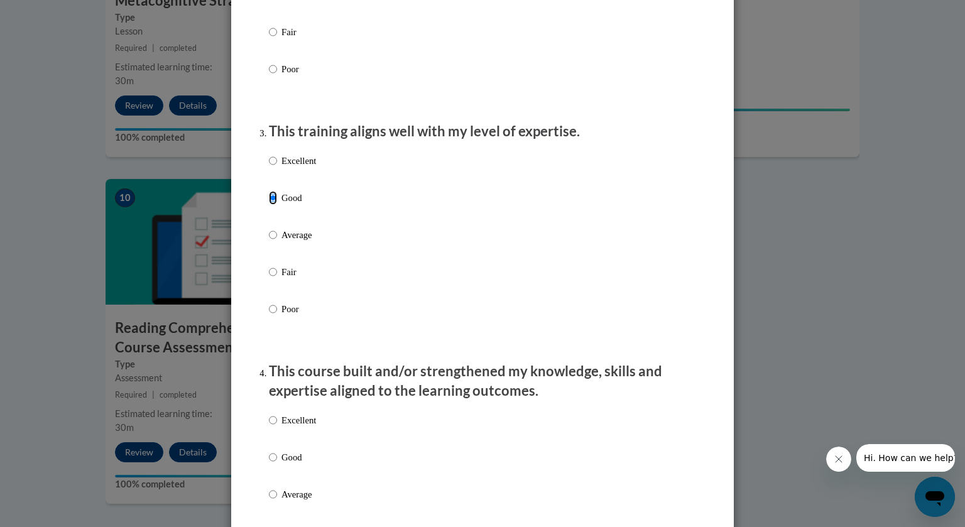
scroll to position [708, 0]
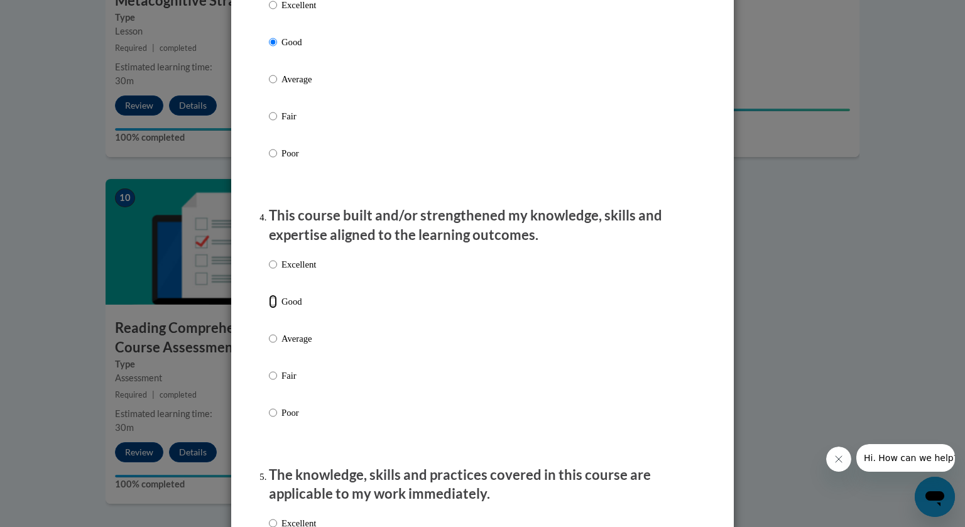
click at [274, 308] on input "Good" at bounding box center [273, 302] width 8 height 14
radio input "true"
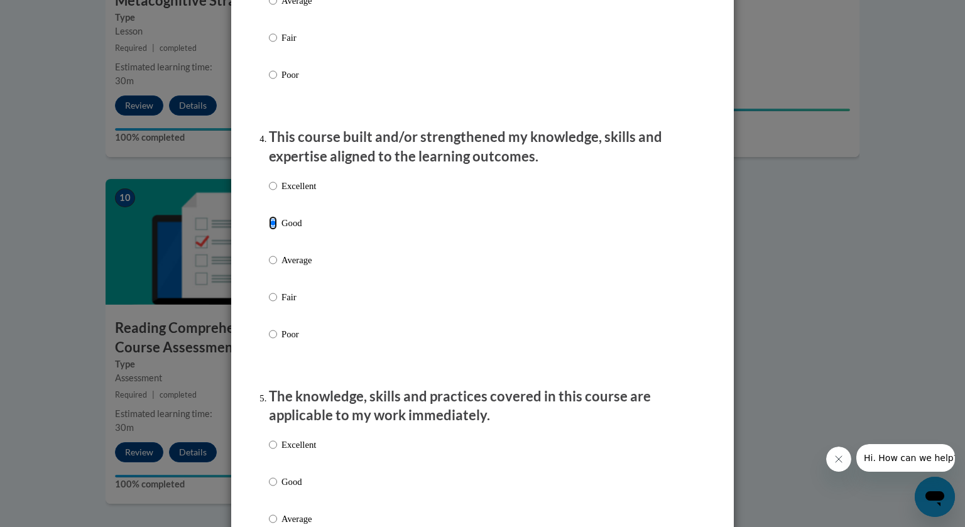
scroll to position [947, 0]
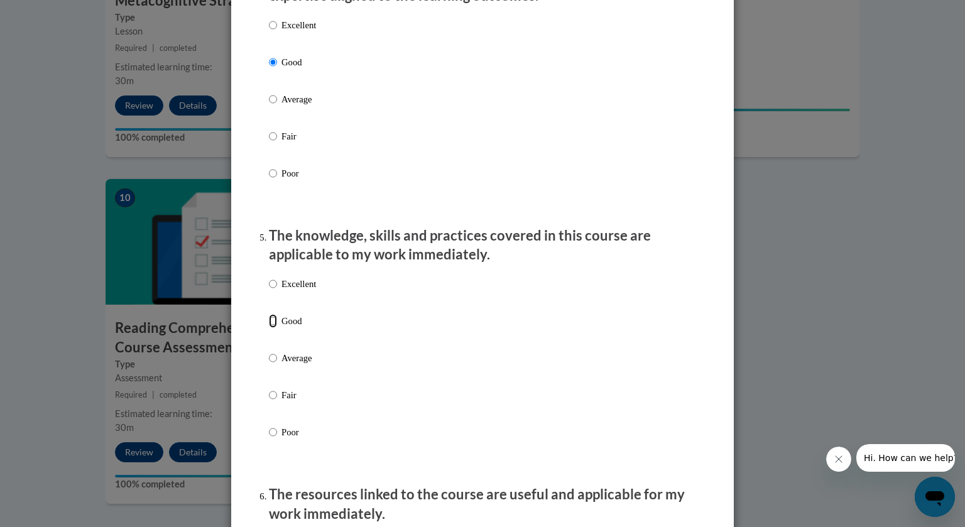
click at [273, 328] on input "Good" at bounding box center [273, 321] width 8 height 14
radio input "true"
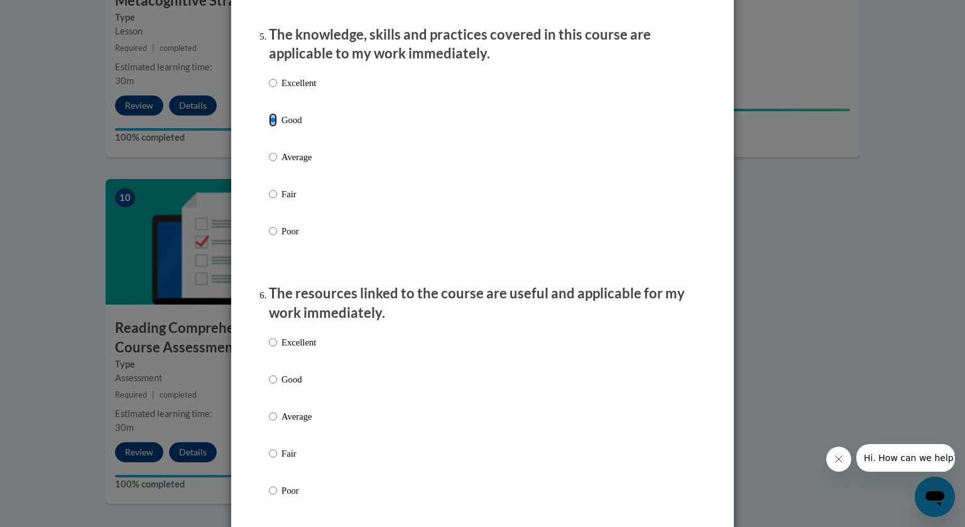
scroll to position [1228, 0]
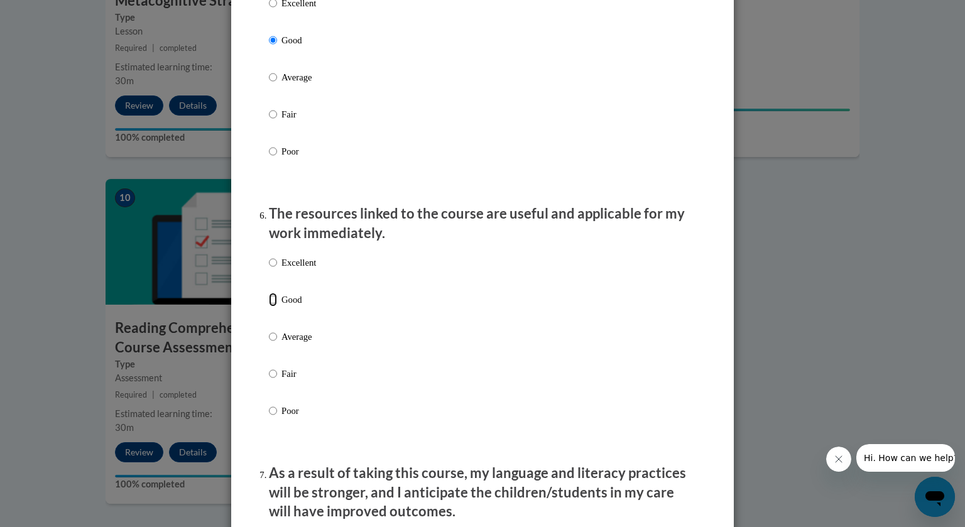
click at [274, 306] on input "Good" at bounding box center [273, 300] width 8 height 14
radio input "true"
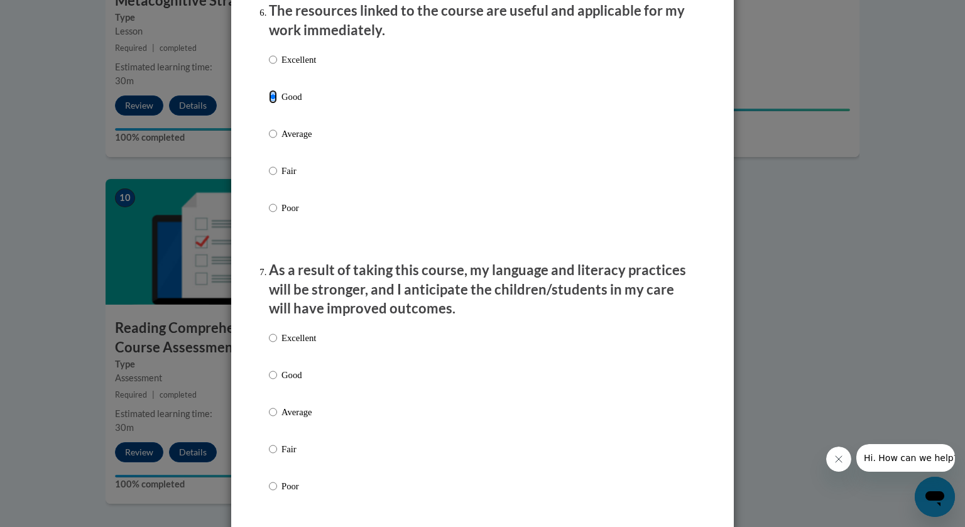
scroll to position [1434, 0]
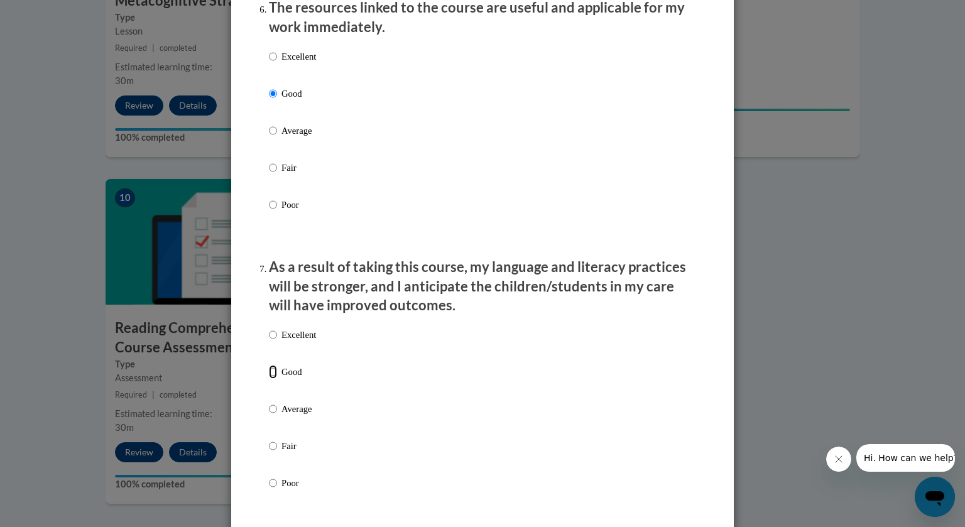
click at [271, 379] on input "Good" at bounding box center [273, 372] width 8 height 14
radio input "true"
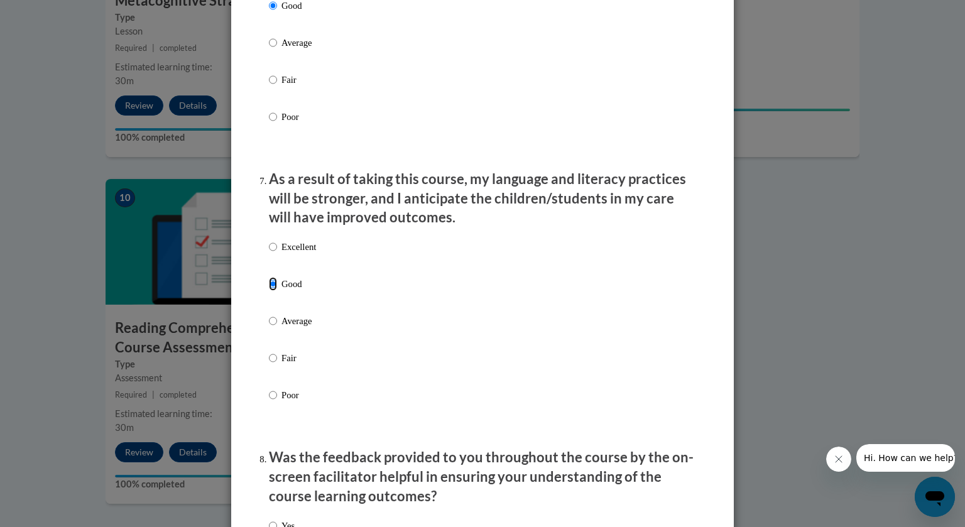
scroll to position [1738, 0]
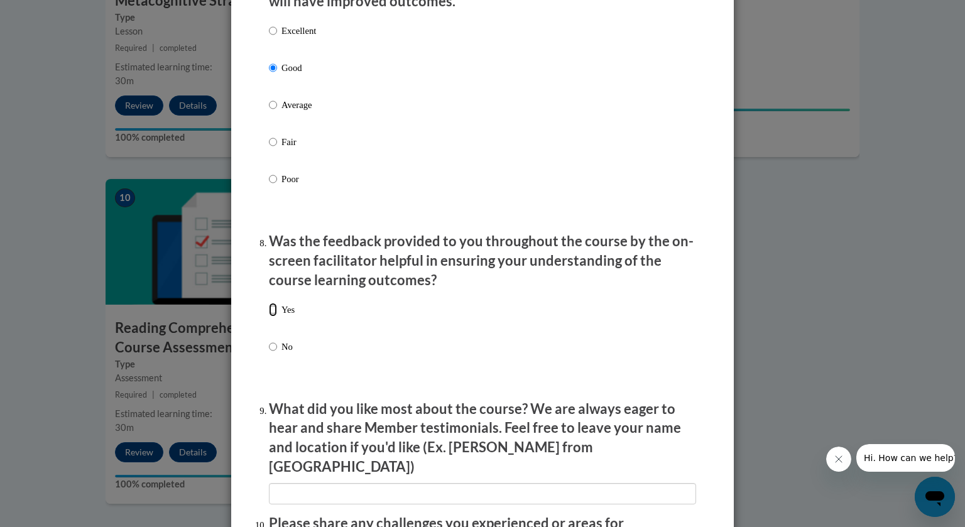
click at [273, 316] on input "Yes" at bounding box center [273, 310] width 8 height 14
radio input "true"
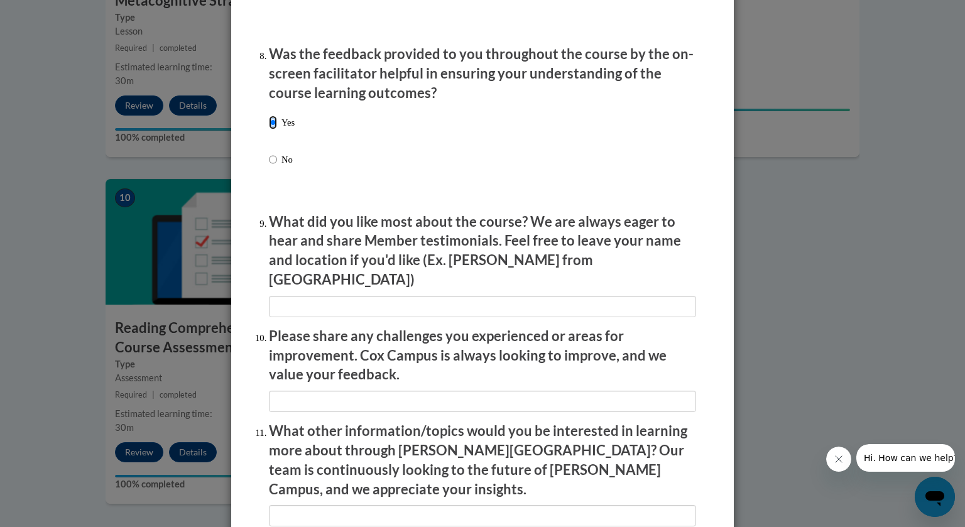
scroll to position [1926, 0]
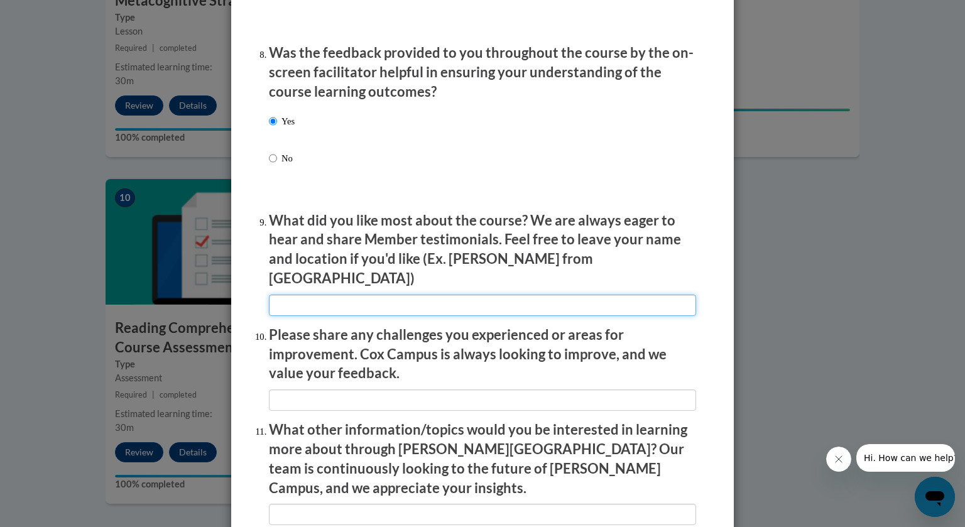
click at [394, 298] on input "textbox" at bounding box center [482, 305] width 427 height 21
type input "s"
type input "w"
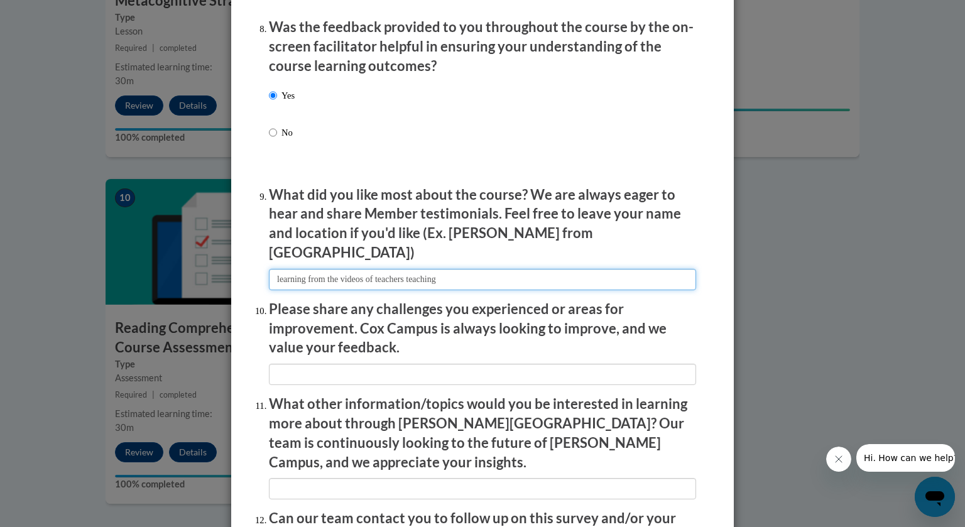
scroll to position [1994, 0]
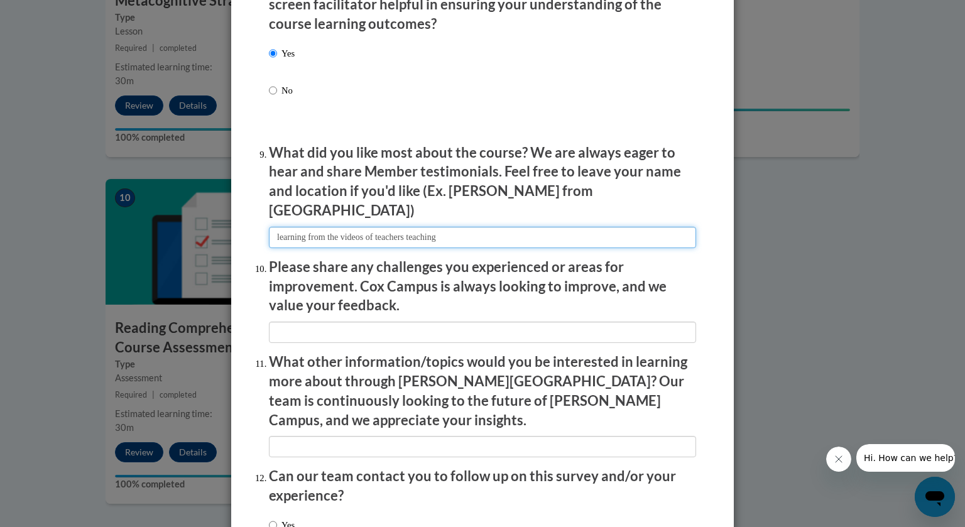
type input "learning from the videos of teachers teaching"
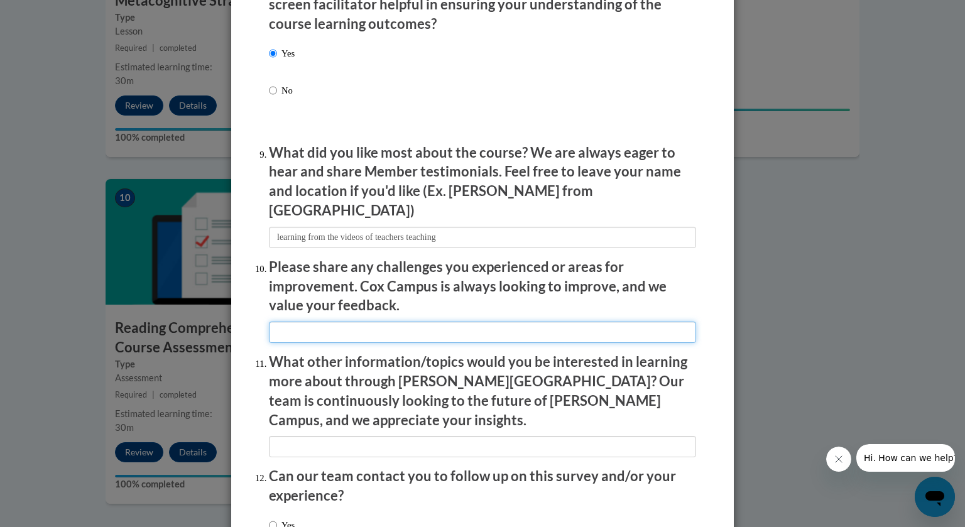
click at [392, 326] on input "textbox" at bounding box center [482, 332] width 427 height 21
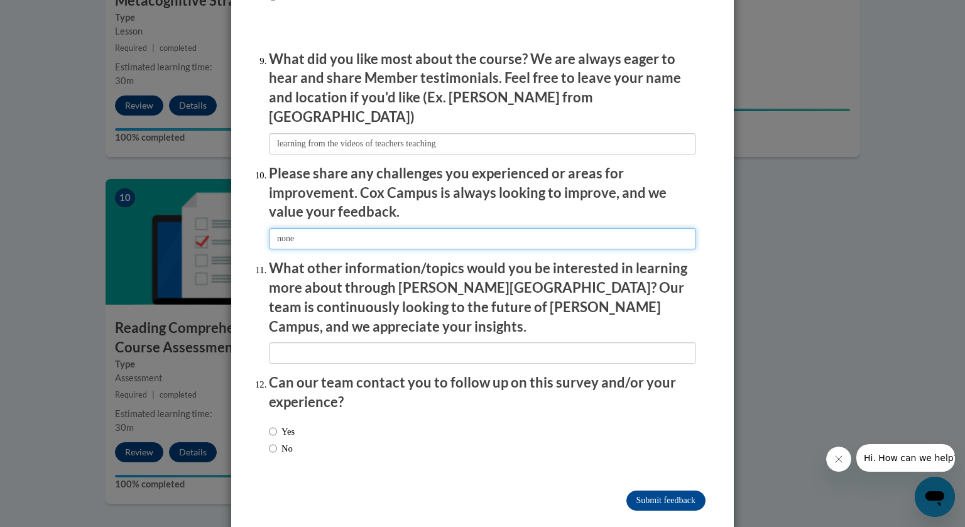
scroll to position [2088, 0]
type input "none"
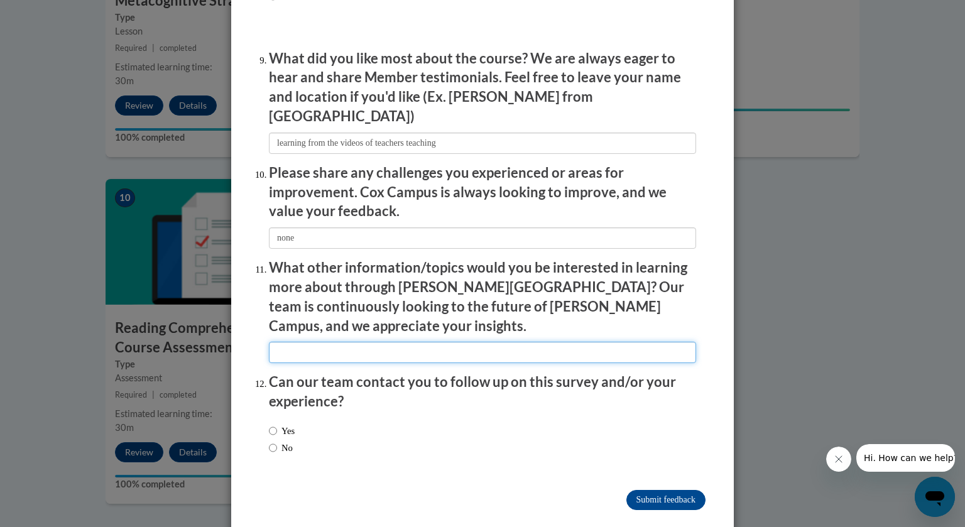
click at [428, 342] on input "textbox" at bounding box center [482, 352] width 427 height 21
type input "none"
click at [273, 441] on input "No" at bounding box center [273, 448] width 8 height 14
radio input "true"
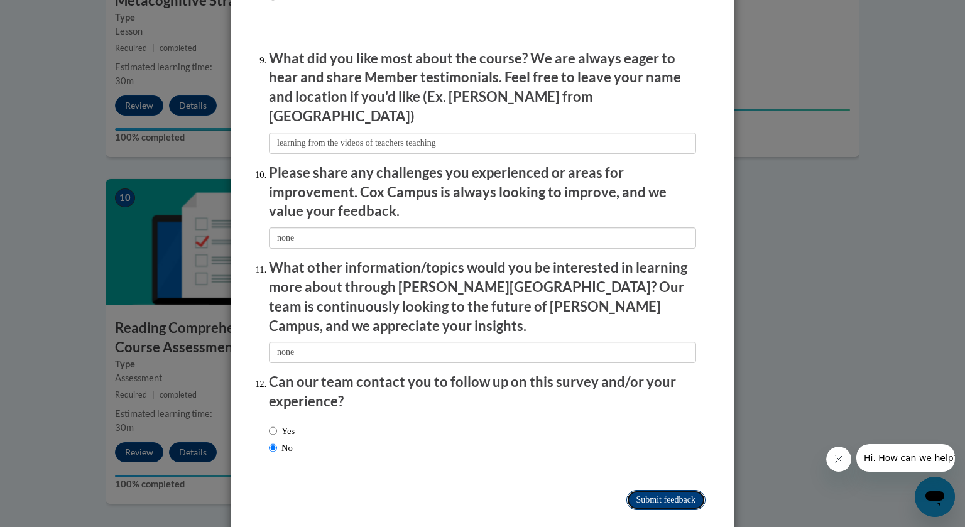
click at [691, 490] on input "Submit feedback" at bounding box center [665, 500] width 79 height 20
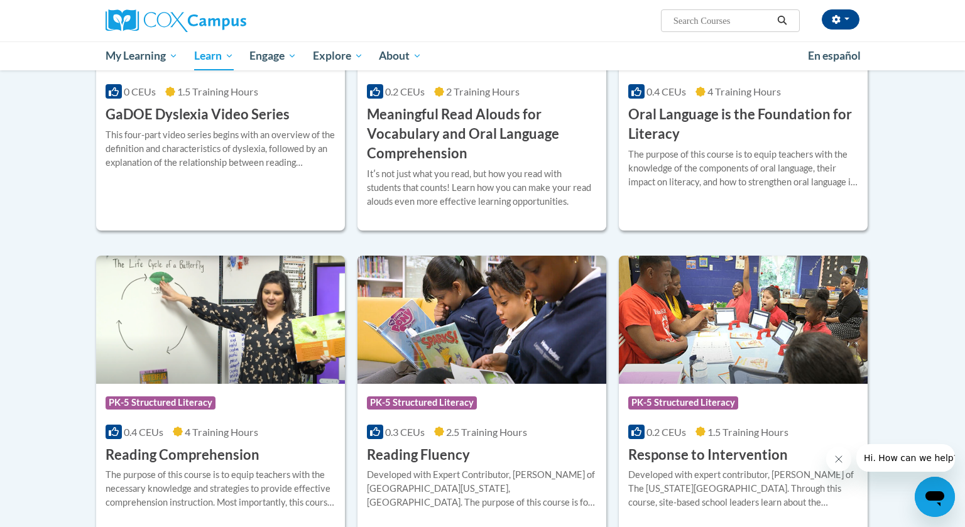
scroll to position [758, 0]
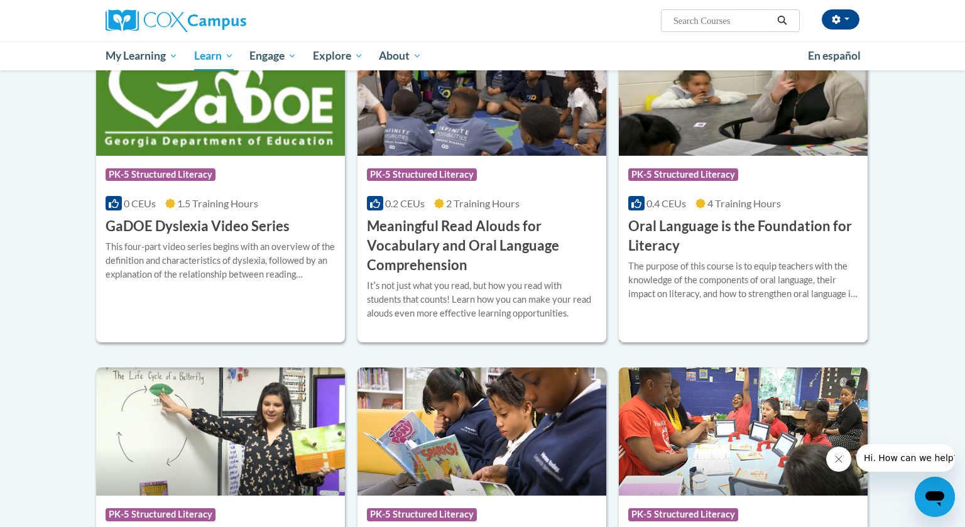
click at [735, 232] on h3 "Oral Language is the Foundation for Literacy" at bounding box center [743, 236] width 230 height 39
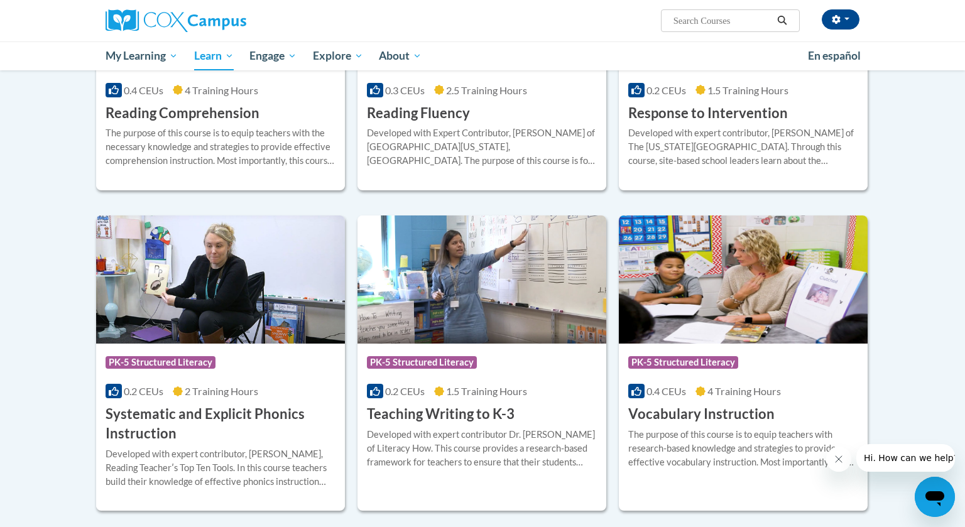
scroll to position [1268, 0]
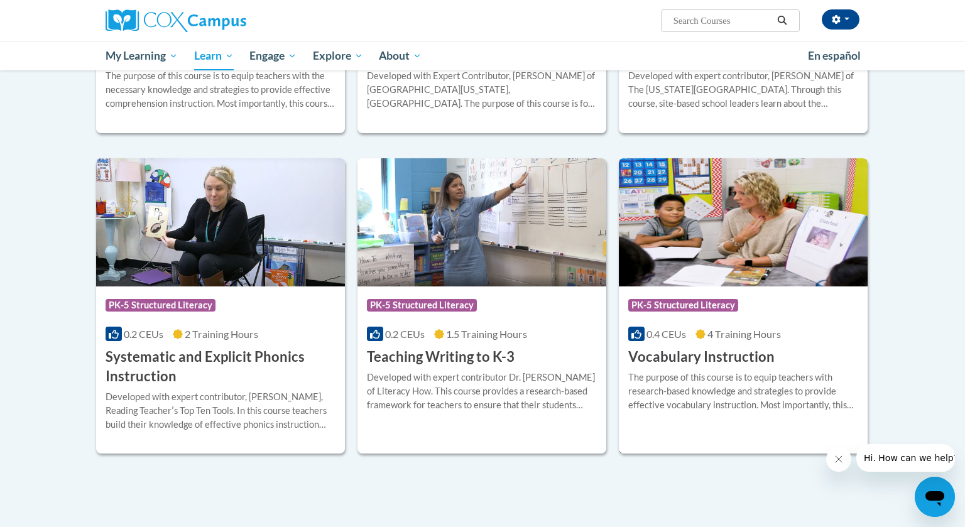
click at [702, 384] on div "The purpose of this course is to equip teachers with research-based knowledge a…" at bounding box center [743, 391] width 230 height 41
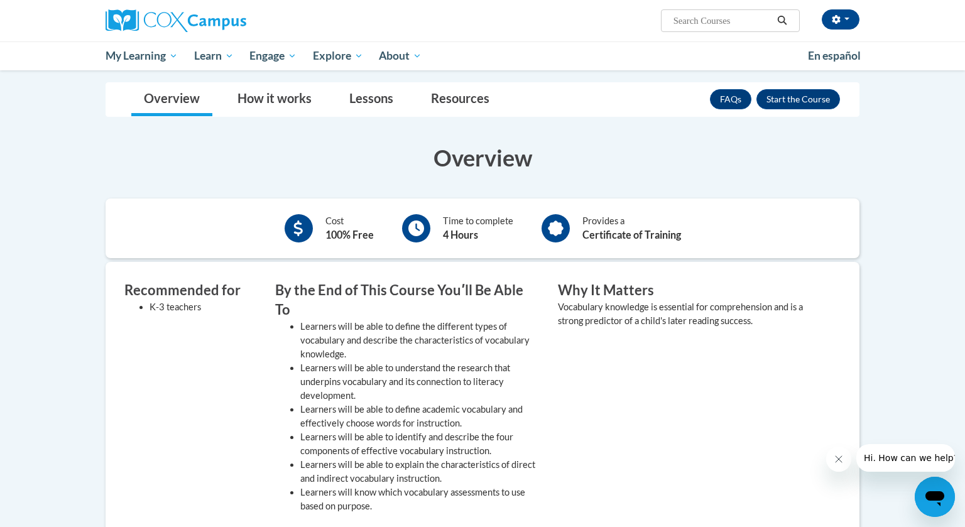
scroll to position [173, 0]
click at [773, 102] on button "Enroll" at bounding box center [798, 100] width 84 height 20
